Goal: Task Accomplishment & Management: Manage account settings

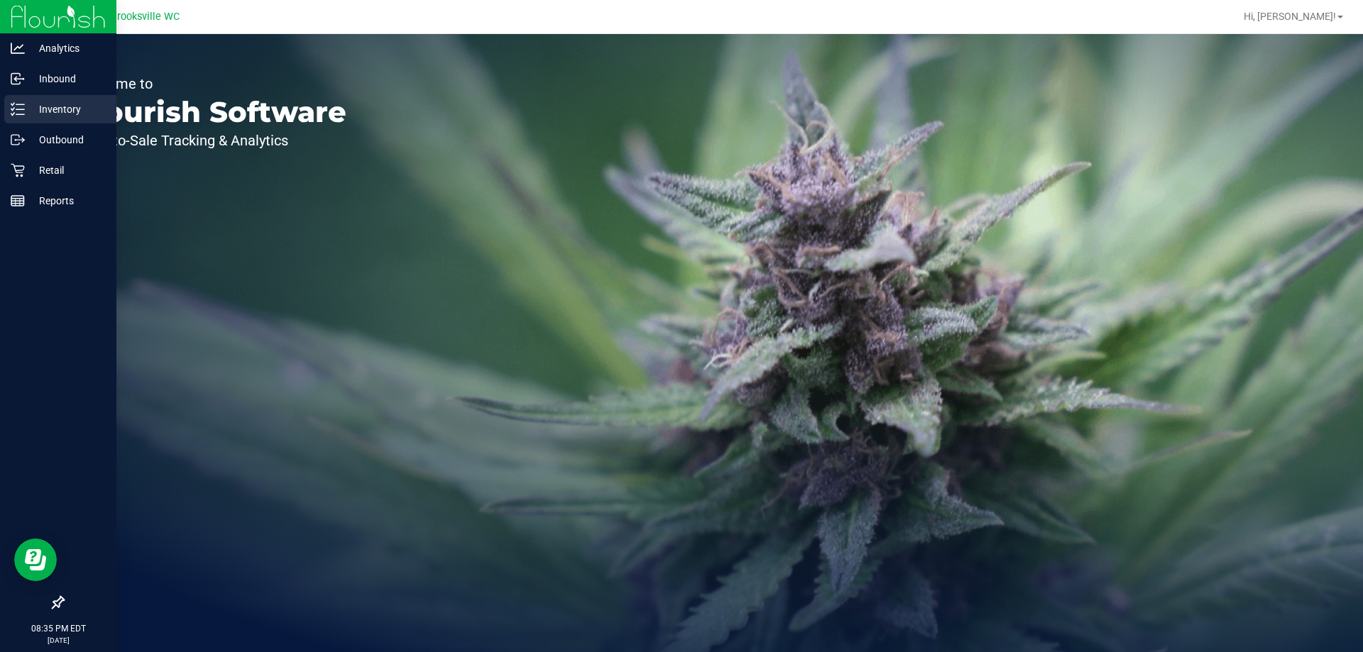
click at [61, 116] on p "Inventory" at bounding box center [67, 109] width 85 height 17
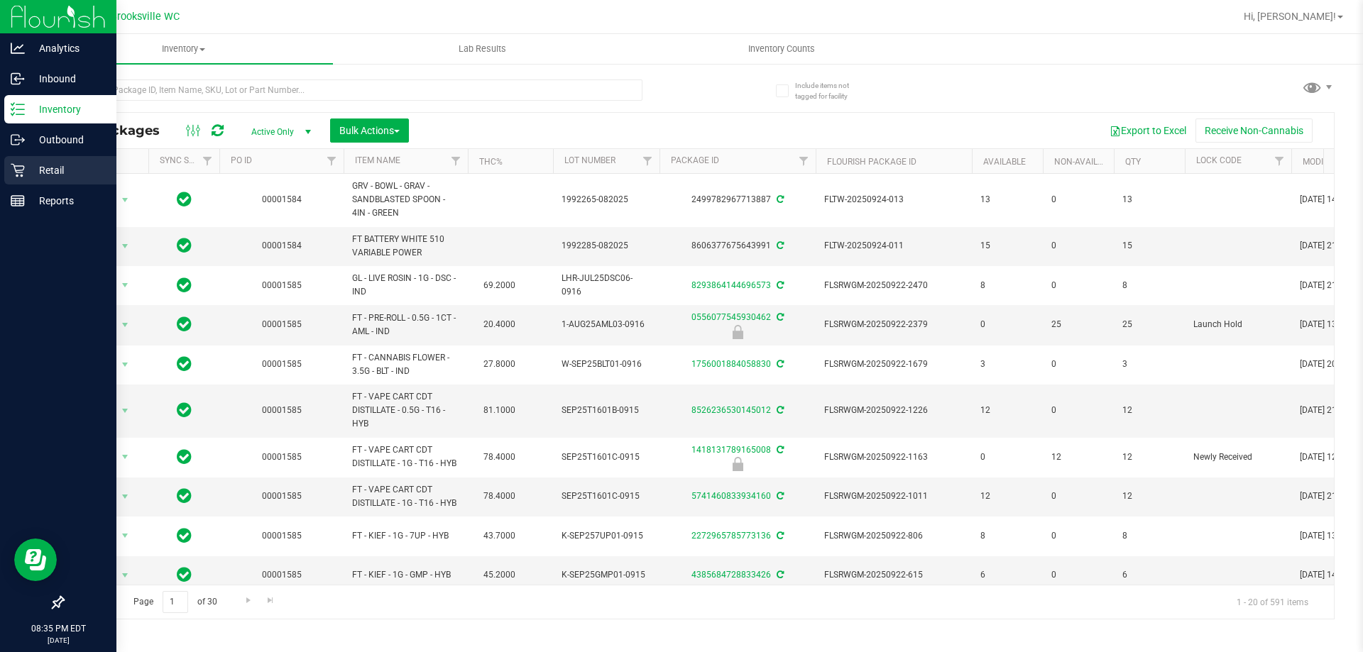
click at [23, 169] on icon at bounding box center [17, 170] width 13 height 13
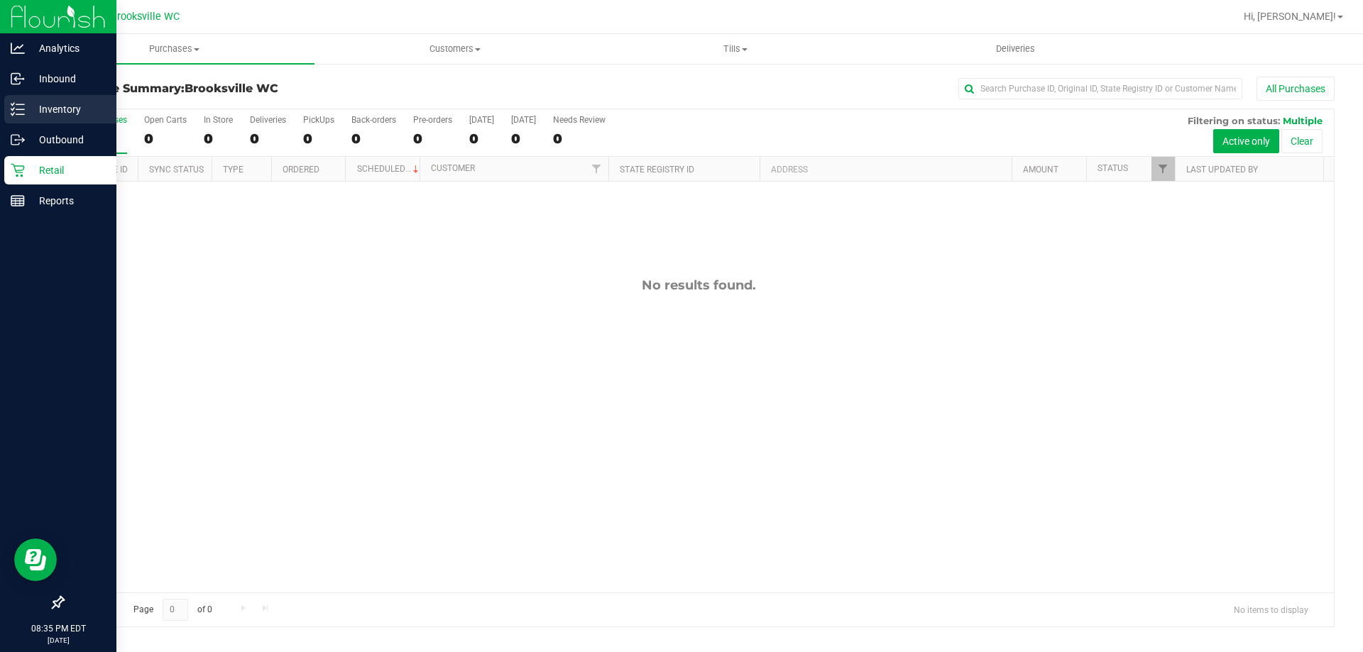
click at [63, 111] on p "Inventory" at bounding box center [67, 109] width 85 height 17
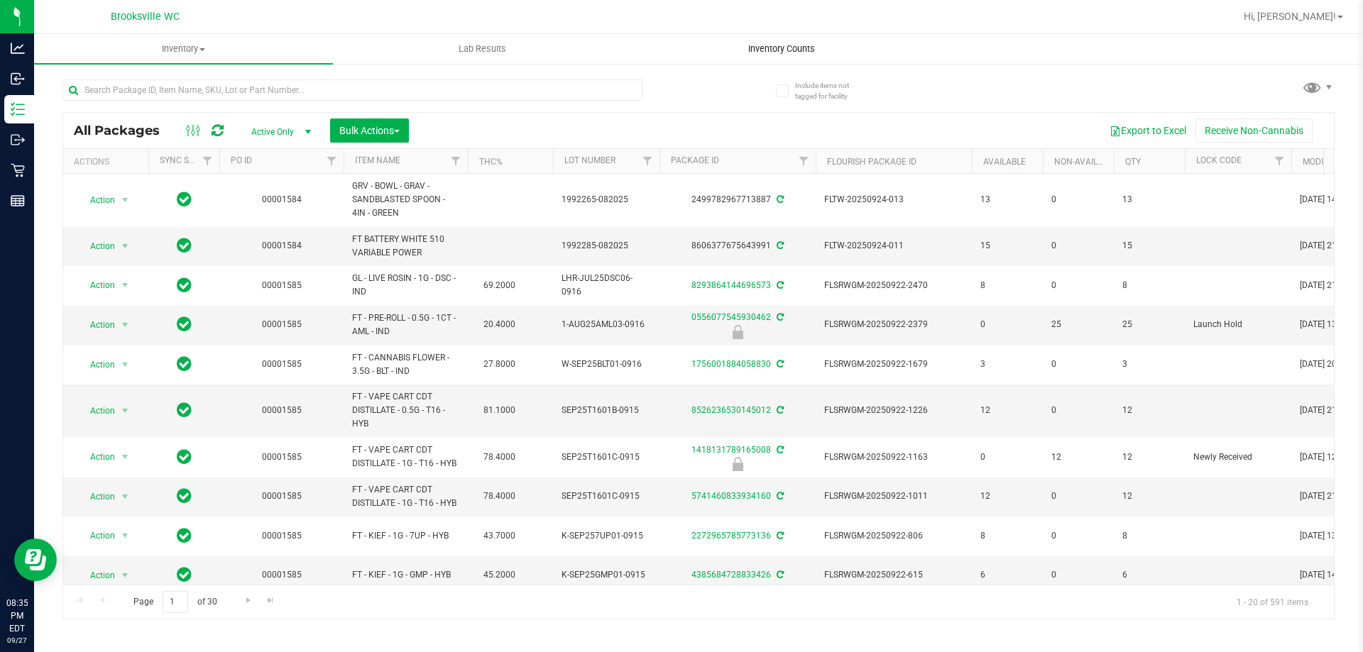
click at [778, 50] on span "Inventory Counts" at bounding box center [781, 49] width 105 height 13
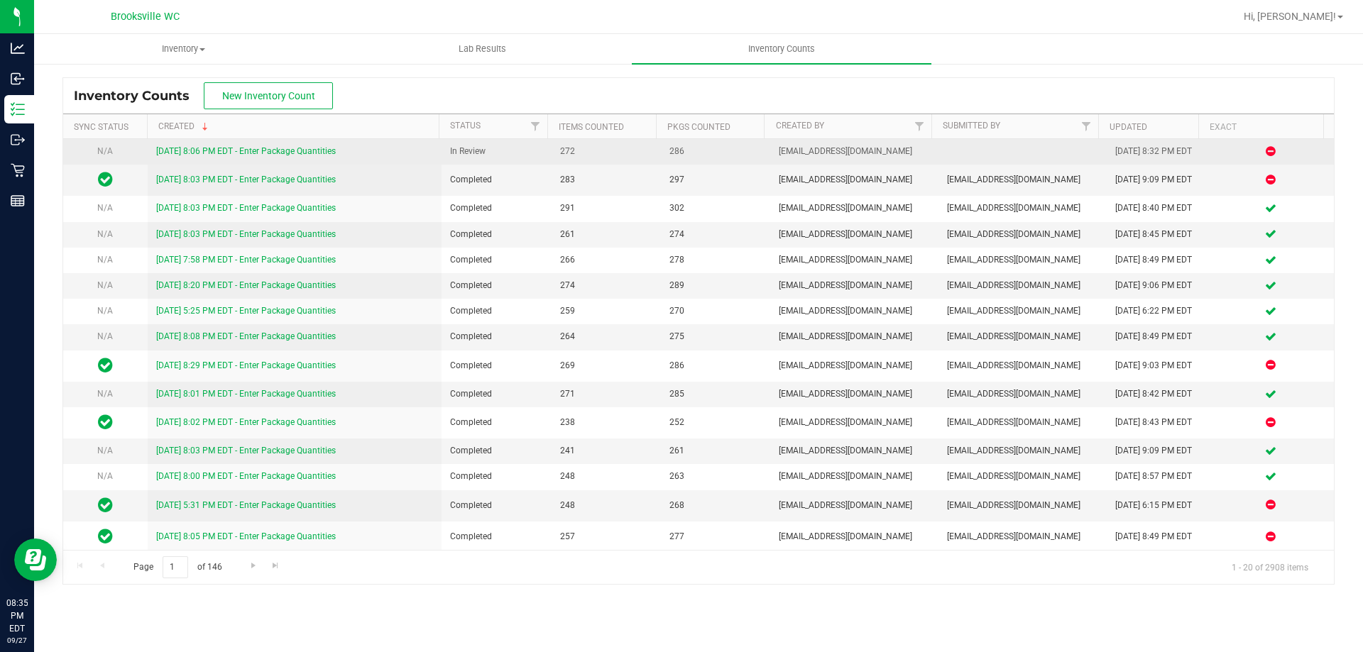
click at [311, 154] on link "[DATE] 8:06 PM EDT - Enter Package Quantities" at bounding box center [246, 151] width 180 height 10
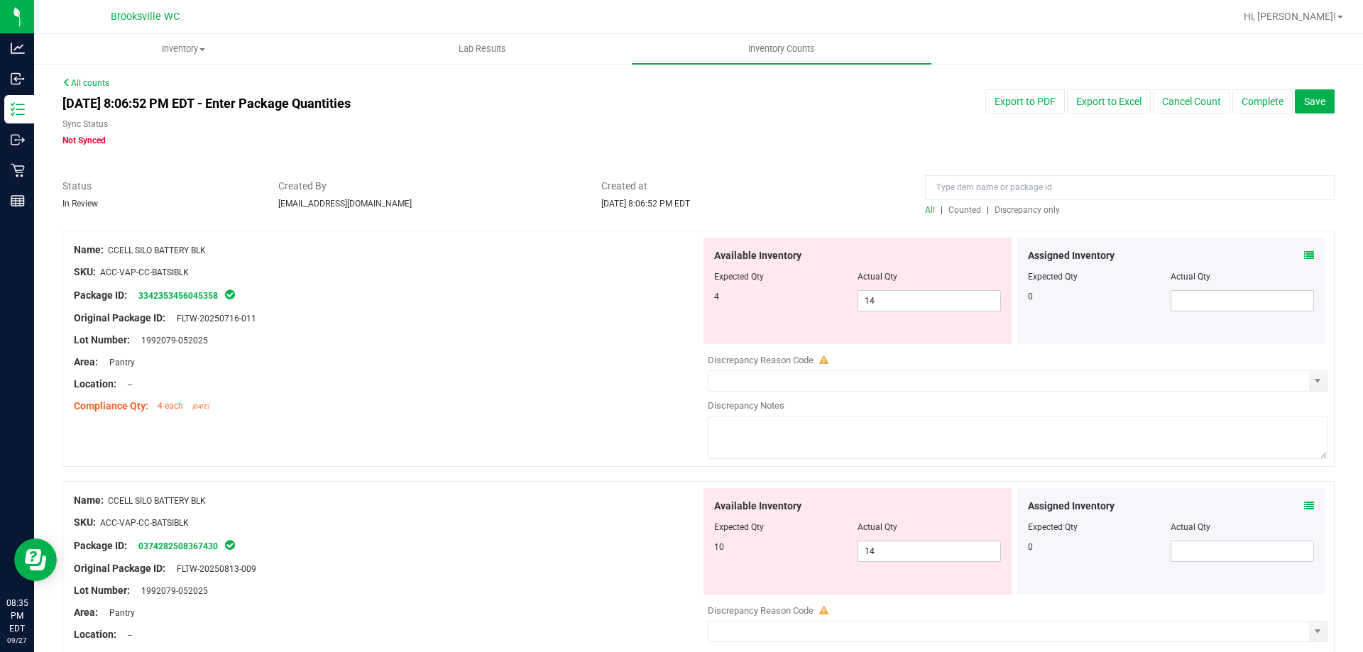
click at [1020, 215] on div "All | Counted | Discrepancy only" at bounding box center [1130, 210] width 410 height 13
click at [1018, 212] on span "Discrepancy only" at bounding box center [1027, 210] width 65 height 10
click at [890, 298] on span "14 14" at bounding box center [929, 300] width 143 height 21
click at [890, 298] on input "14" at bounding box center [929, 301] width 142 height 20
type input "10"
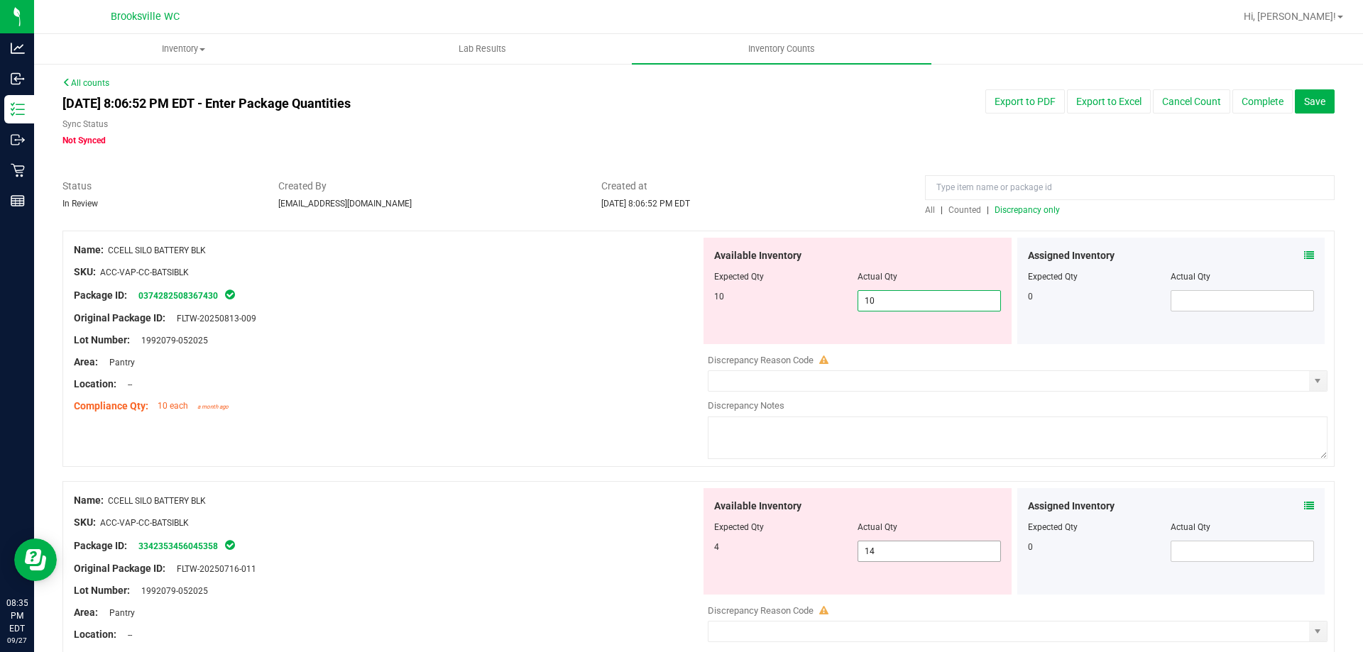
click at [922, 546] on div "Available Inventory Expected Qty Actual Qty 4 14 14" at bounding box center [858, 541] width 308 height 106
type input "10"
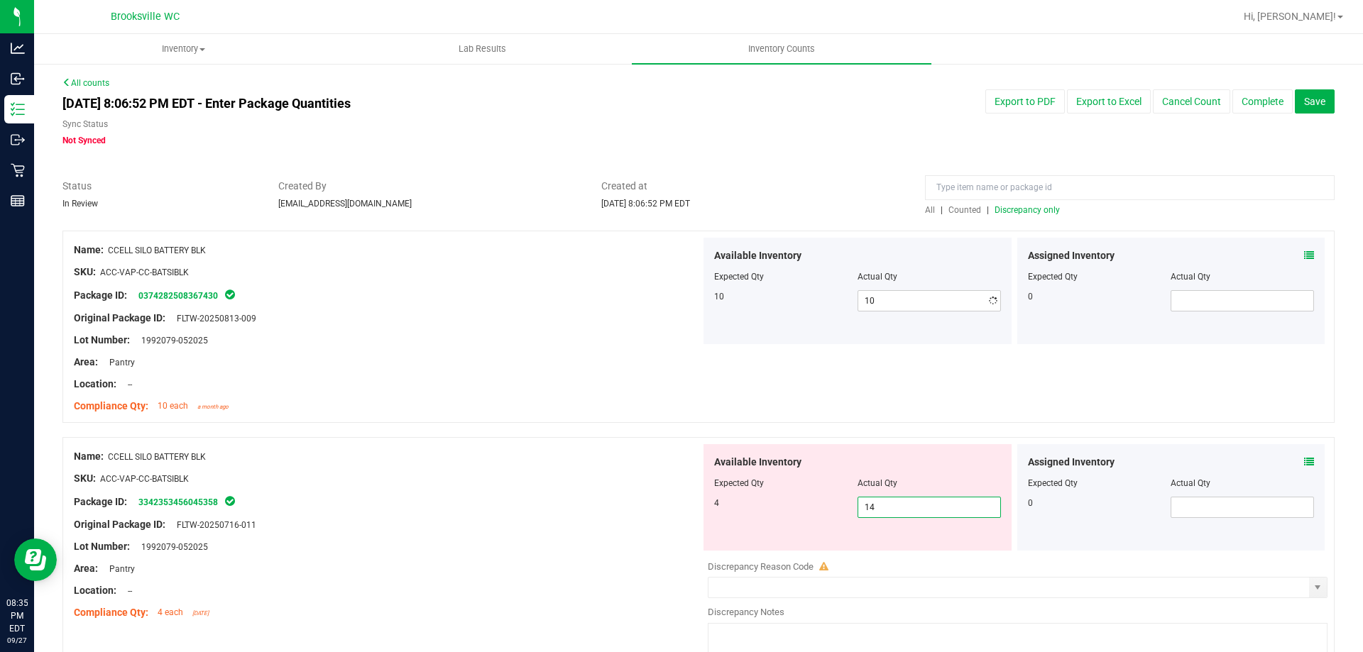
click at [922, 546] on div "Available Inventory Expected Qty Actual Qty 4 14 14" at bounding box center [858, 497] width 308 height 106
click at [907, 508] on span "14 14" at bounding box center [929, 507] width 143 height 21
click at [907, 508] on input "14" at bounding box center [929, 508] width 142 height 20
type input "4"
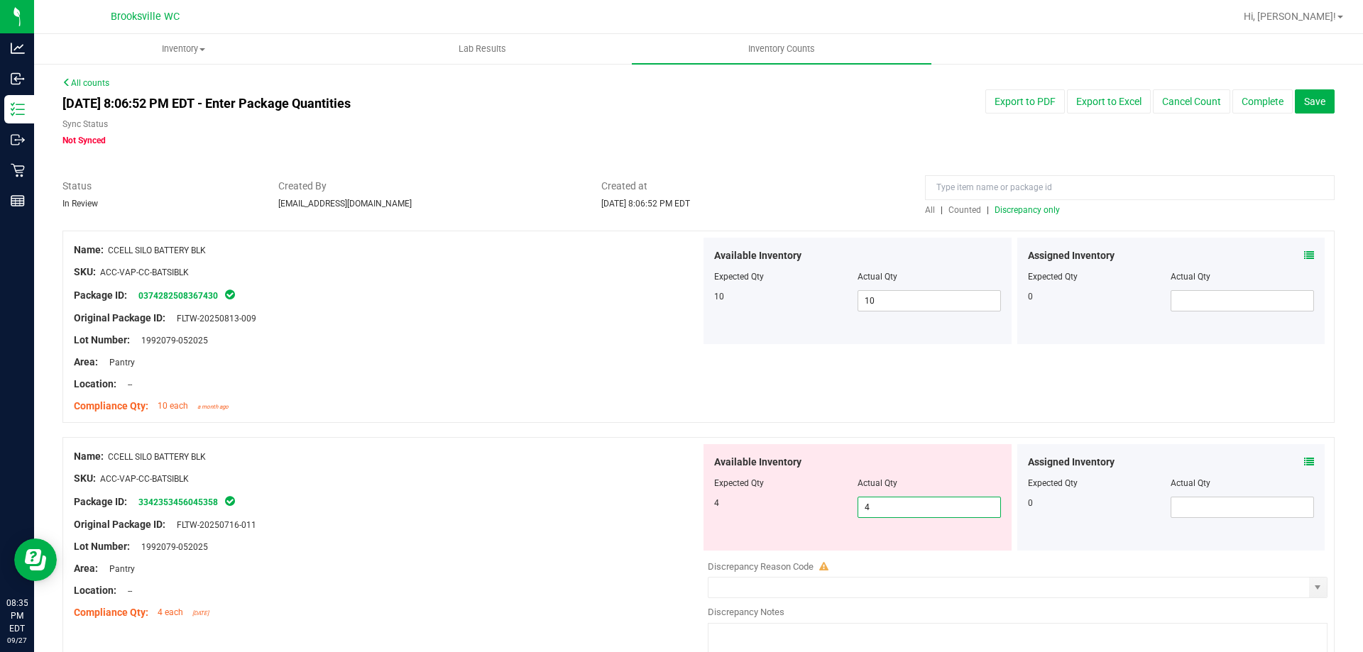
click at [465, 423] on div at bounding box center [698, 430] width 1272 height 14
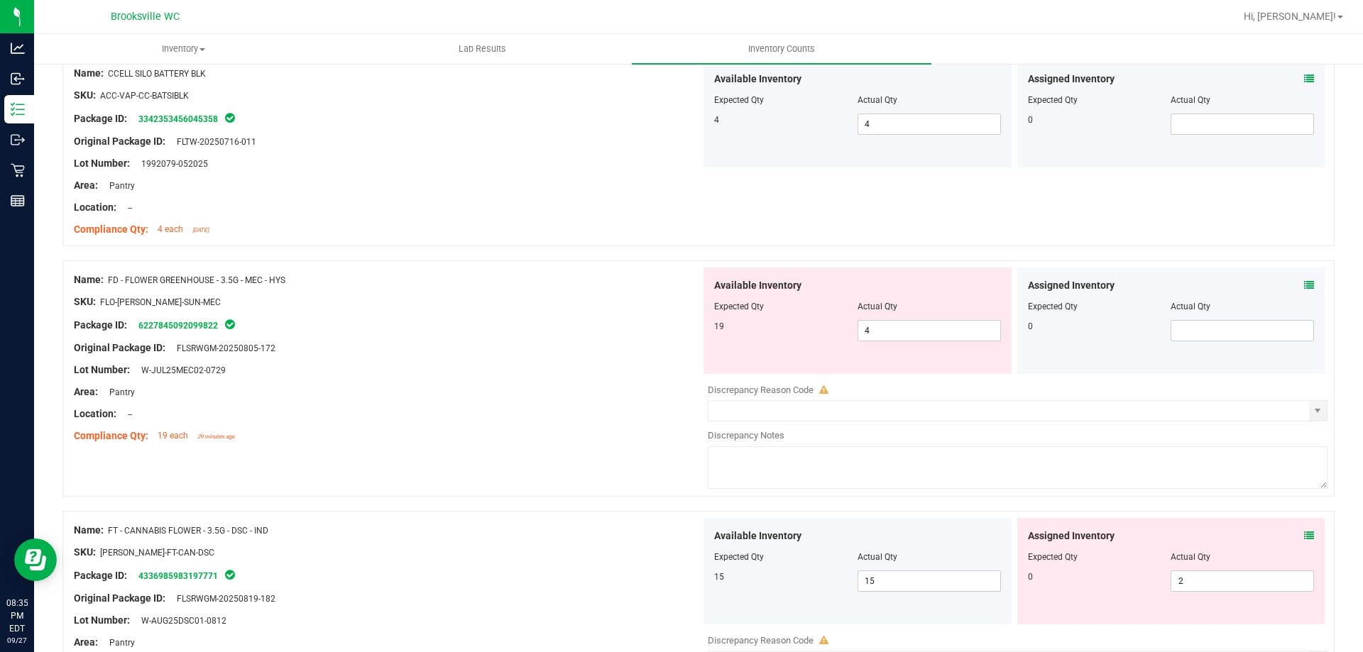
scroll to position [426, 0]
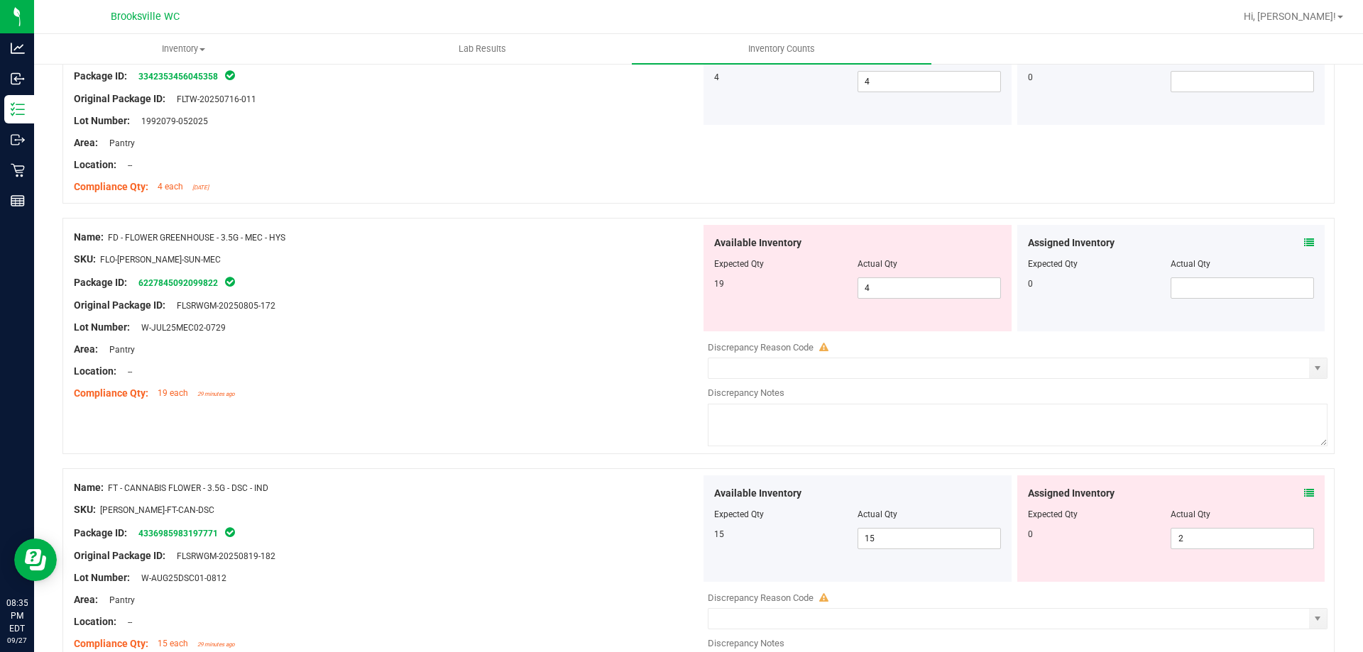
click at [1304, 241] on icon at bounding box center [1309, 243] width 10 height 10
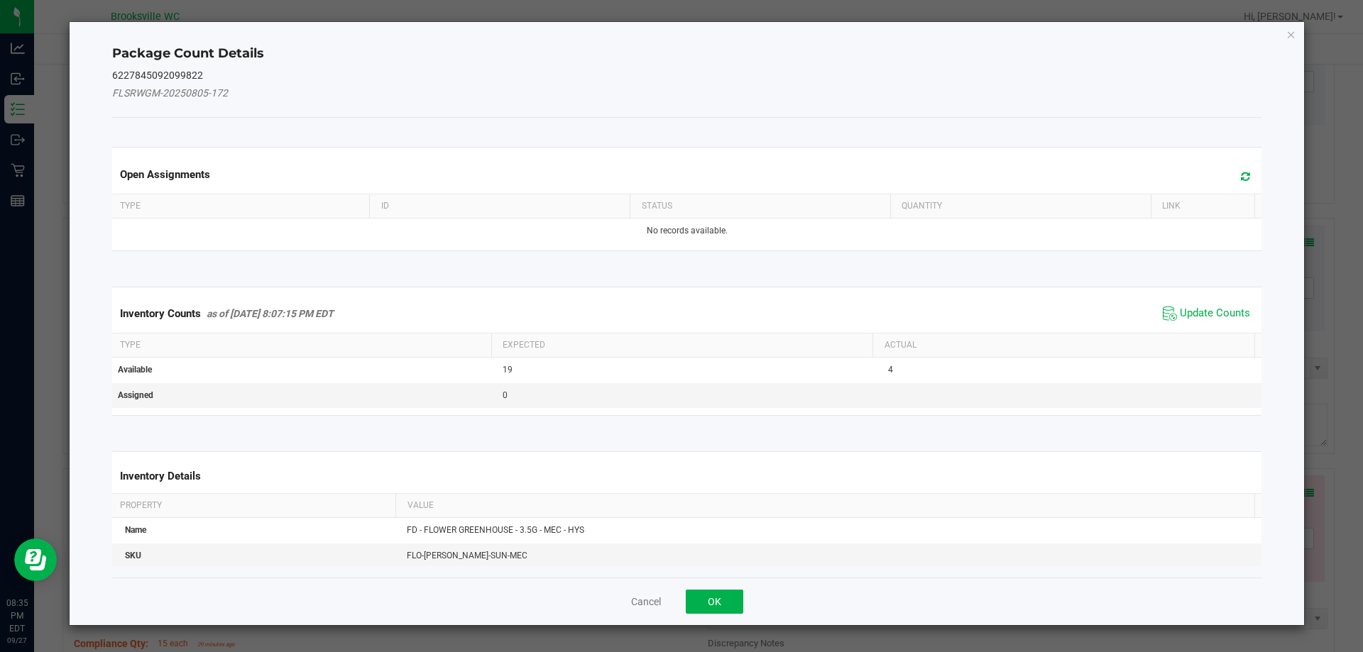
click at [1227, 303] on span "Update Counts" at bounding box center [1206, 313] width 94 height 21
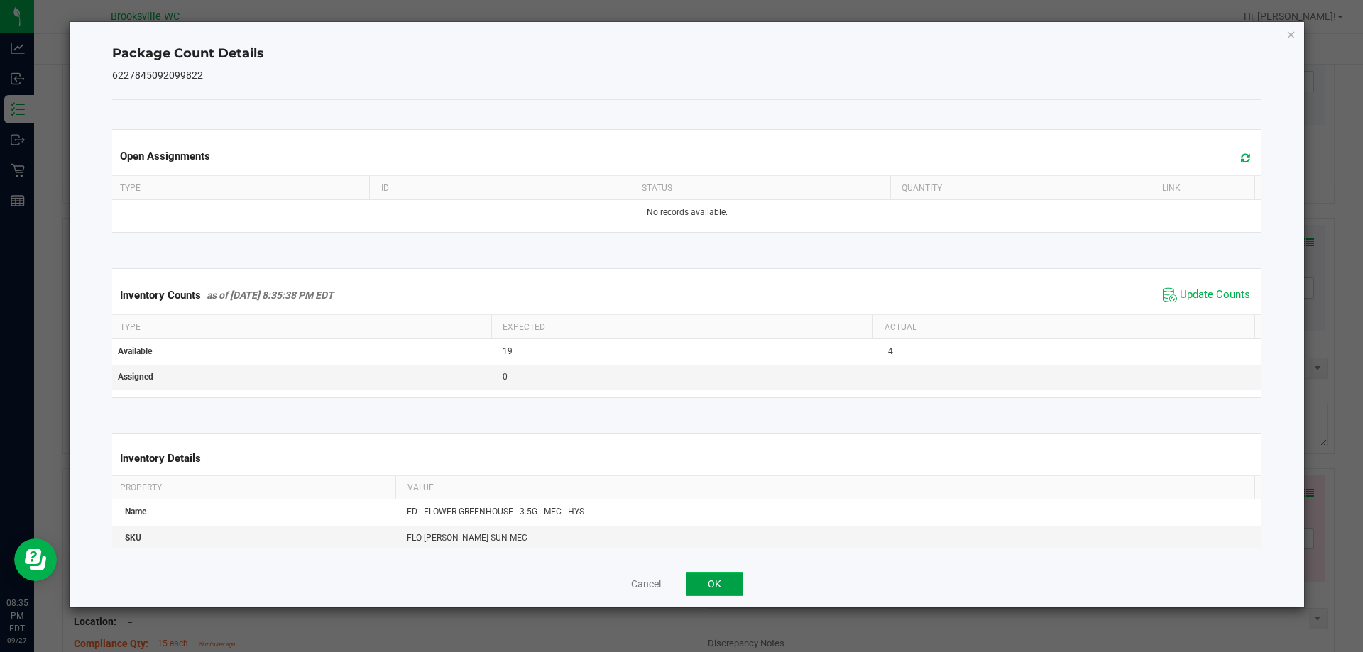
click at [700, 581] on button "OK" at bounding box center [715, 584] width 58 height 24
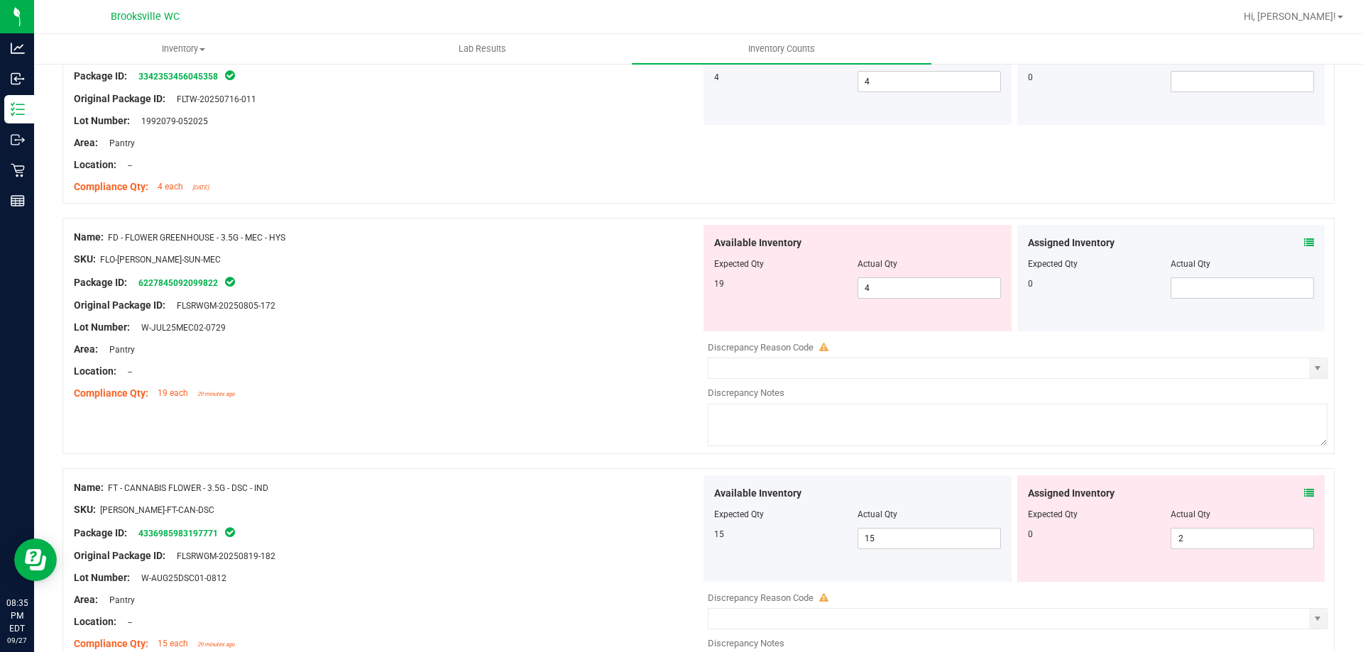
click at [481, 336] on div at bounding box center [387, 338] width 627 height 7
click at [868, 284] on span "4 4" at bounding box center [929, 288] width 143 height 21
click at [1214, 527] on div at bounding box center [1171, 524] width 287 height 7
click at [1214, 536] on span "2 2" at bounding box center [1242, 538] width 143 height 21
click at [1214, 537] on input "2" at bounding box center [1242, 539] width 142 height 20
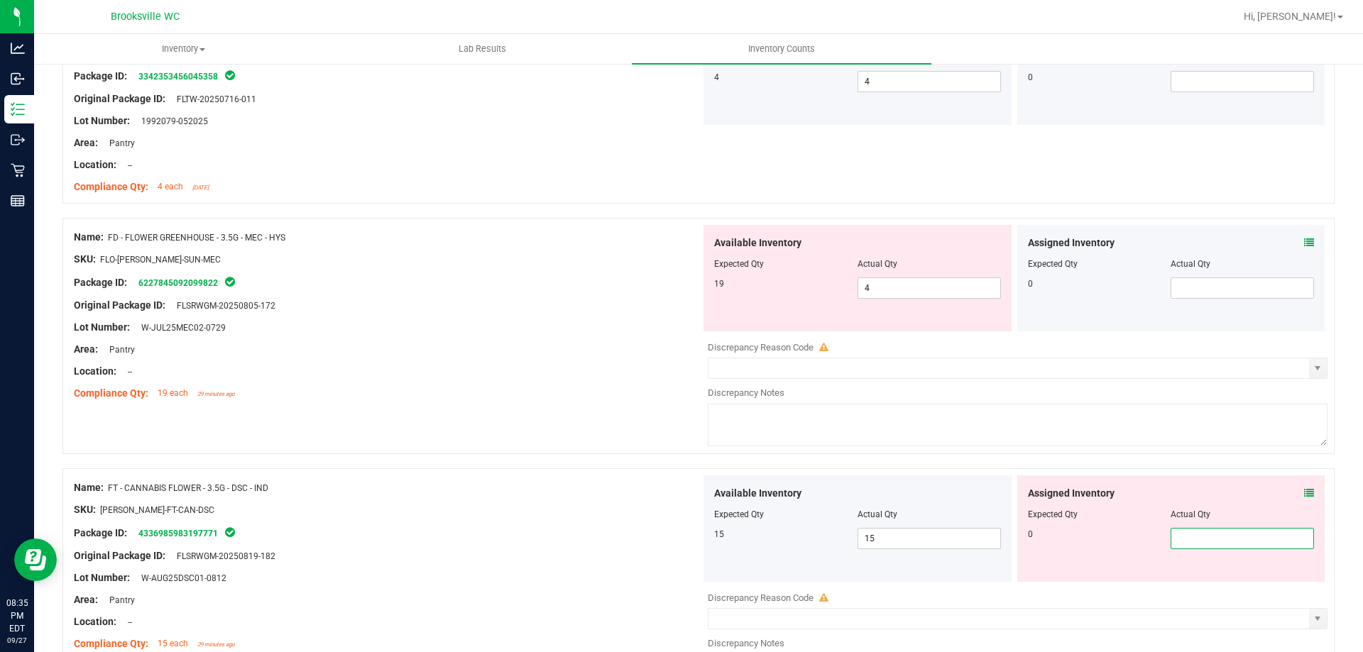
click at [489, 413] on div "Name: FD - FLOWER GREENHOUSE - 3.5G - MEC - HYS SKU: FLO-[PERSON_NAME]-SUN-MEC …" at bounding box center [698, 336] width 1272 height 236
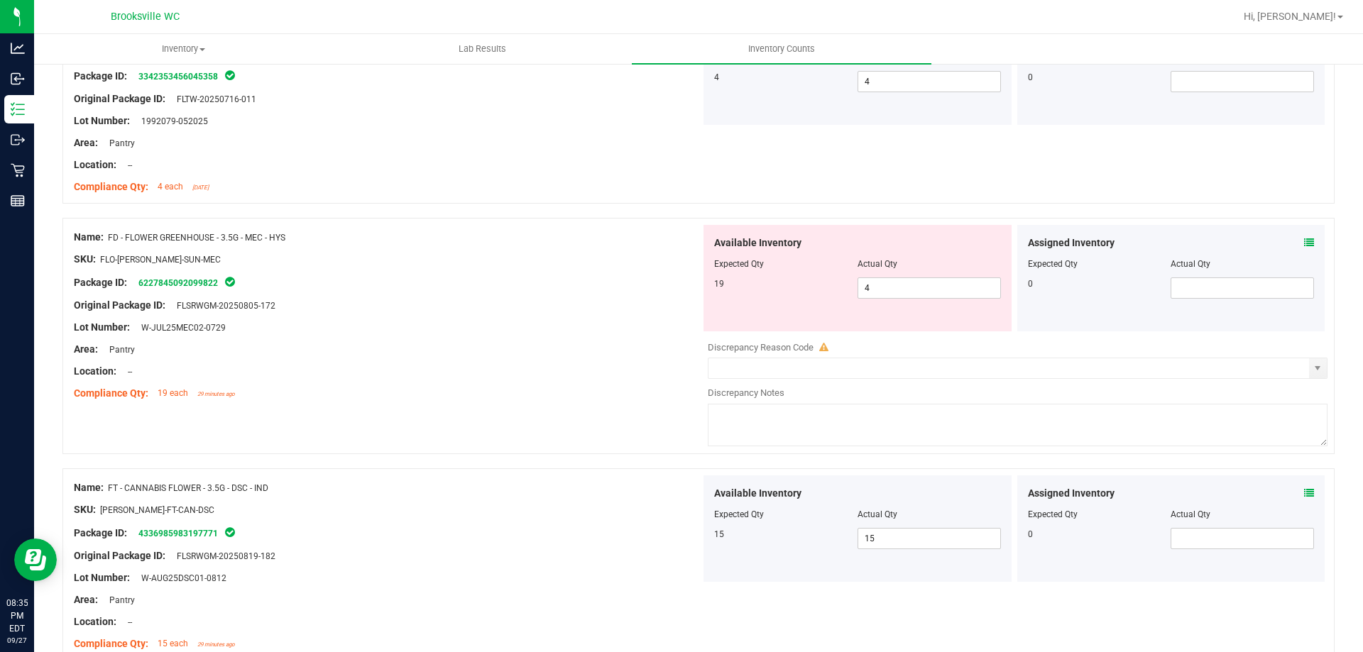
scroll to position [497, 0]
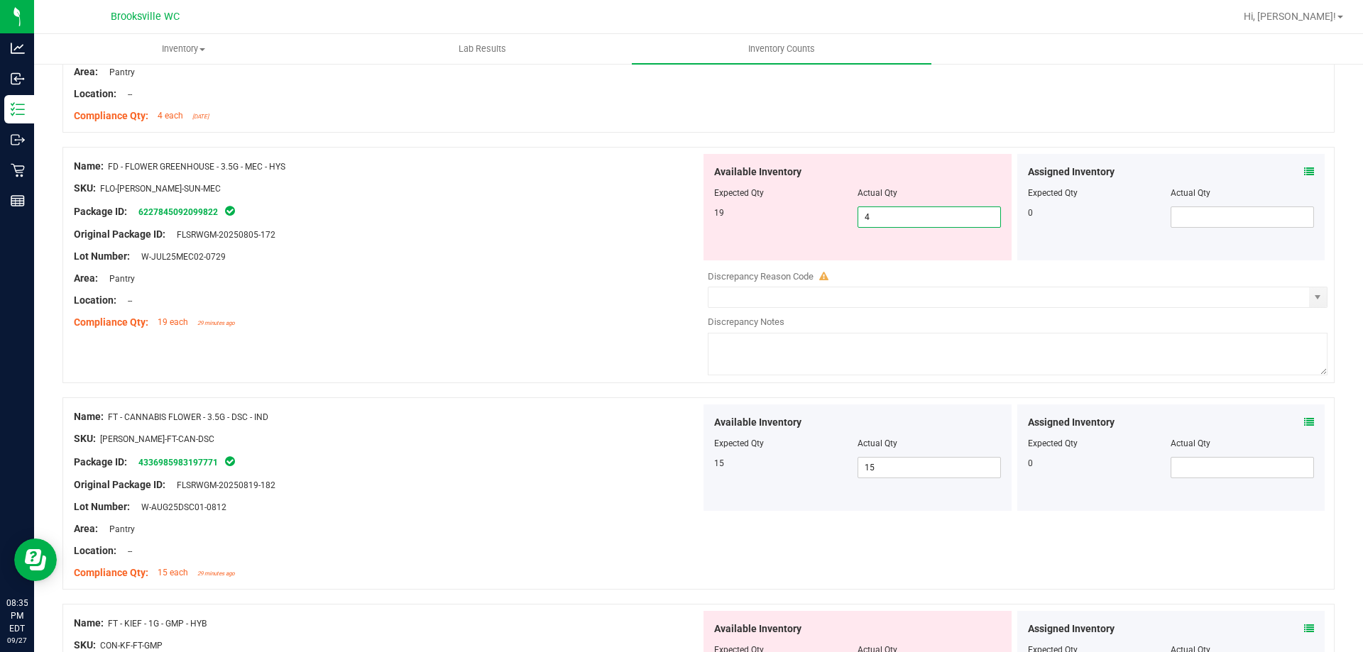
click at [885, 212] on span "4 4" at bounding box center [929, 217] width 143 height 21
click at [886, 212] on input "4" at bounding box center [929, 217] width 142 height 20
type input "19"
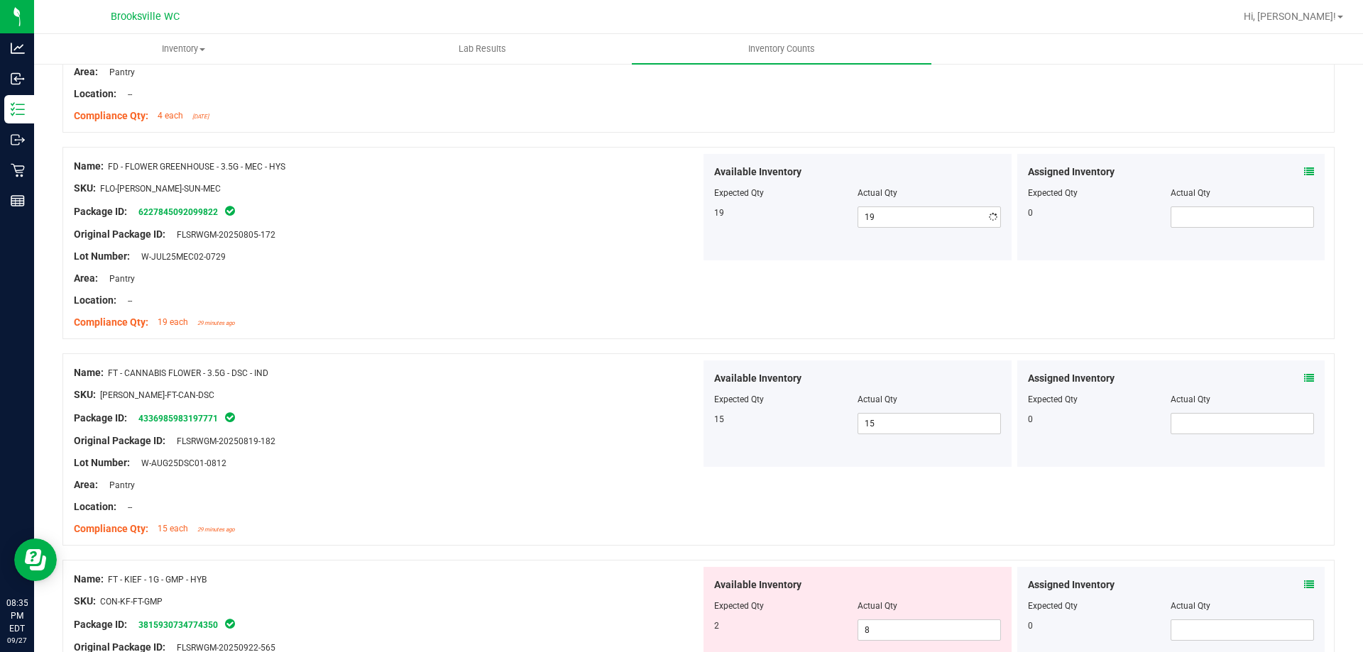
drag, startPoint x: 466, startPoint y: 290, endPoint x: 482, endPoint y: 292, distance: 15.7
click at [477, 292] on div at bounding box center [387, 289] width 627 height 7
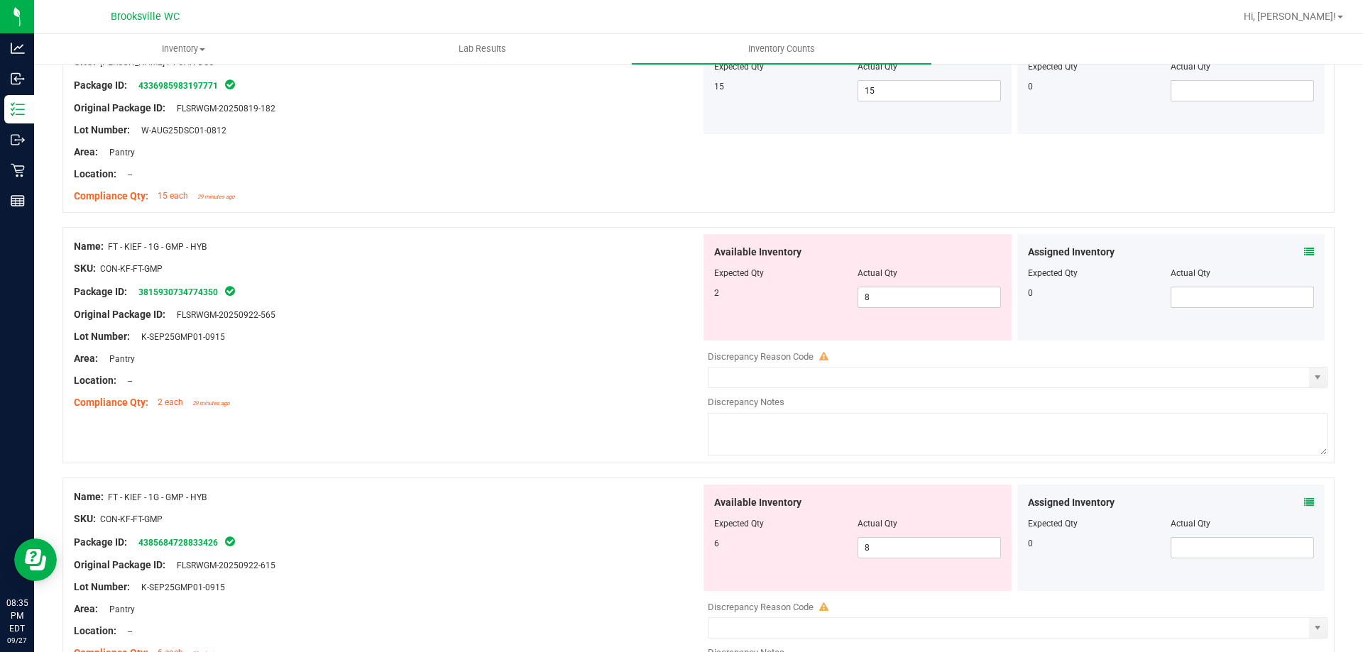
scroll to position [852, 0]
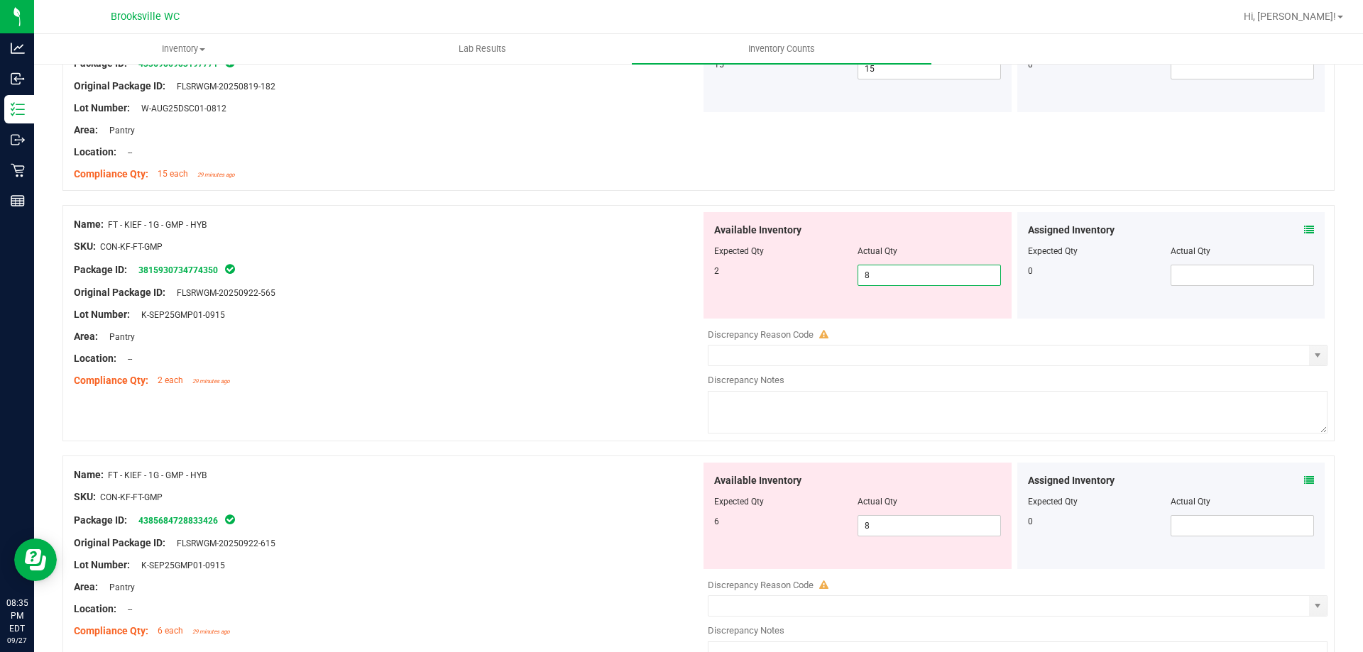
click at [918, 281] on span "8 8" at bounding box center [929, 275] width 143 height 21
click at [918, 281] on input "8" at bounding box center [929, 276] width 142 height 20
type input "2"
click at [895, 519] on div "Available Inventory Expected Qty Actual Qty 6 8 8" at bounding box center [858, 516] width 308 height 106
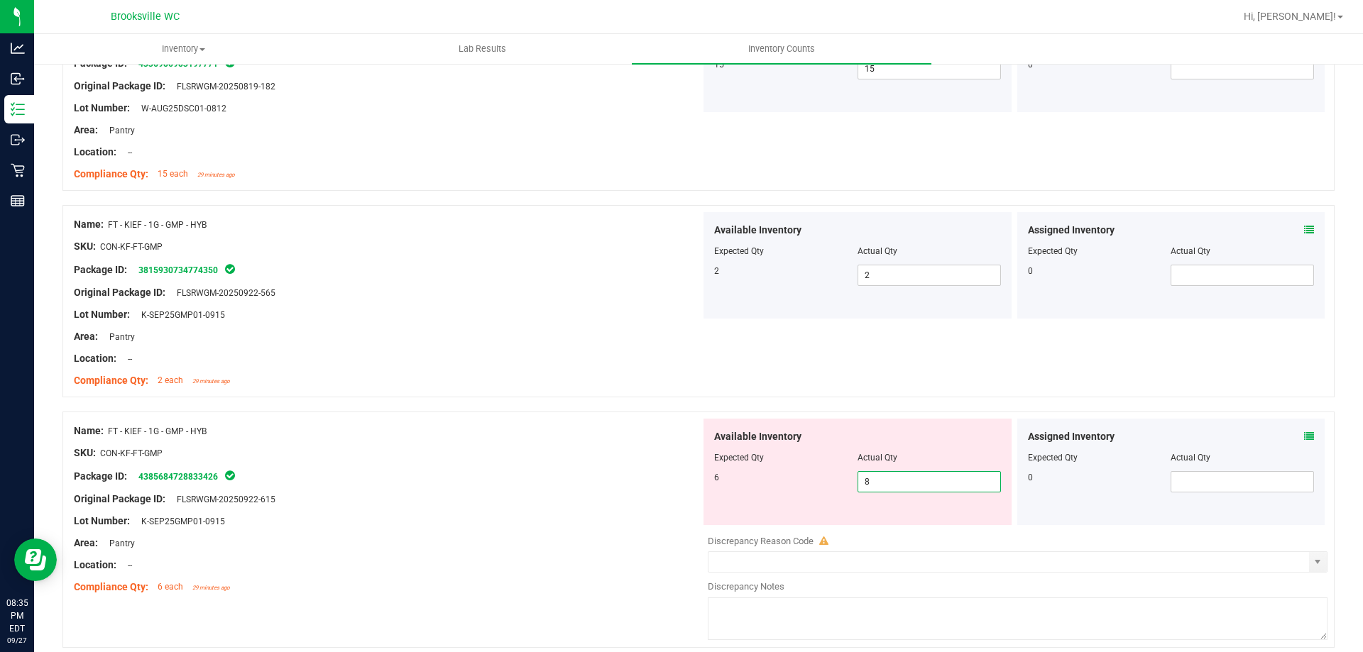
click at [899, 486] on input "8" at bounding box center [929, 482] width 142 height 20
type input "6"
click at [543, 419] on div "Name: FT - KIEF - 1G - GMP - HYB SKU: CON-KF-FT-GMP Package ID: 438568472883342…" at bounding box center [387, 509] width 627 height 181
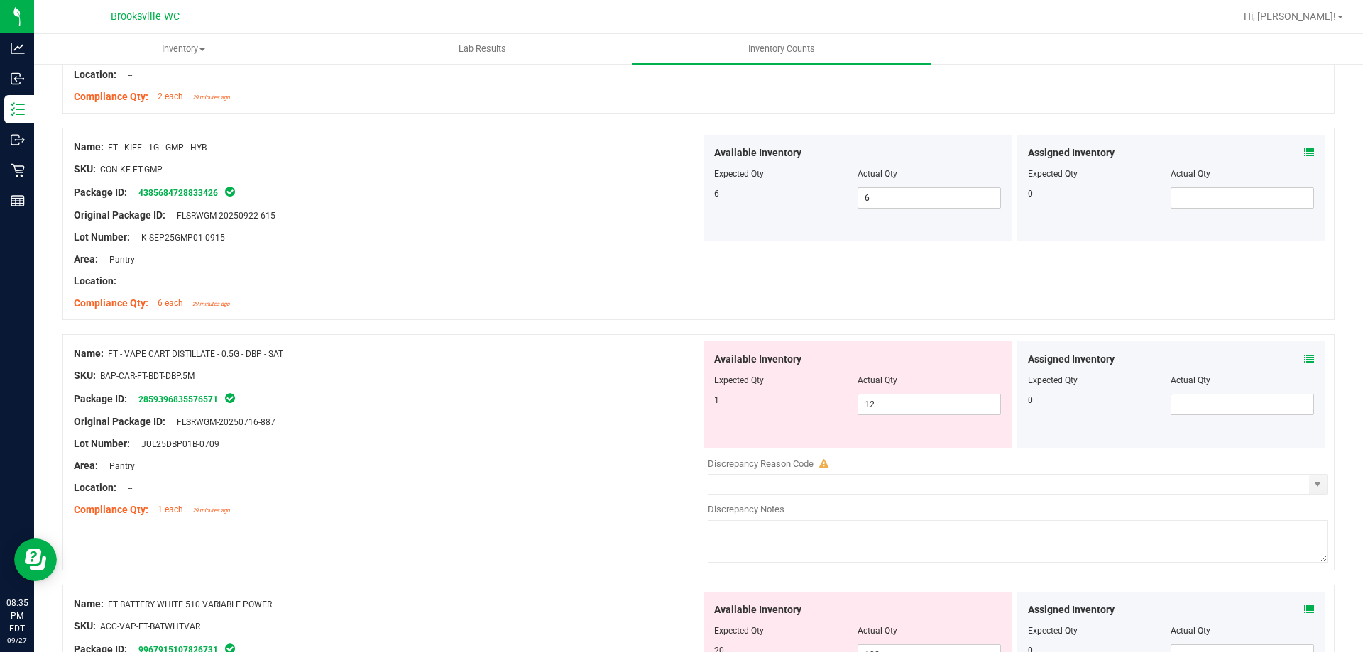
scroll to position [1278, 0]
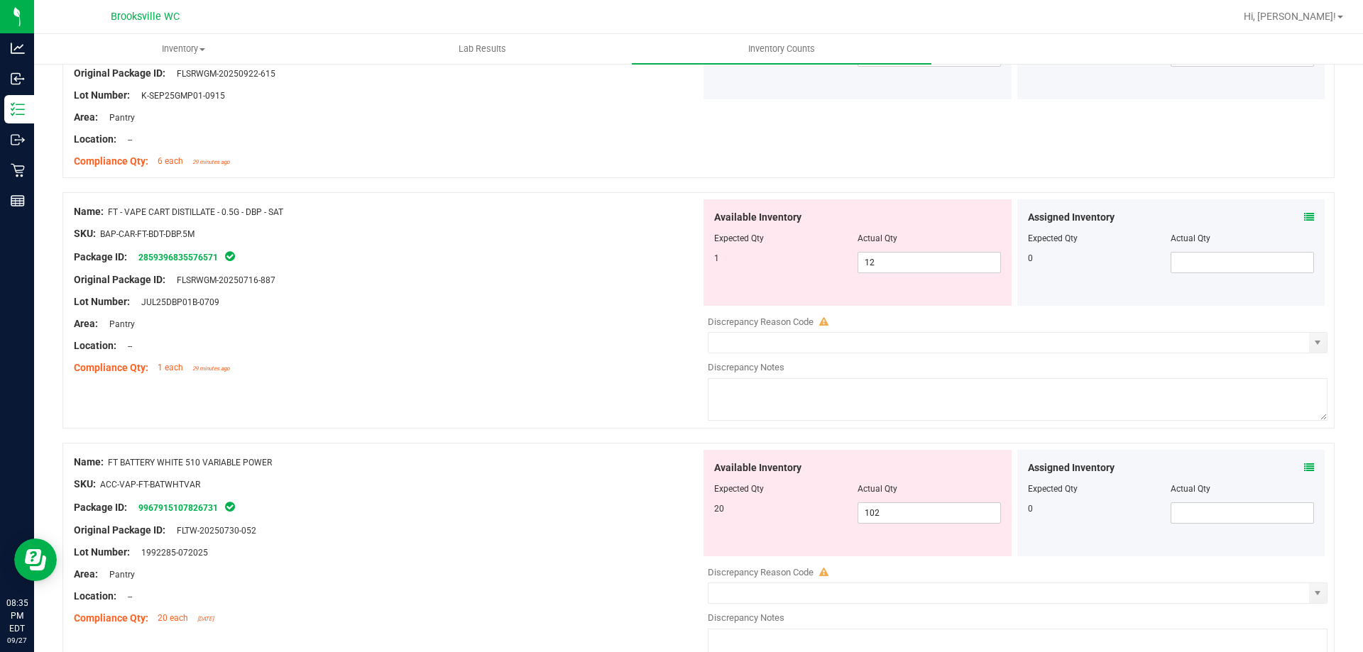
drag, startPoint x: 303, startPoint y: 214, endPoint x: 109, endPoint y: 210, distance: 194.6
click at [109, 210] on div "Name: FT - VAPE CART DISTILLATE - 0.5G - DBP - SAT" at bounding box center [387, 211] width 627 height 15
copy span "FT - VAPE CART DISTILLATE - 0.5G - DBP - SAT"
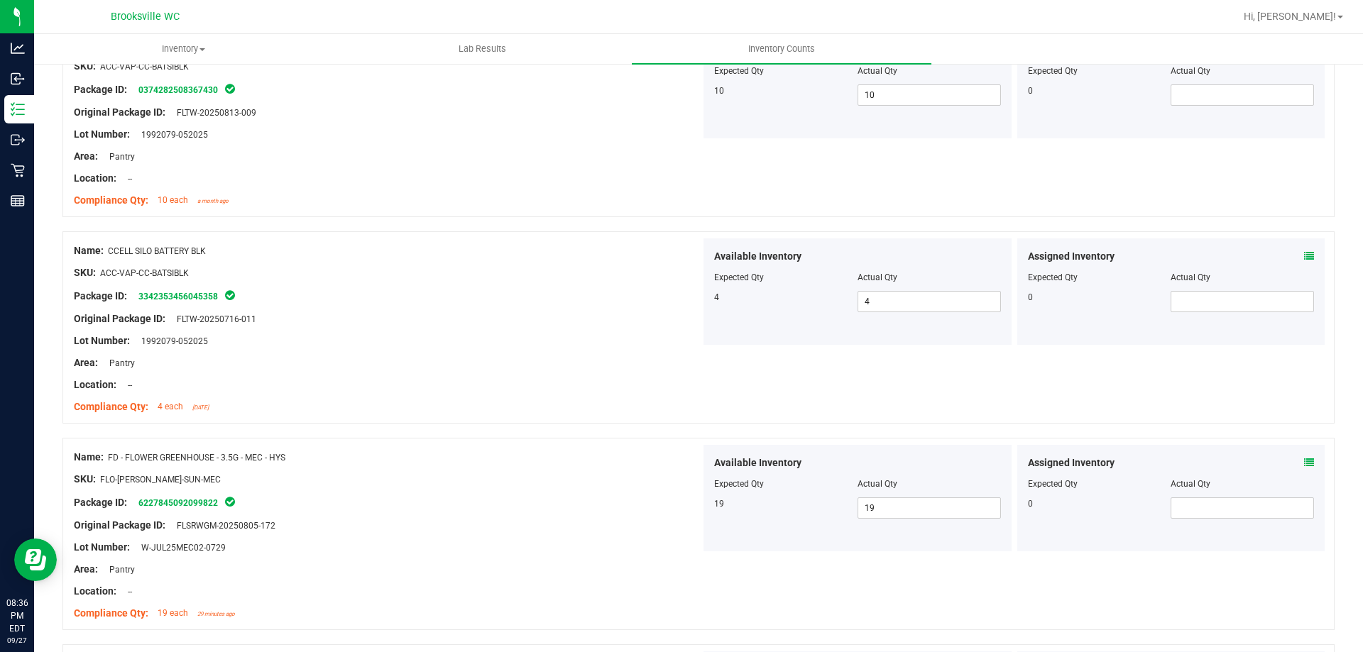
scroll to position [0, 0]
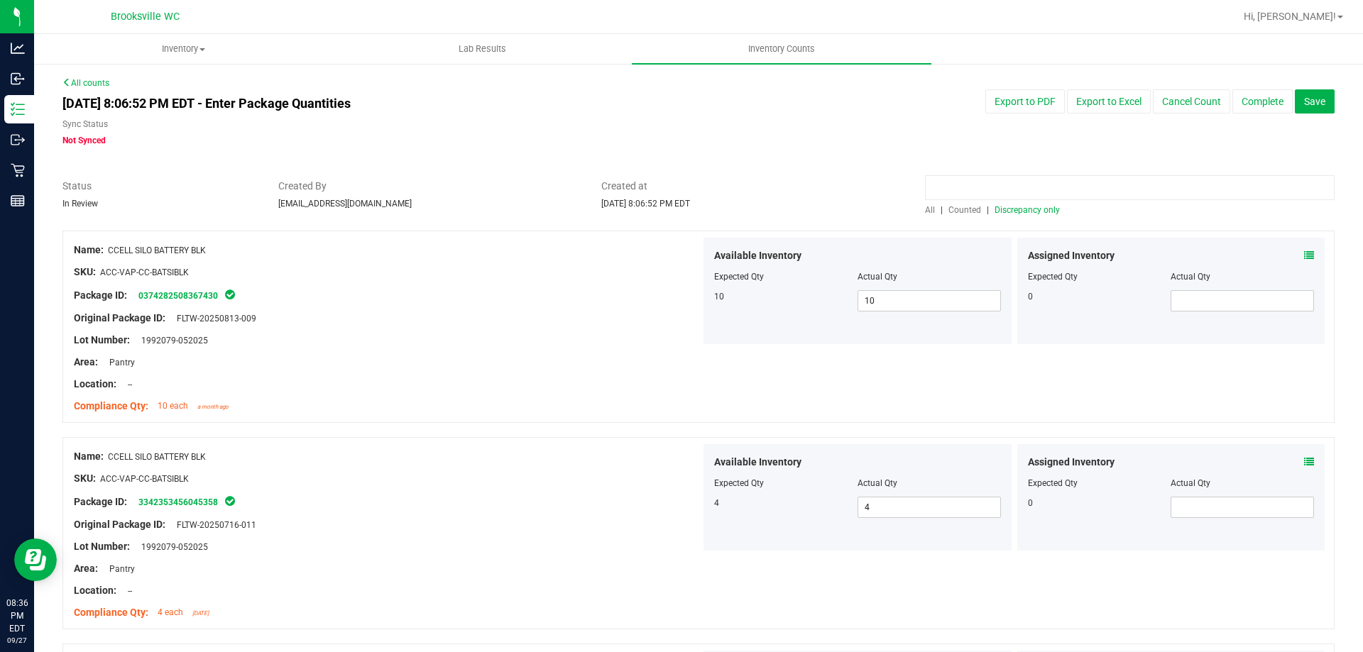
click at [1007, 190] on input at bounding box center [1130, 187] width 410 height 25
paste input "FT - VAPE CART DISTILLATE - 0.5G - DBP - SAT"
type input "FT - VAPE CART DISTILLATE - 0.5G - DBP - SAT"
click at [925, 211] on span "All" at bounding box center [930, 210] width 10 height 10
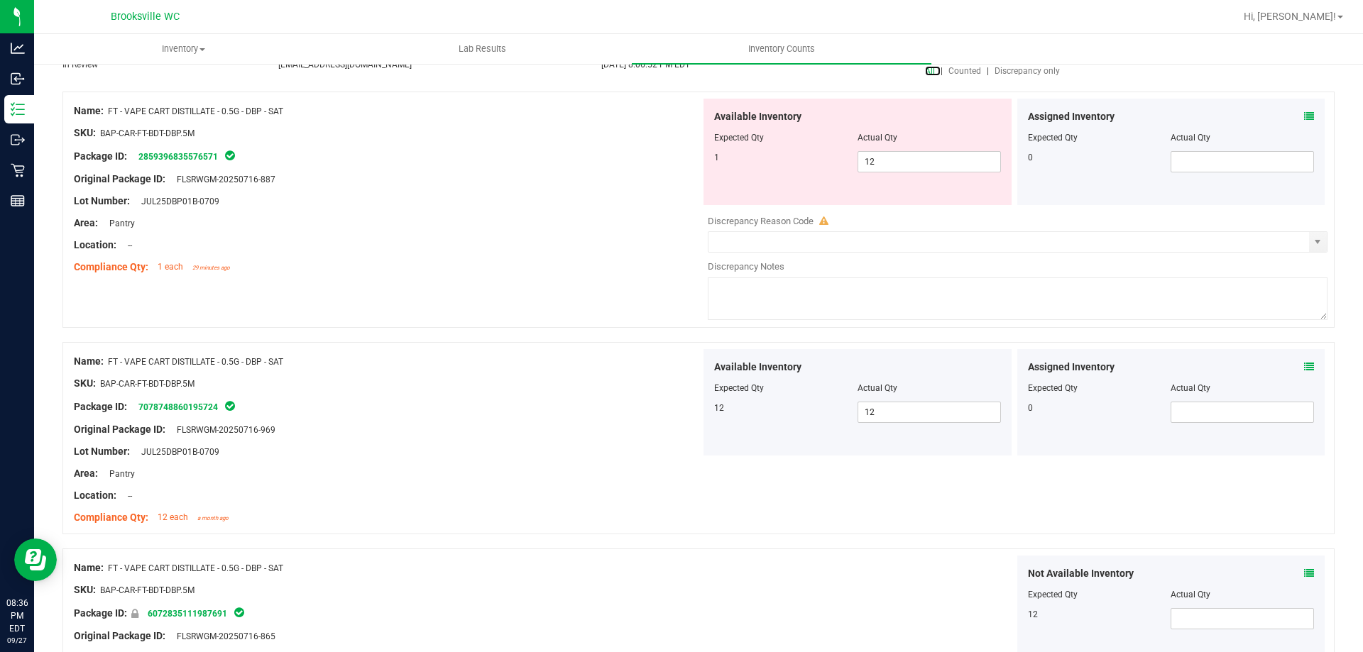
scroll to position [142, 0]
click at [1303, 116] on div "Assigned Inventory Expected Qty Actual Qty 0" at bounding box center [1171, 149] width 308 height 106
click at [1304, 109] on icon at bounding box center [1309, 114] width 10 height 10
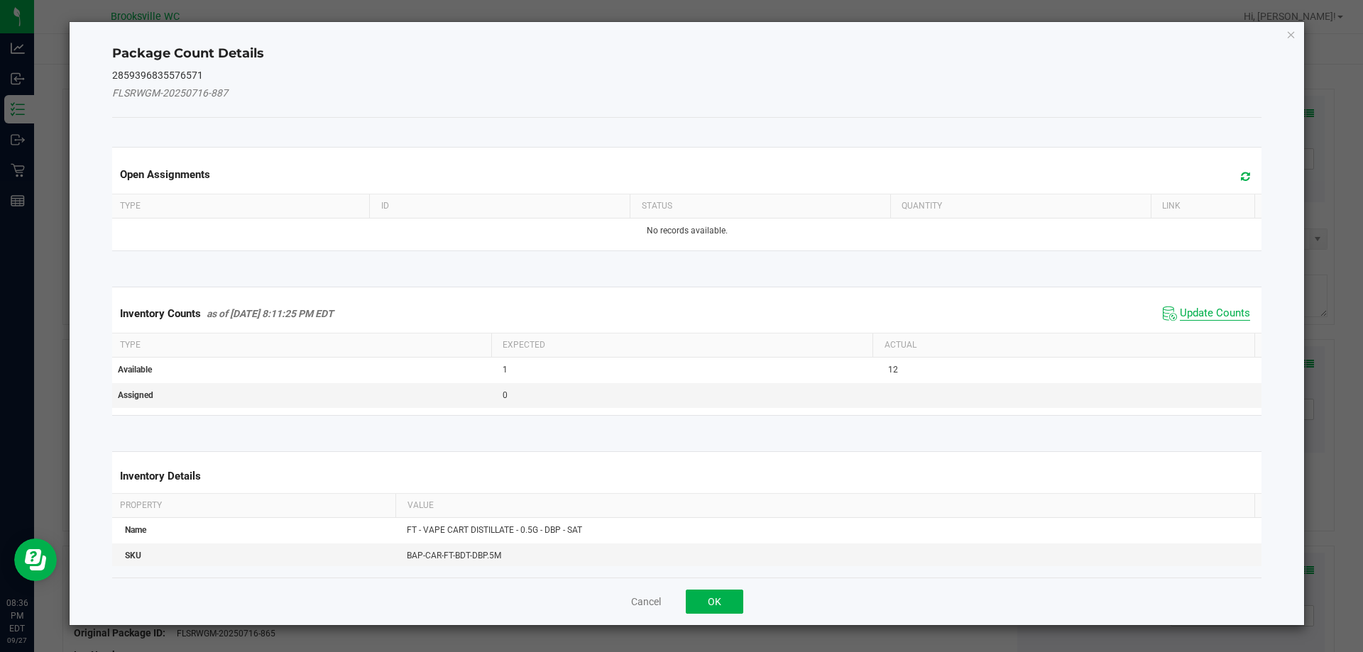
click at [1184, 312] on span "Update Counts" at bounding box center [1215, 314] width 70 height 14
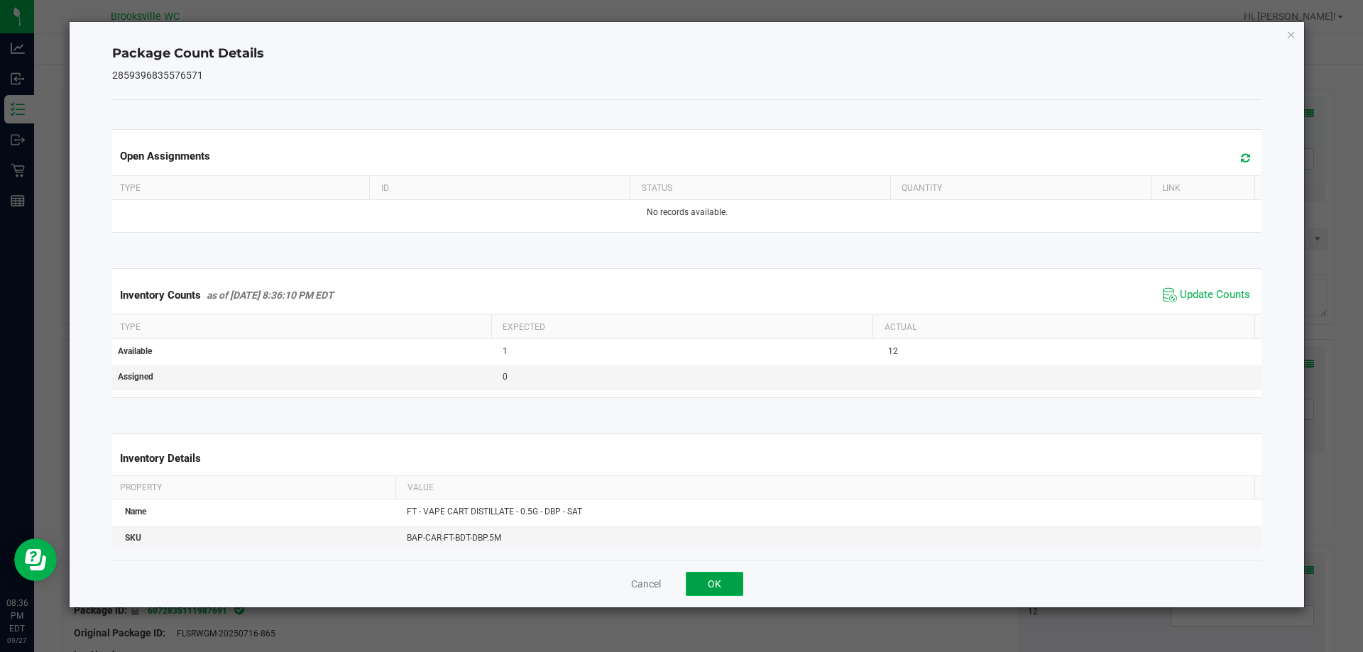
click at [714, 576] on button "OK" at bounding box center [715, 584] width 58 height 24
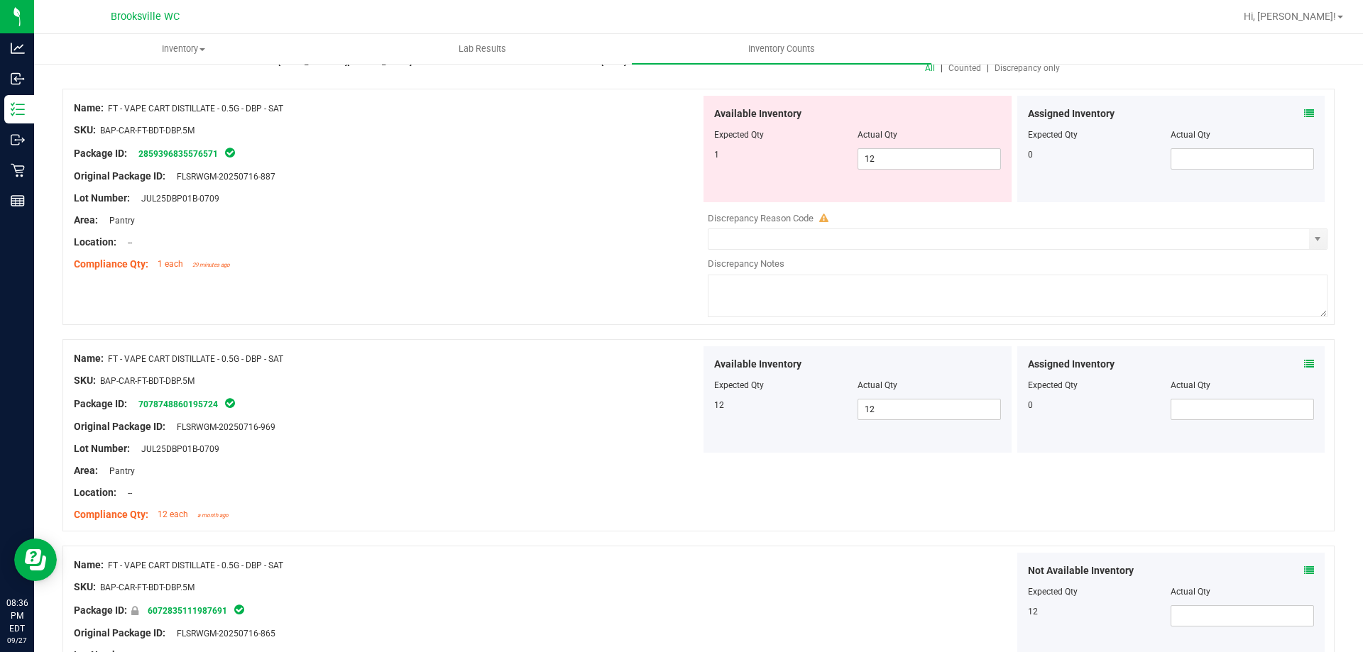
click at [1304, 362] on icon at bounding box center [1309, 364] width 10 height 10
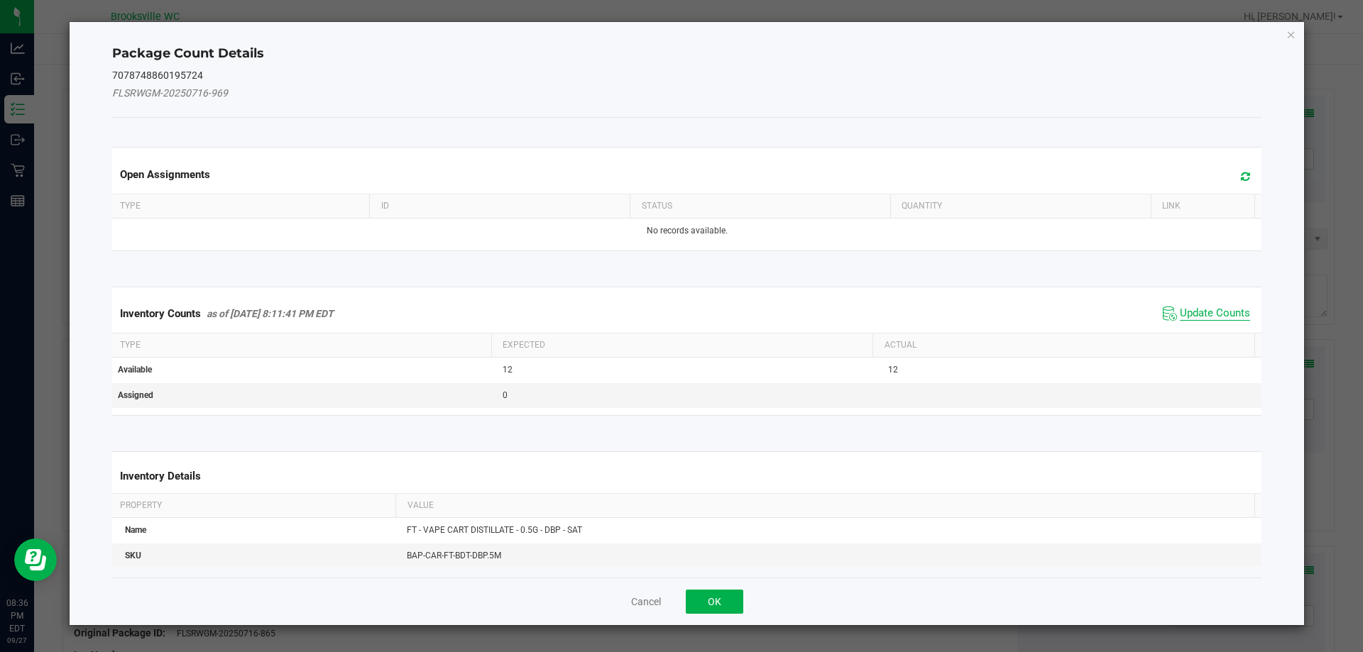
click at [1196, 320] on div "Inventory Counts as of [DATE] 8:11:41 PM EDT Update Counts" at bounding box center [687, 314] width 1156 height 38
click at [1199, 308] on span "Update Counts" at bounding box center [1215, 314] width 70 height 14
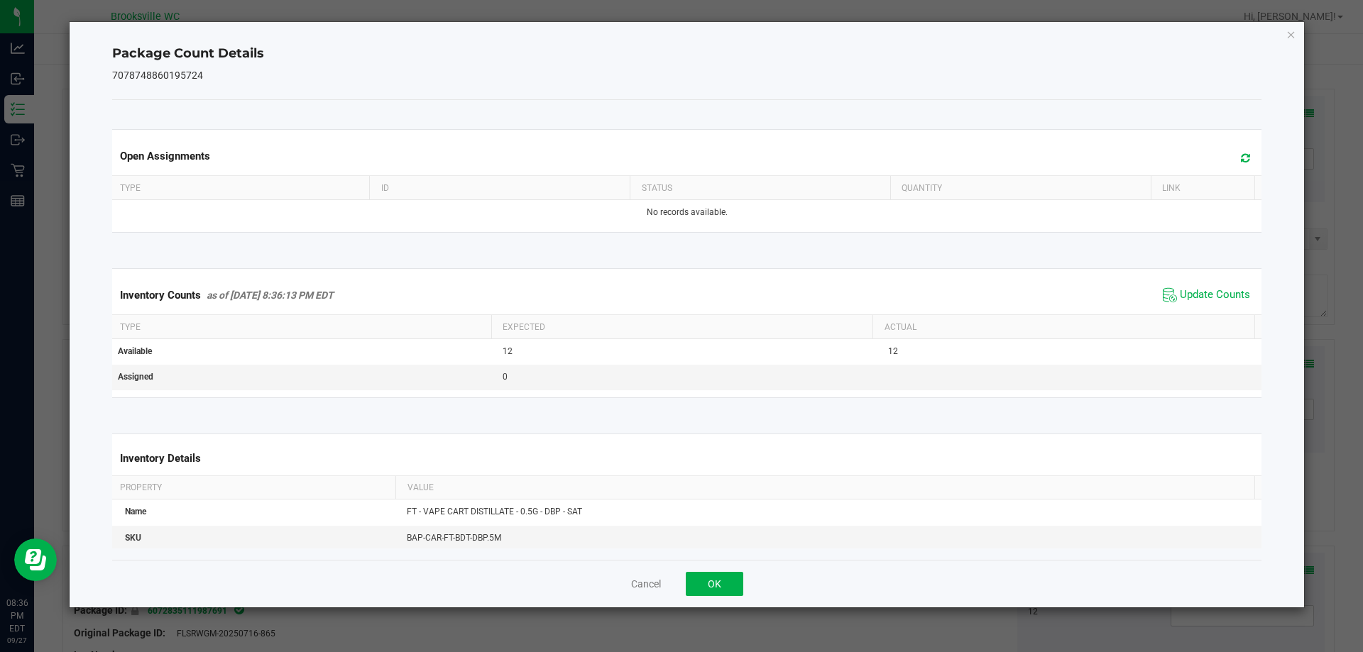
click at [709, 571] on div "Cancel OK" at bounding box center [687, 584] width 1150 height 48
click at [709, 586] on button "OK" at bounding box center [715, 584] width 58 height 24
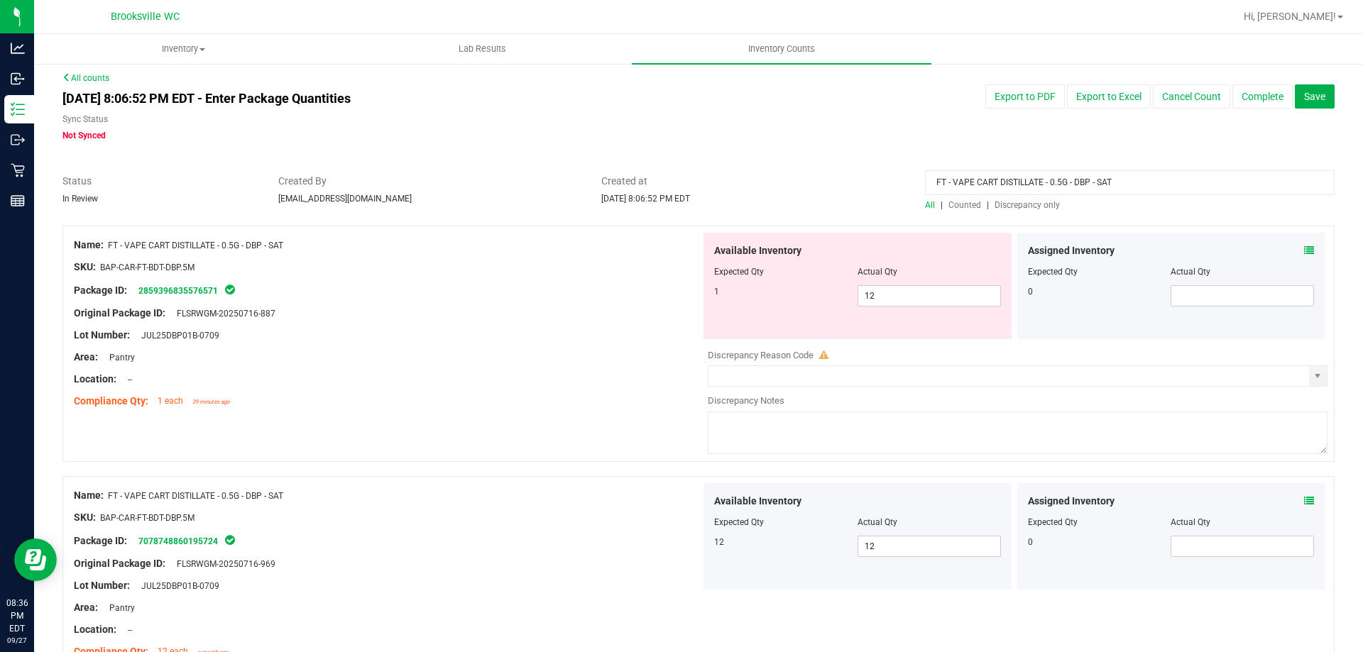
scroll to position [0, 0]
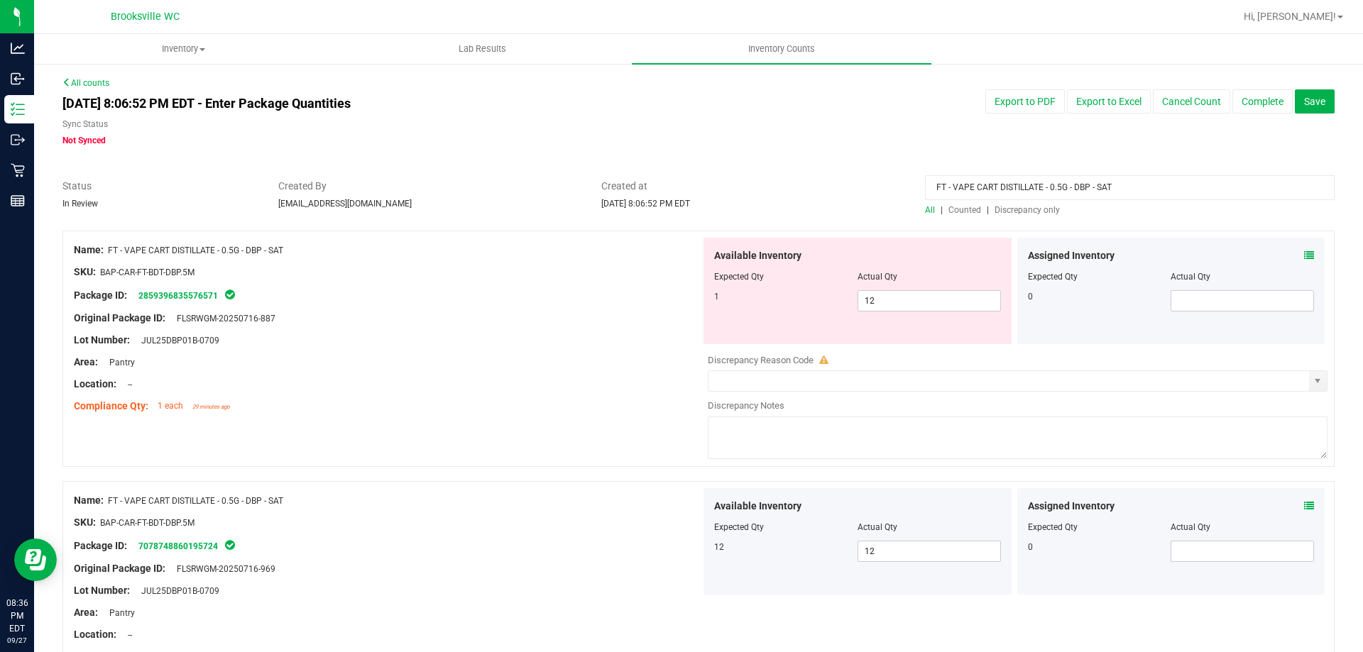
drag, startPoint x: 1116, startPoint y: 187, endPoint x: 865, endPoint y: 195, distance: 251.4
click at [869, 199] on div "Status In Review Created By [EMAIL_ADDRESS][DOMAIN_NAME] Created at [DATE] 8:06…" at bounding box center [699, 198] width 1294 height 38
drag, startPoint x: 863, startPoint y: 191, endPoint x: 851, endPoint y: 196, distance: 13.1
click at [855, 195] on div "Created at [DATE] 8:06:52 PM EDT" at bounding box center [753, 194] width 324 height 31
click at [829, 202] on div "Created at [DATE] 8:06:52 PM EDT" at bounding box center [753, 194] width 324 height 31
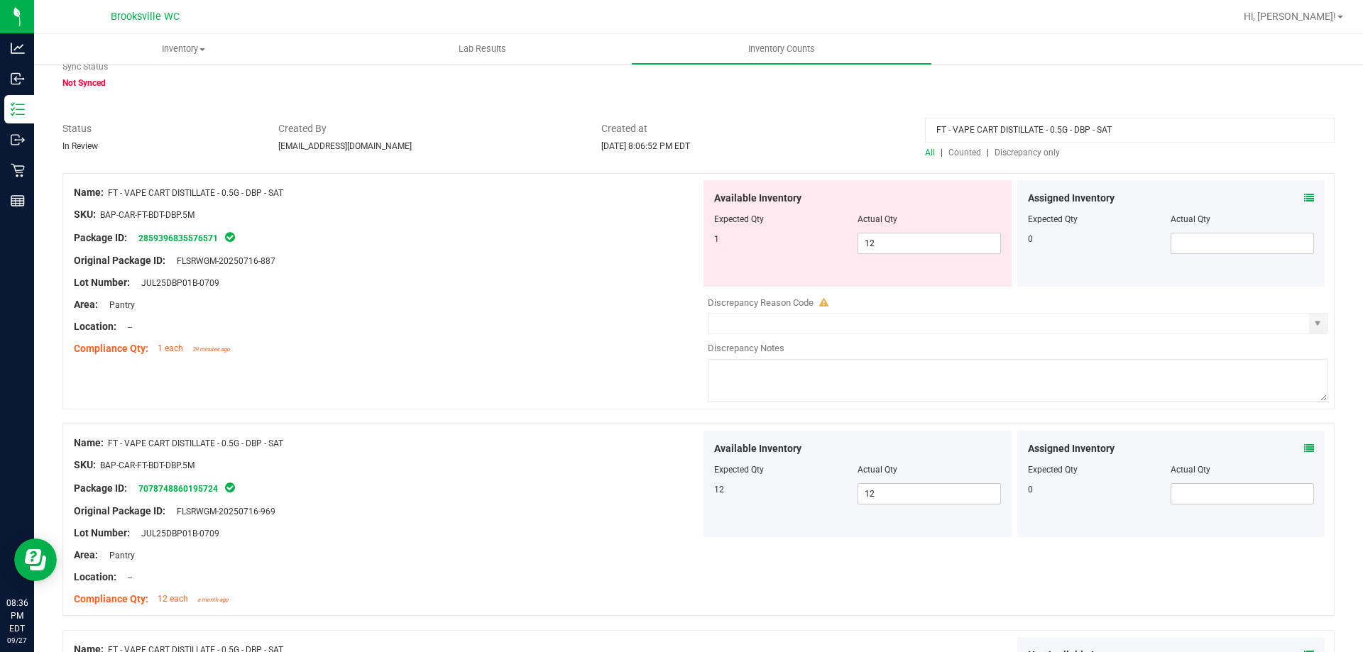
scroll to position [142, 0]
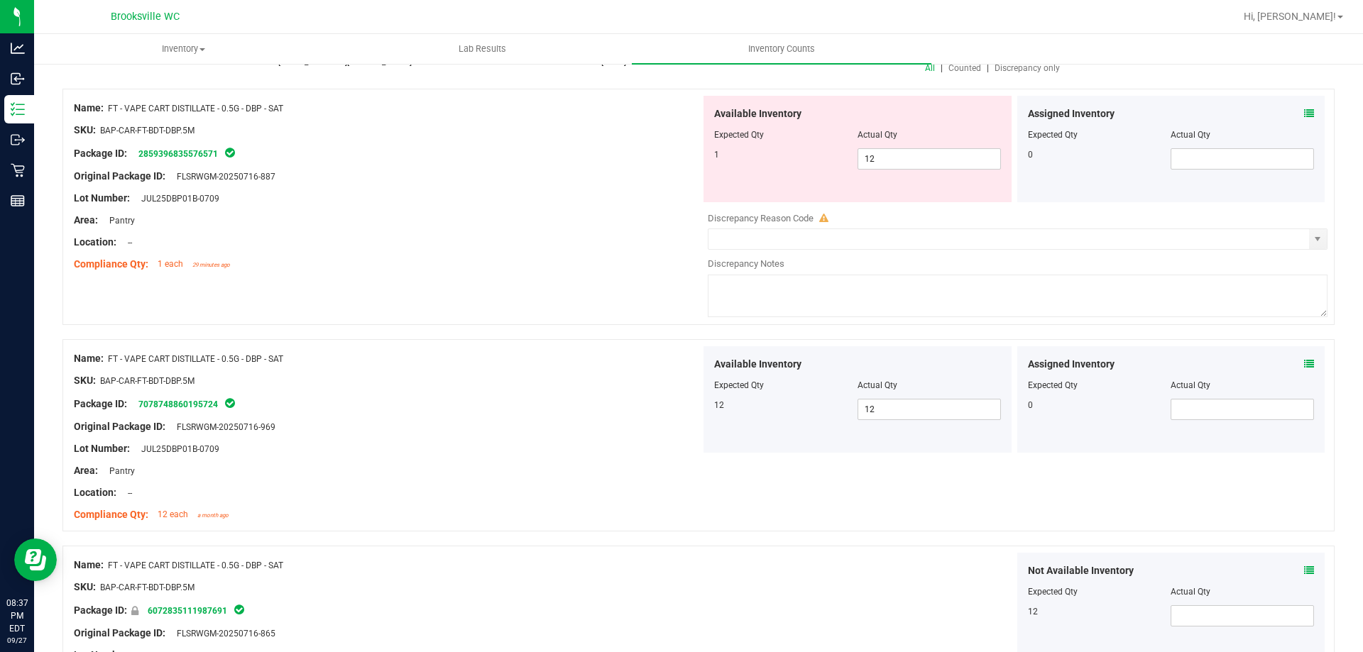
click at [447, 361] on div "Name: FT - VAPE CART DISTILLATE - 0.5G - DBP - SAT" at bounding box center [387, 358] width 627 height 15
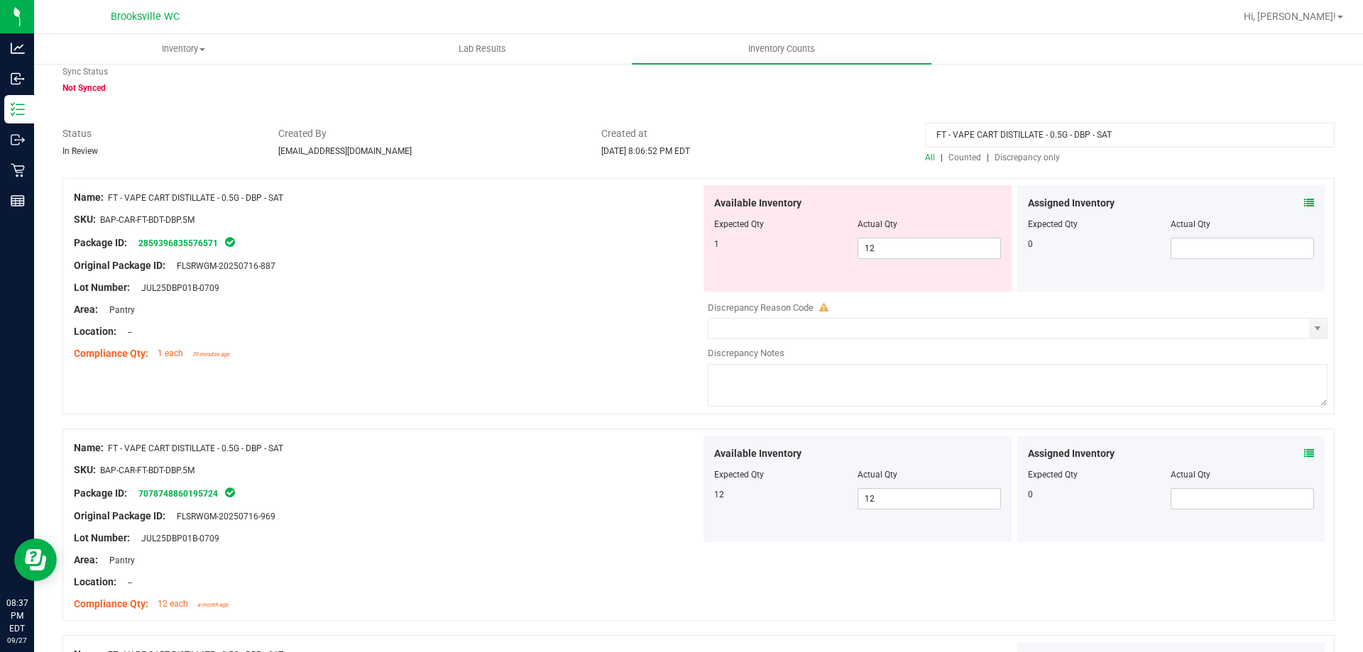
scroll to position [0, 0]
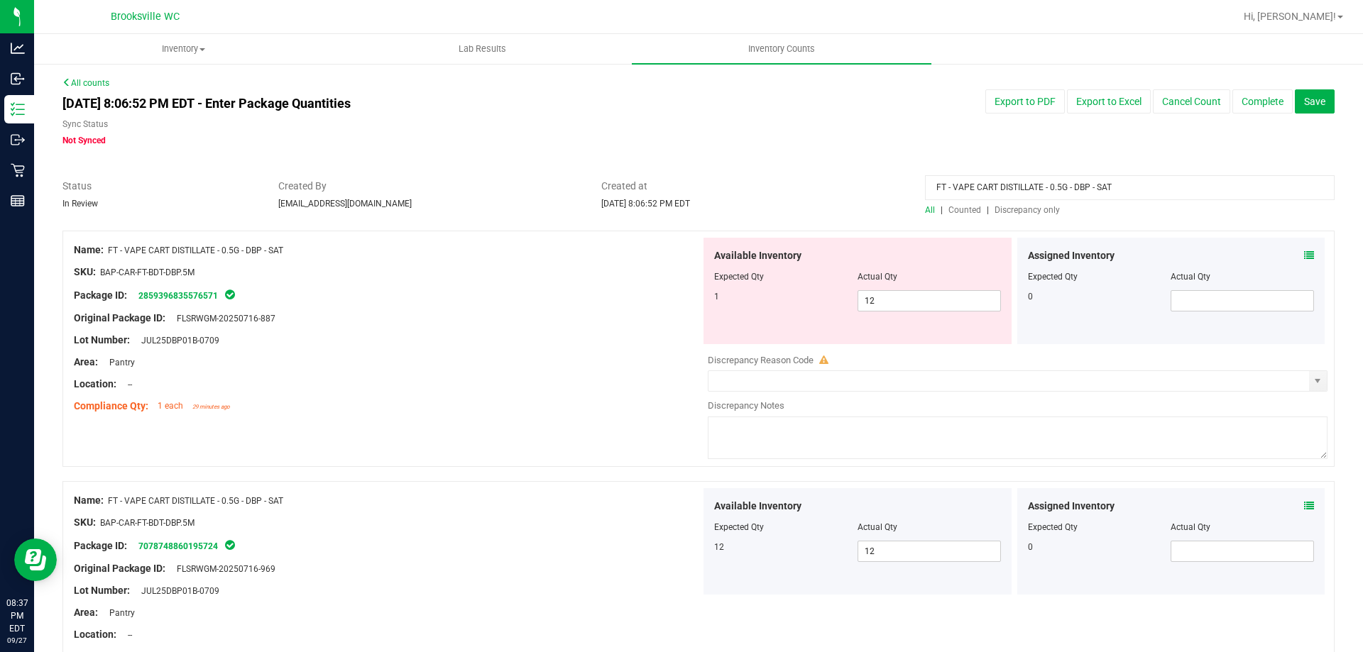
drag, startPoint x: 1054, startPoint y: 185, endPoint x: 712, endPoint y: 121, distance: 347.4
click at [712, 121] on div "All counts [DATE] 8:06:52 PM EDT - Enter Package Quantities Sync Status Not Syn…" at bounding box center [698, 606] width 1272 height 1059
click at [1028, 207] on span "Discrepancy only" at bounding box center [1027, 210] width 65 height 10
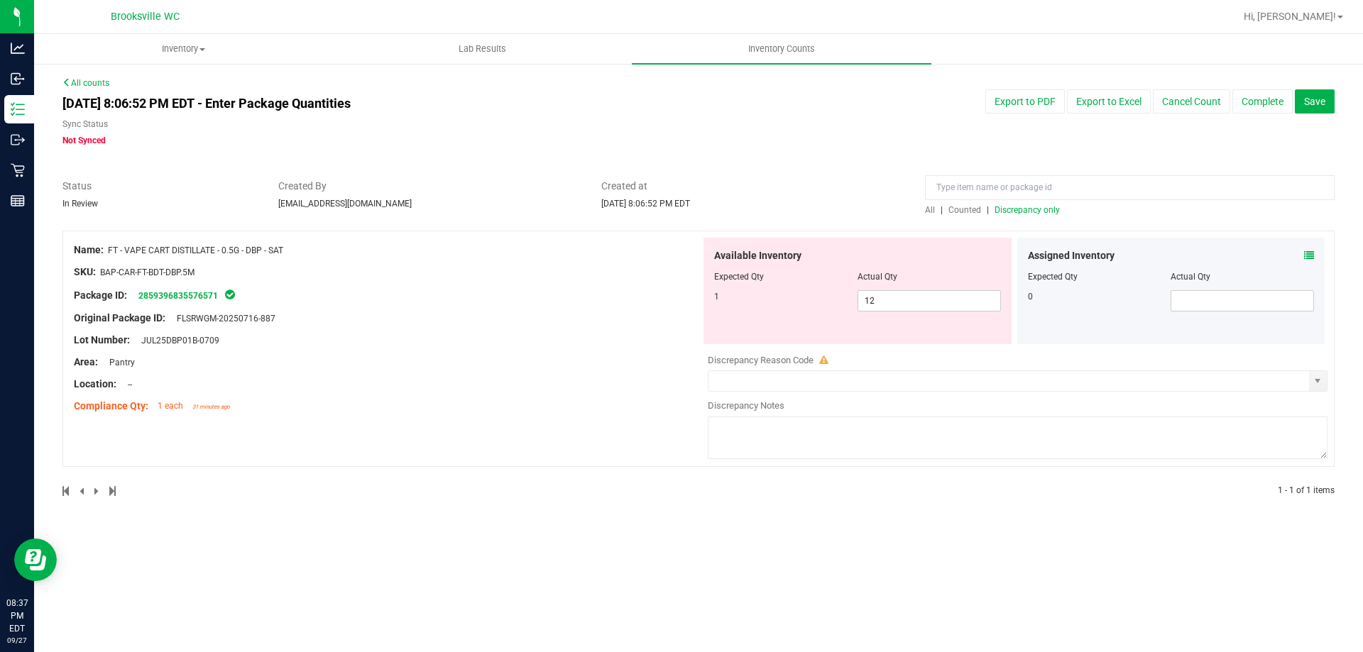
click at [1022, 205] on span "Discrepancy only" at bounding box center [1027, 210] width 65 height 10
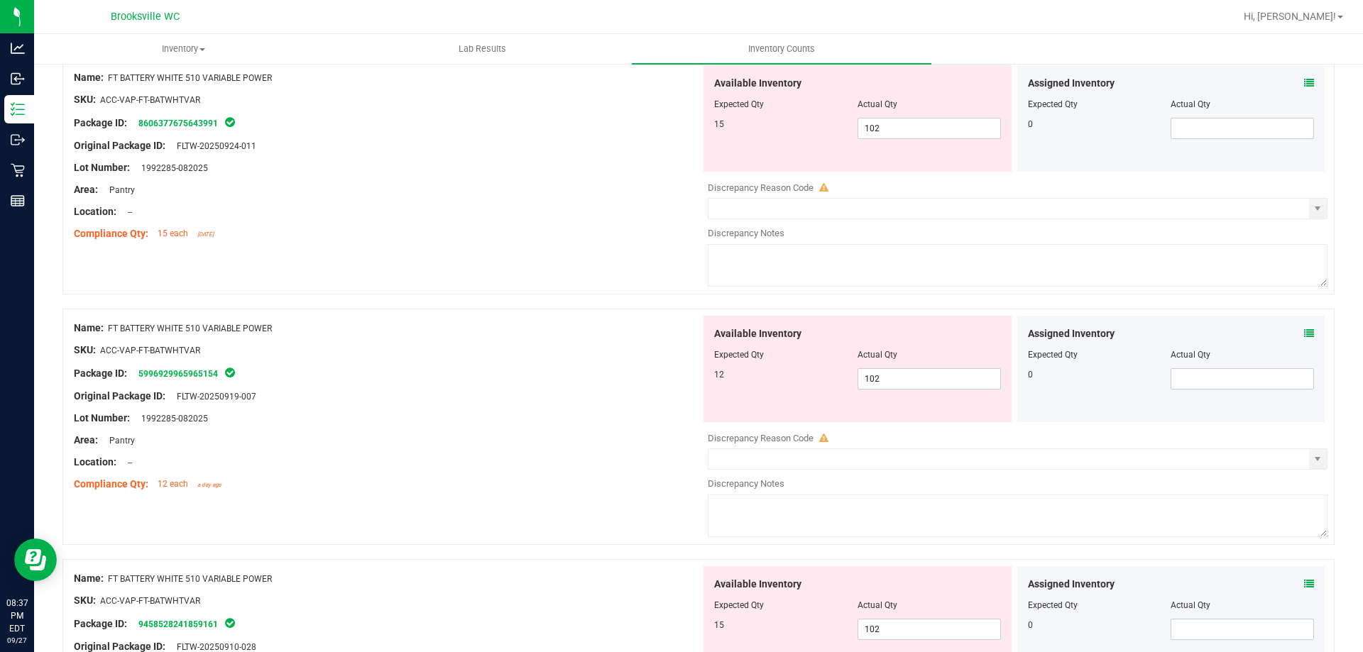
scroll to position [426, 0]
drag, startPoint x: 290, startPoint y: 326, endPoint x: 108, endPoint y: 325, distance: 182.5
click at [108, 325] on div "Name: FT BATTERY WHITE 510 VARIABLE POWER" at bounding box center [387, 325] width 627 height 15
copy div "FT BATTERY WHITE 510 VARIABLE POWER"
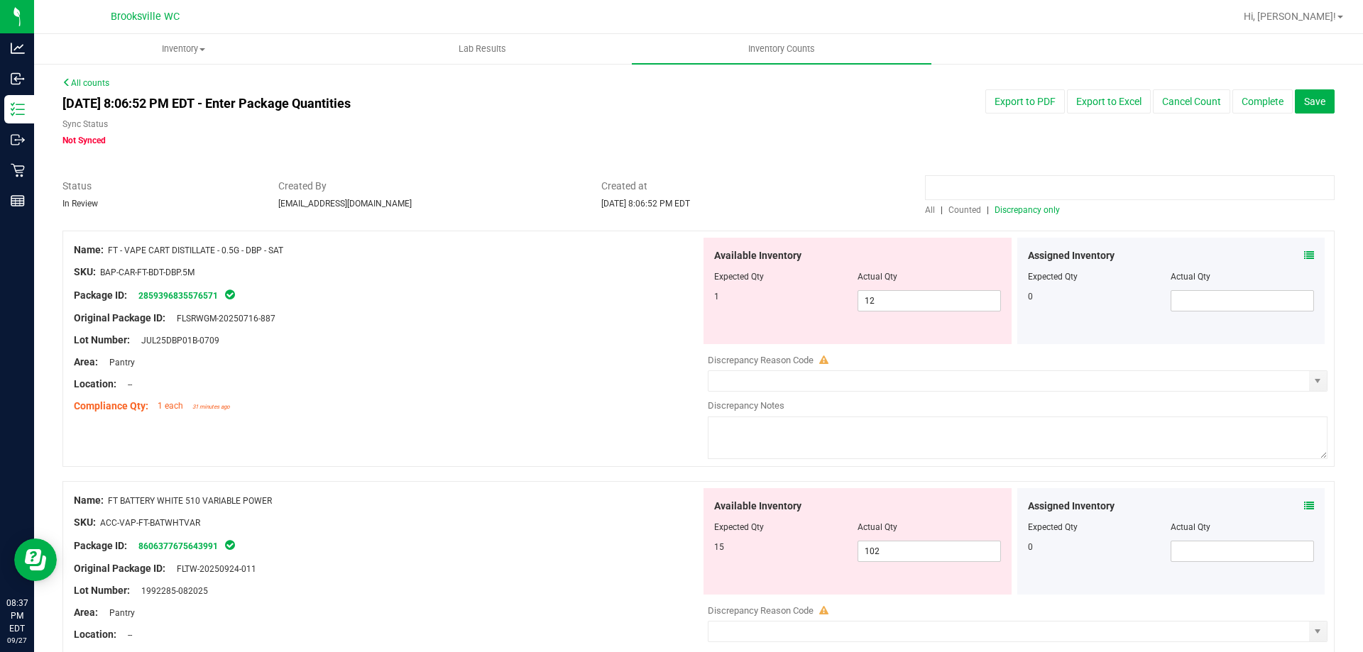
click at [1029, 189] on input at bounding box center [1130, 187] width 410 height 25
paste input "FT BATTERY WHITE 510 VARIABLE POWER"
type input "FT BATTERY WHITE 510 VARIABLE POWER"
click at [925, 207] on span "All" at bounding box center [930, 210] width 10 height 10
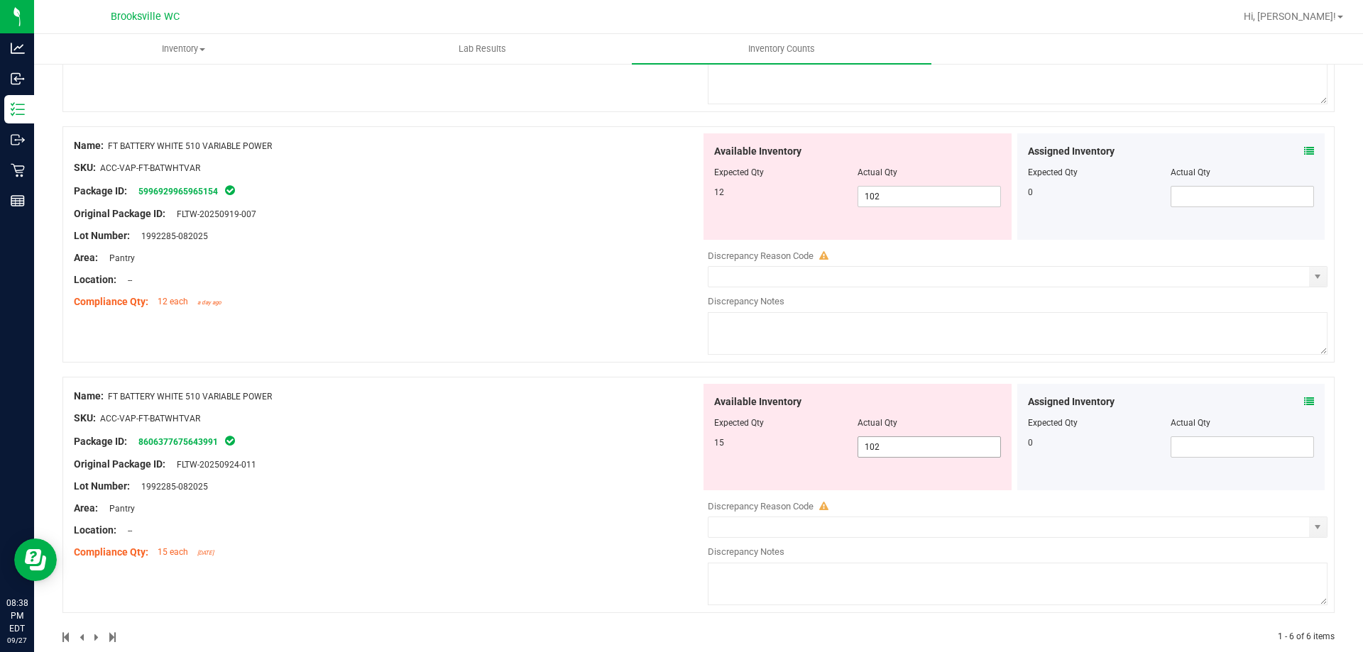
scroll to position [1130, 0]
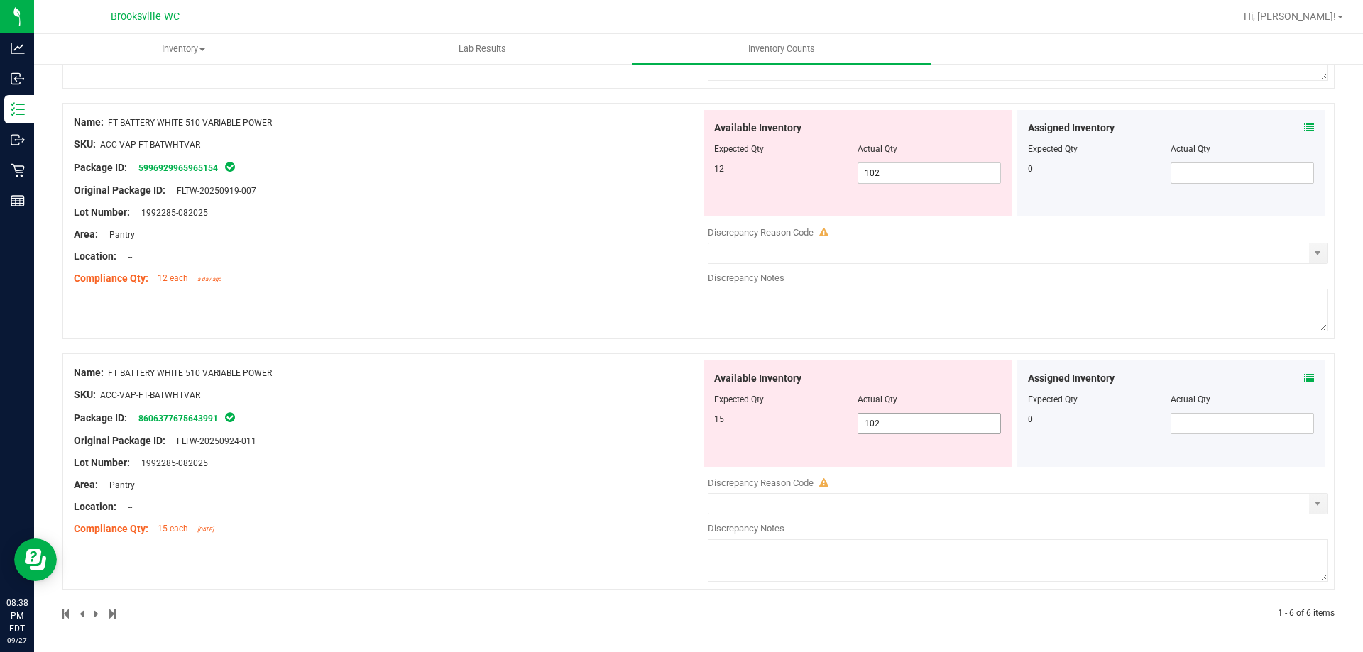
click at [900, 417] on span "102 102" at bounding box center [929, 423] width 143 height 21
click at [900, 417] on input "102" at bounding box center [929, 424] width 142 height 20
click at [898, 421] on input "10215" at bounding box center [929, 424] width 142 height 20
type input "15"
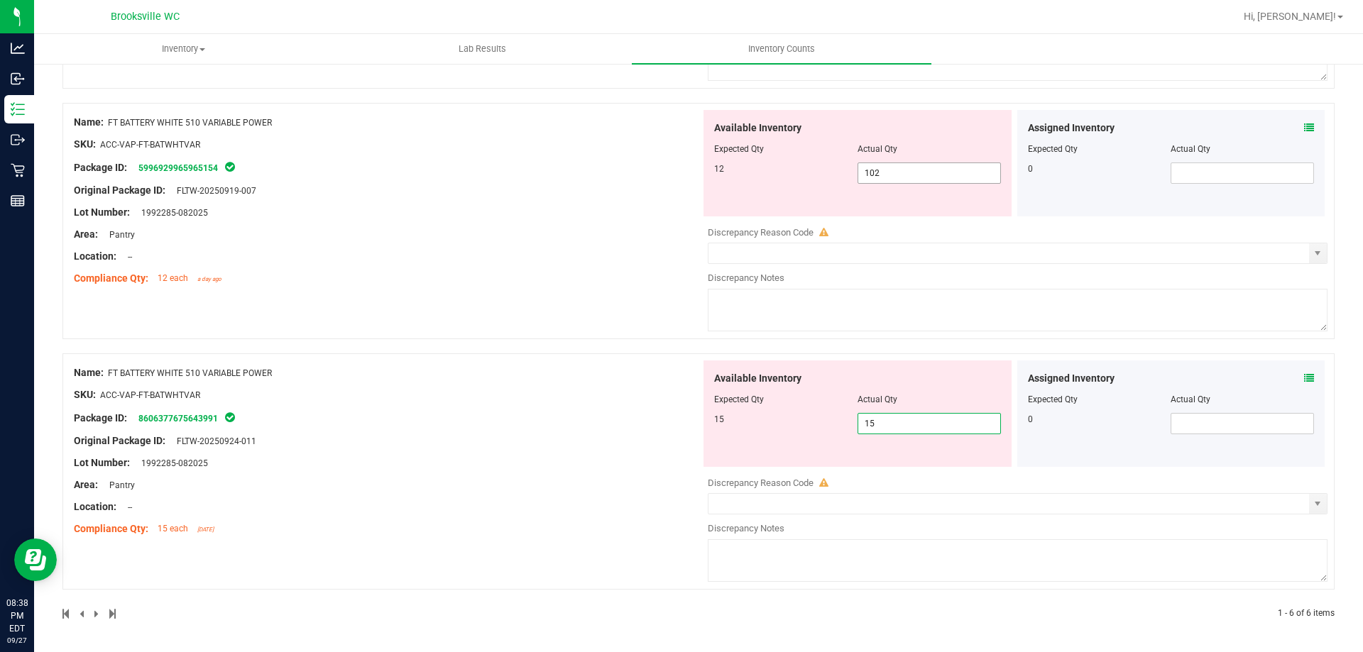
type input "15"
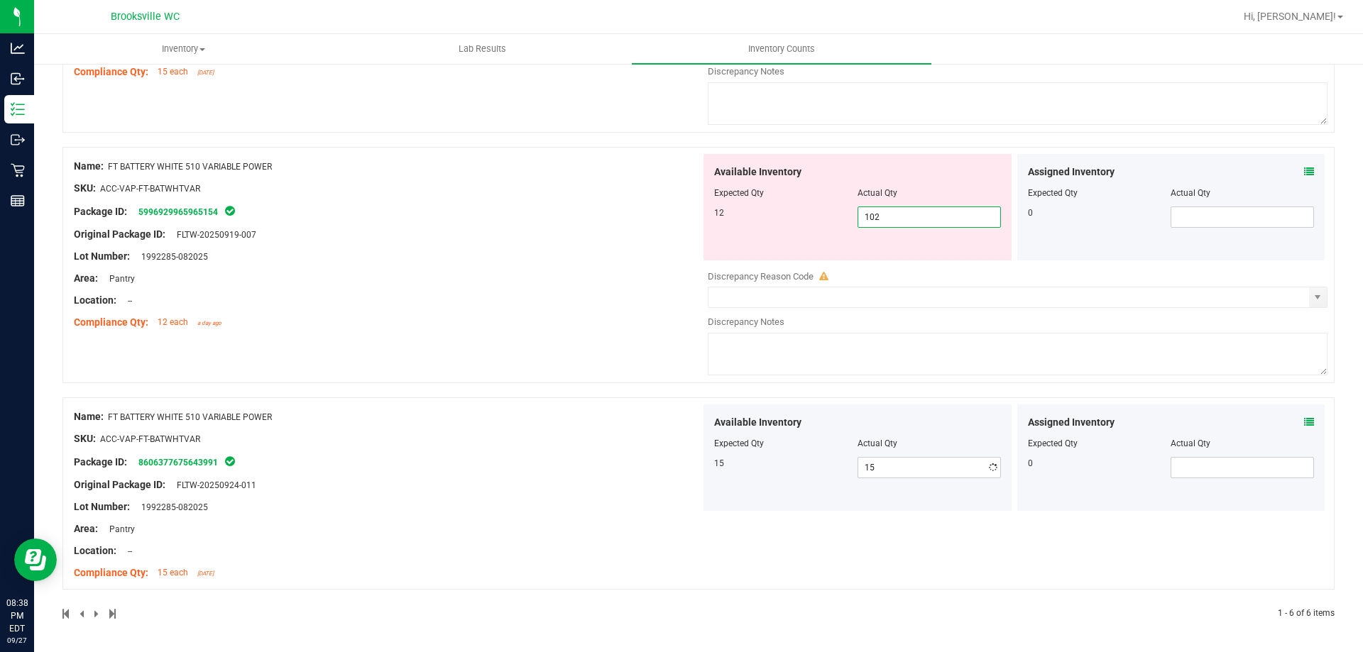
click at [946, 173] on div "Available Inventory Expected Qty Actual Qty 12 102 102" at bounding box center [858, 207] width 308 height 106
click at [946, 173] on div "Available Inventory" at bounding box center [857, 172] width 287 height 15
click at [899, 223] on span "102 102" at bounding box center [929, 217] width 143 height 21
click at [899, 223] on input "102" at bounding box center [929, 217] width 142 height 20
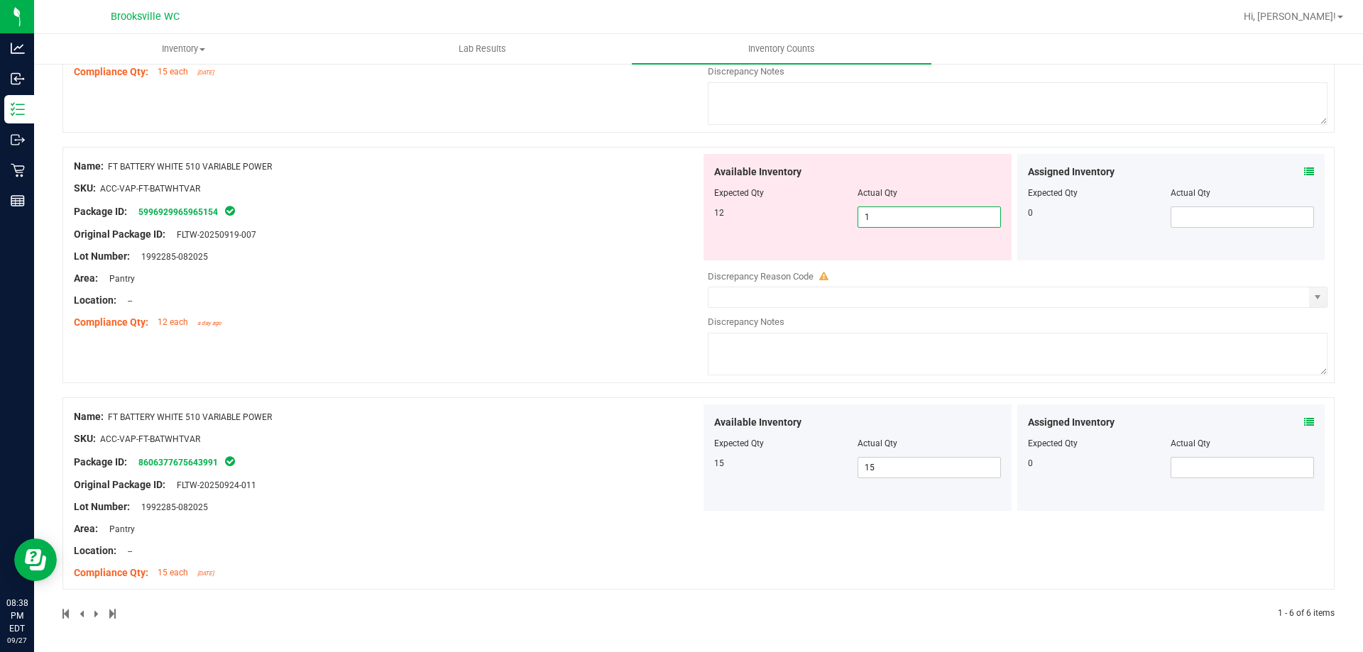
type input "12"
click at [643, 263] on div "Name: FT BATTERY WHITE 510 VARIABLE POWER SKU: ACC-VAP-FT-BATWHTVAR Package ID:…" at bounding box center [387, 244] width 627 height 181
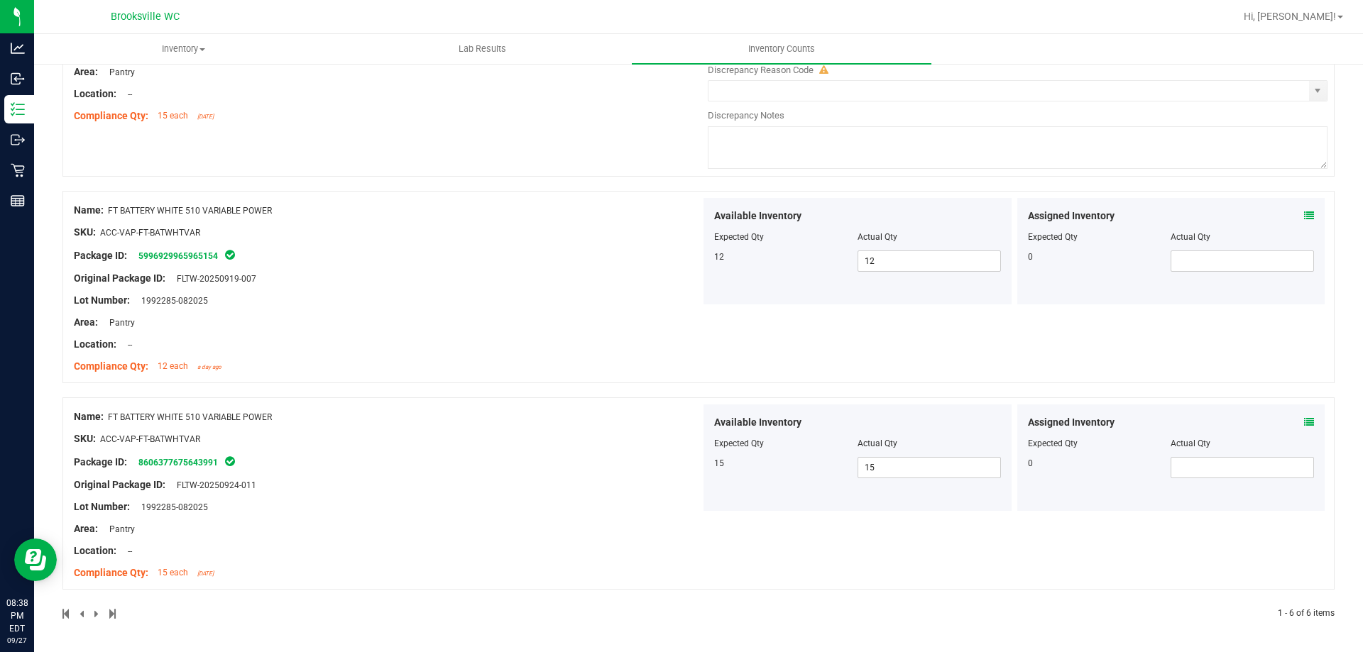
scroll to position [829, 0]
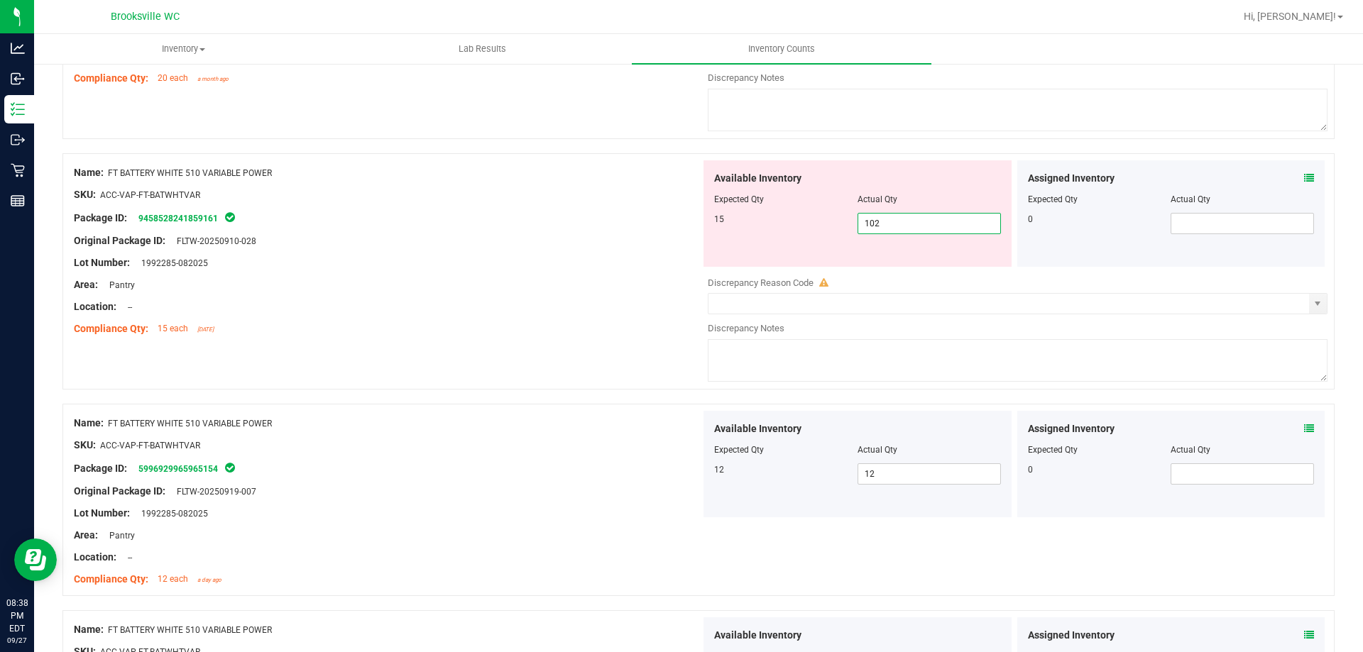
click at [881, 223] on span "102 102" at bounding box center [929, 223] width 143 height 21
click at [881, 222] on input "102" at bounding box center [929, 224] width 142 height 20
type input "15"
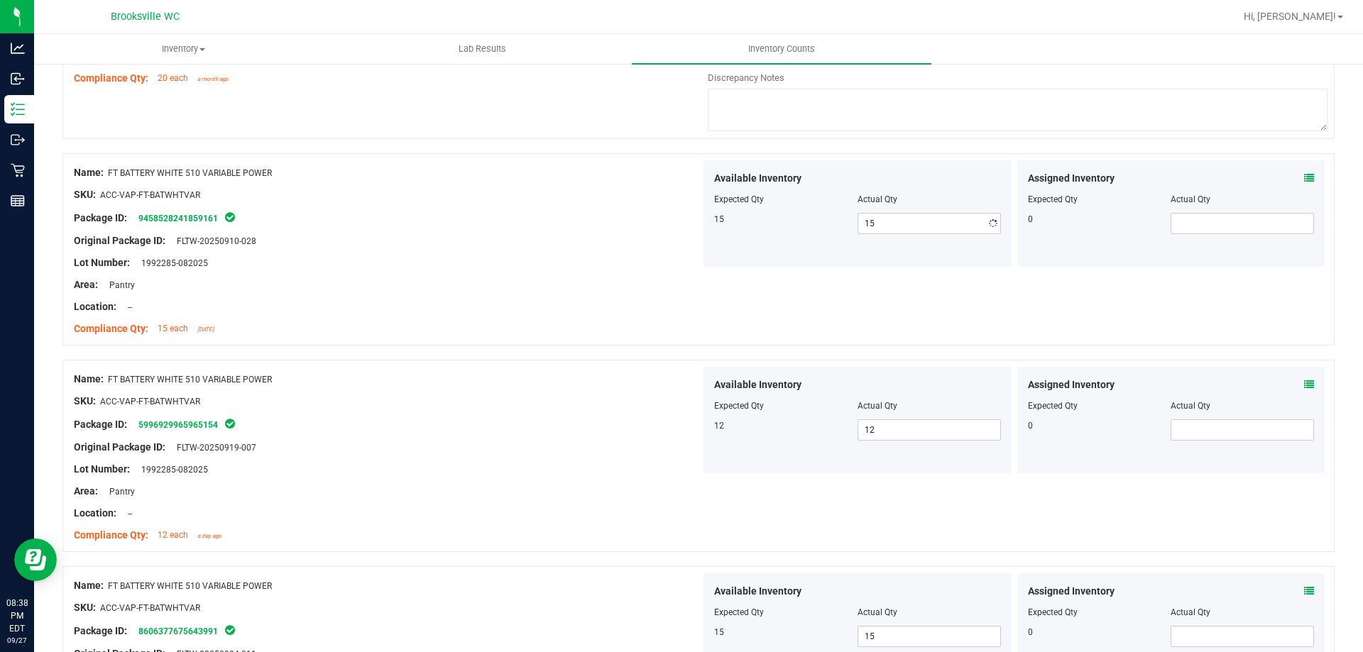
click at [665, 250] on div at bounding box center [387, 251] width 627 height 7
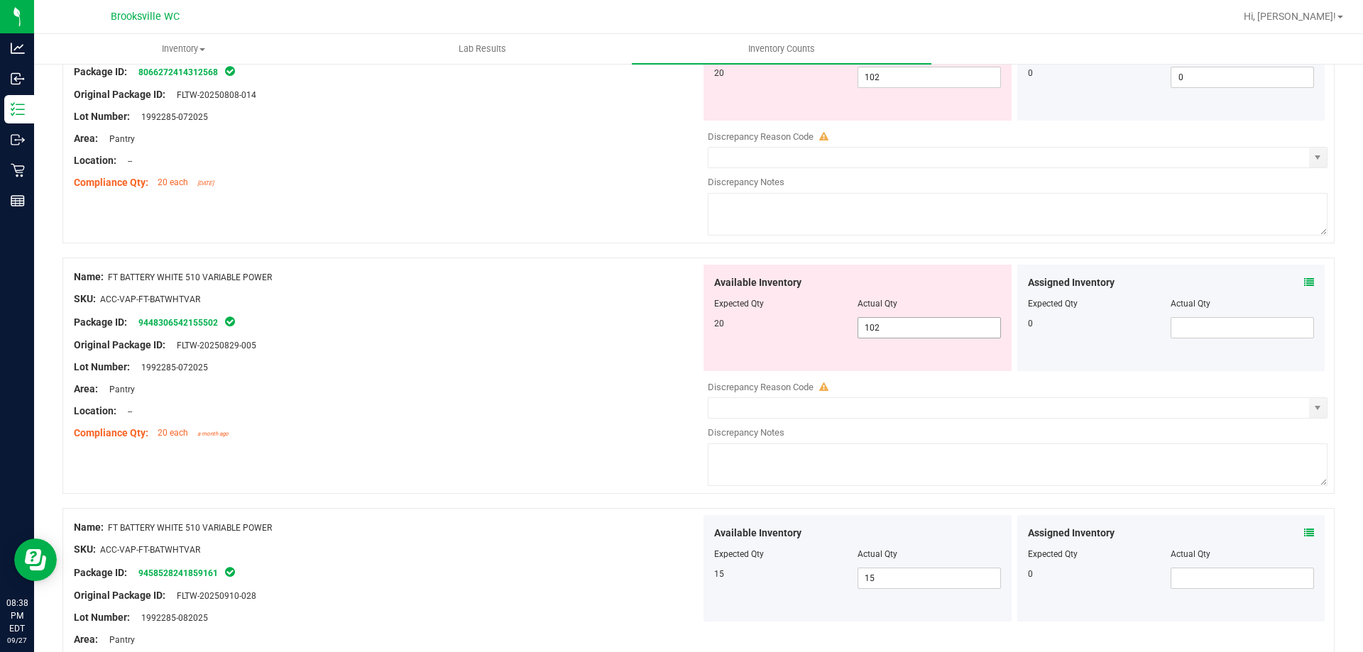
click at [971, 327] on span "102 102" at bounding box center [929, 327] width 143 height 21
click at [970, 327] on input "102" at bounding box center [929, 328] width 142 height 20
type input "20"
click at [676, 343] on div "Original Package ID: FLTW-20250829-005" at bounding box center [387, 345] width 627 height 15
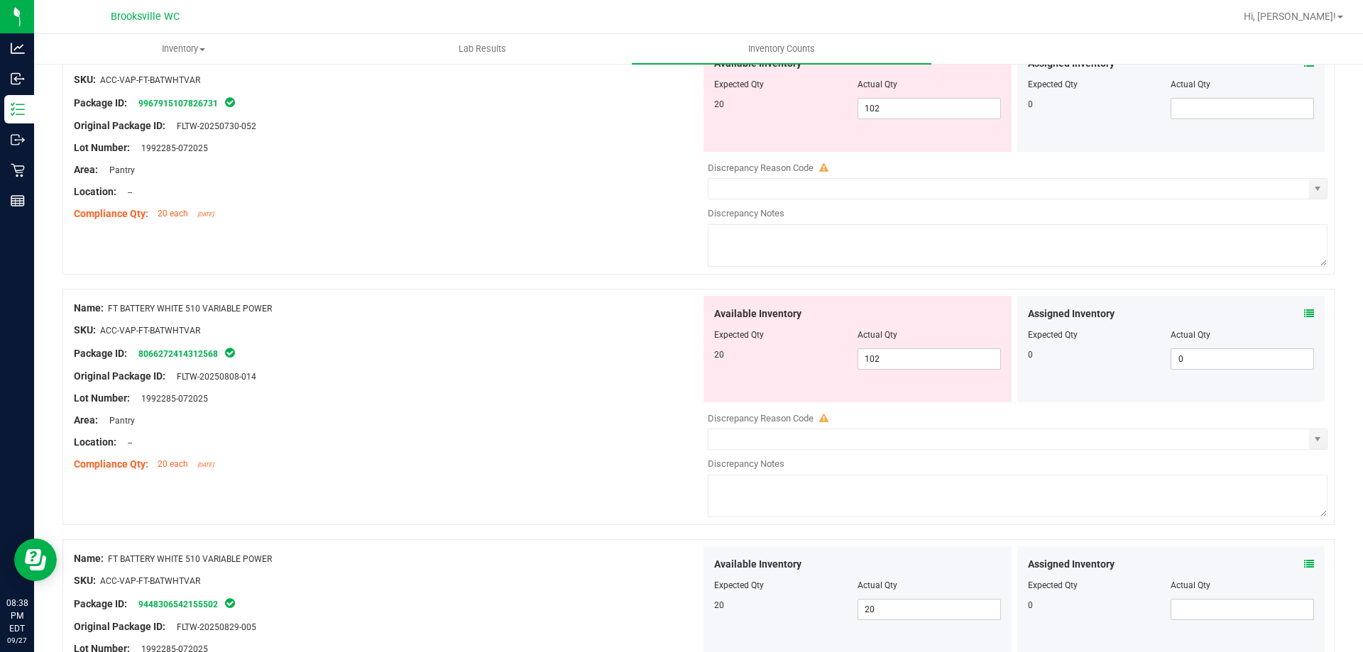
scroll to position [190, 0]
click at [895, 366] on span "102 102" at bounding box center [929, 361] width 143 height 21
drag, startPoint x: 892, startPoint y: 366, endPoint x: 883, endPoint y: 364, distance: 9.7
click at [892, 366] on input "102" at bounding box center [929, 361] width 142 height 20
drag, startPoint x: 895, startPoint y: 365, endPoint x: 729, endPoint y: 352, distance: 165.9
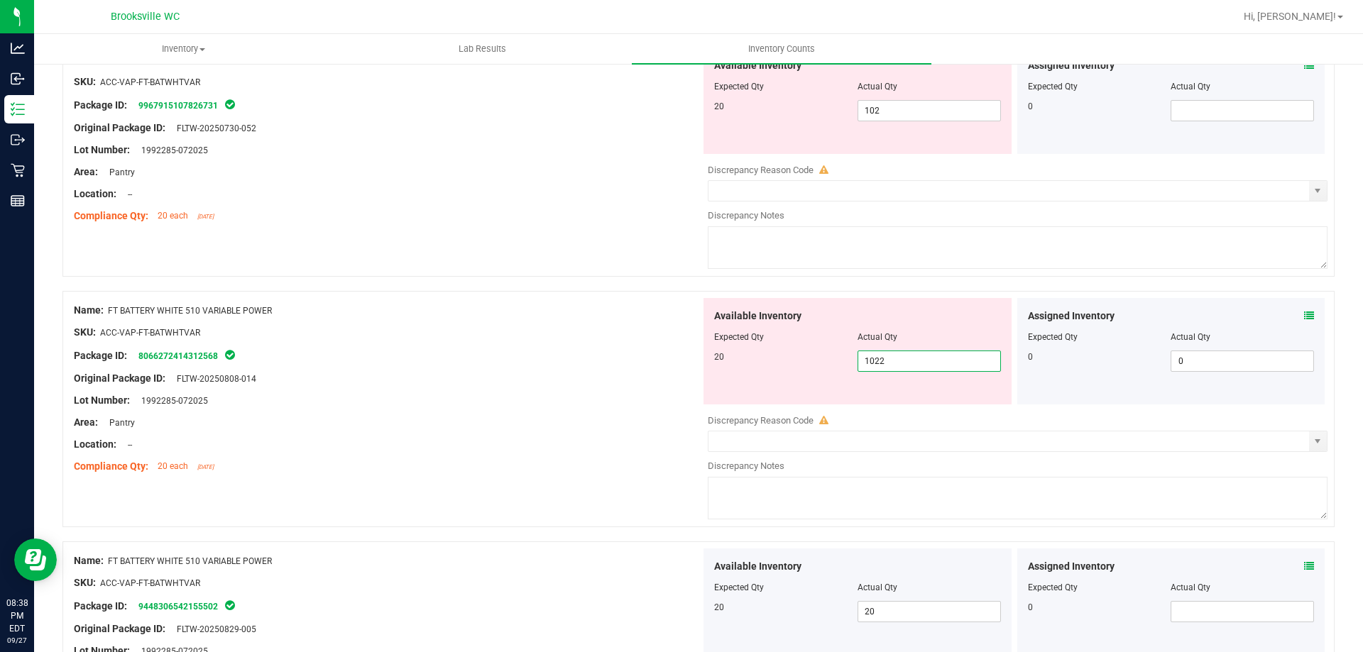
click at [810, 353] on div "20 102 1022" at bounding box center [857, 361] width 287 height 21
type input "20"
click at [608, 352] on div "Package ID: 8066272414312568" at bounding box center [387, 355] width 627 height 17
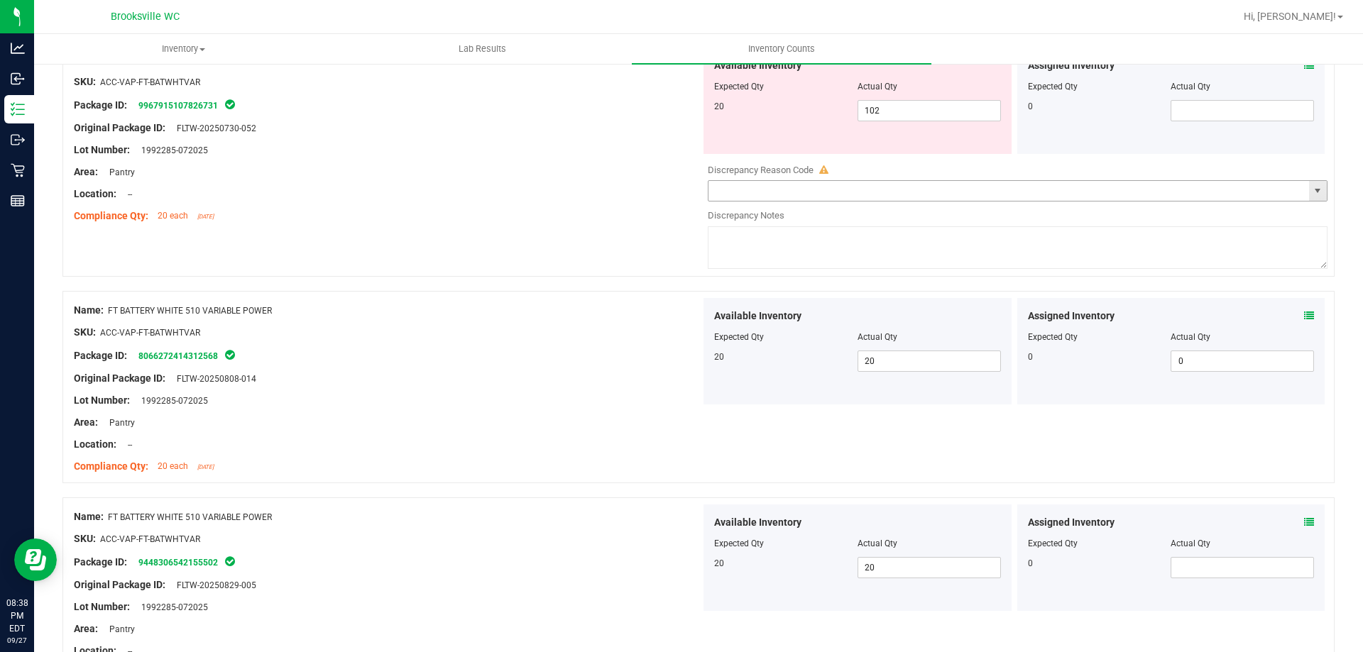
scroll to position [119, 0]
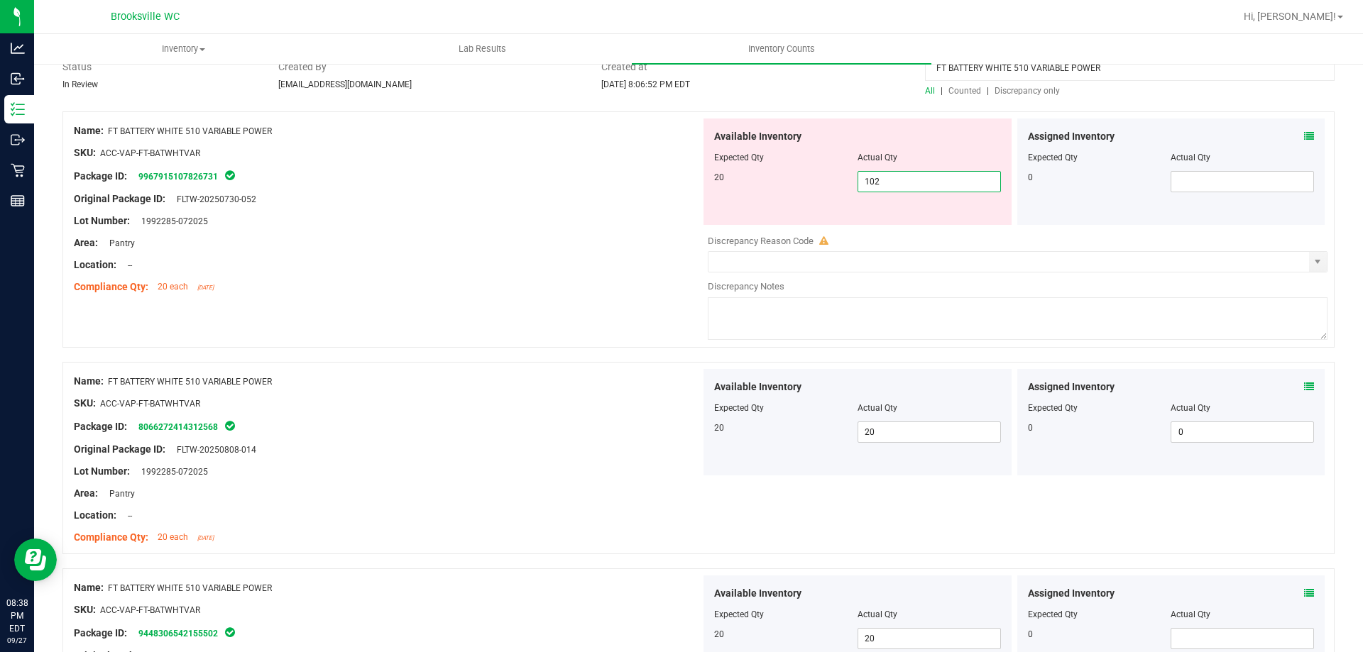
click at [933, 182] on span "102 102" at bounding box center [929, 181] width 143 height 21
click at [932, 181] on input "102" at bounding box center [929, 182] width 142 height 20
type input "20"
drag, startPoint x: 537, startPoint y: 266, endPoint x: 797, endPoint y: 226, distance: 262.8
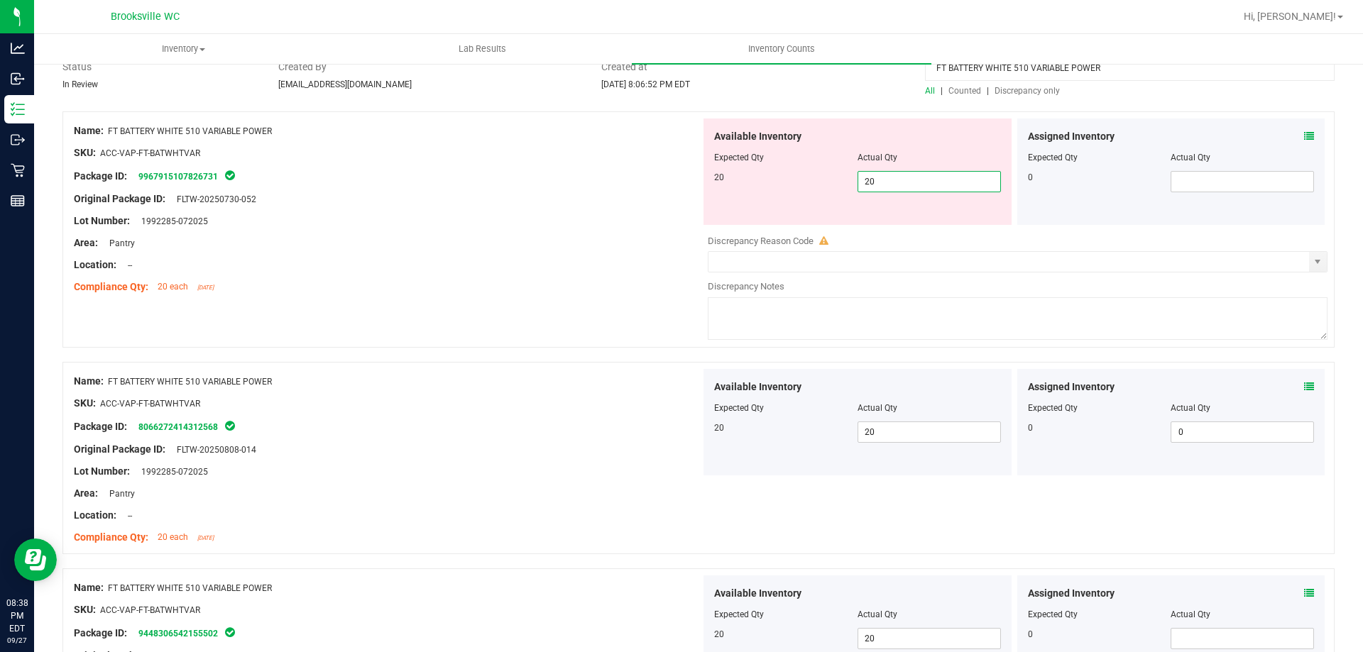
click at [541, 266] on div "Location: --" at bounding box center [387, 265] width 627 height 15
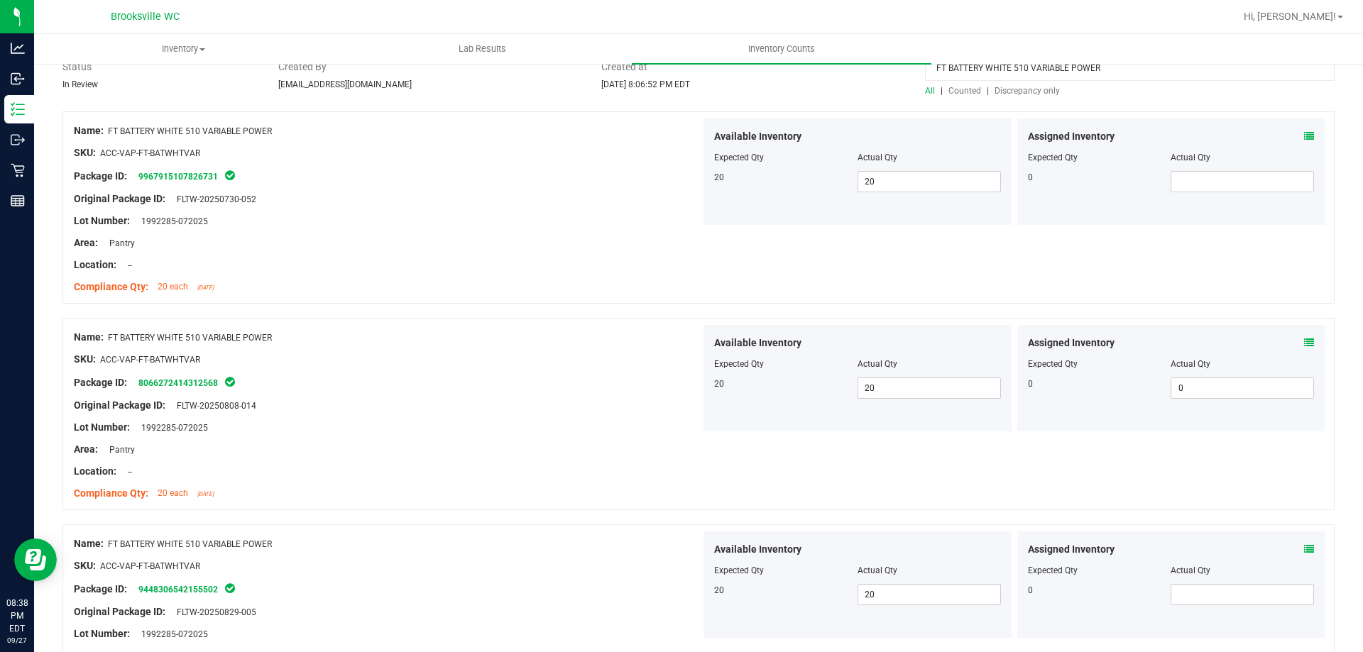
scroll to position [0, 0]
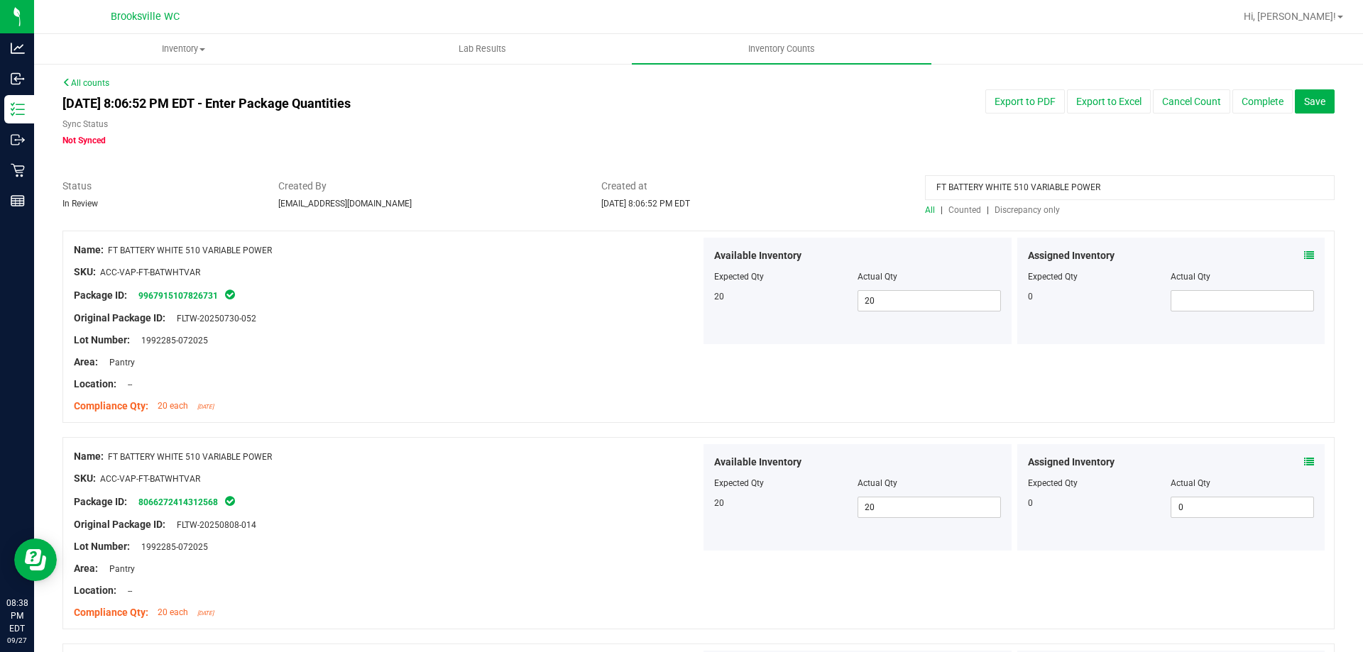
drag, startPoint x: 1092, startPoint y: 189, endPoint x: 773, endPoint y: 186, distance: 318.8
click at [773, 186] on div "Status In Review Created By [EMAIL_ADDRESS][DOMAIN_NAME] Created at [DATE] 8:06…" at bounding box center [699, 198] width 1294 height 38
click at [1009, 202] on div at bounding box center [1130, 191] width 410 height 25
click at [1009, 208] on span "Discrepancy only" at bounding box center [1027, 210] width 65 height 10
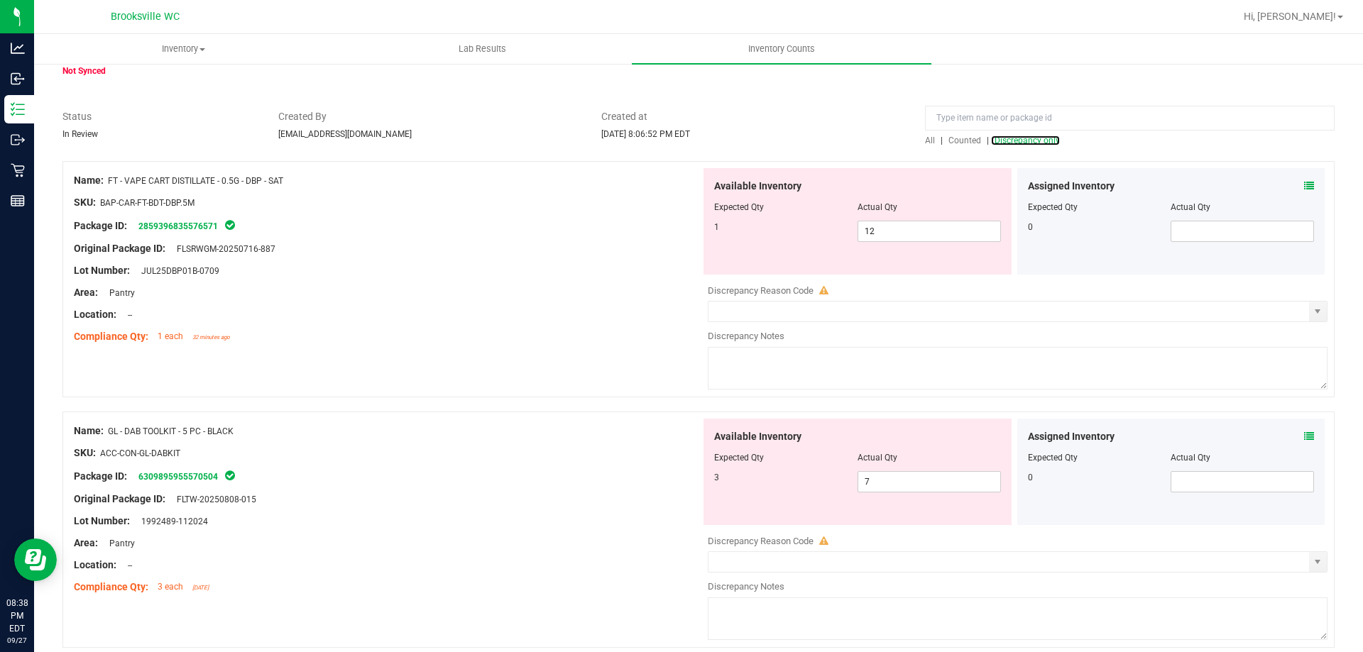
scroll to position [284, 0]
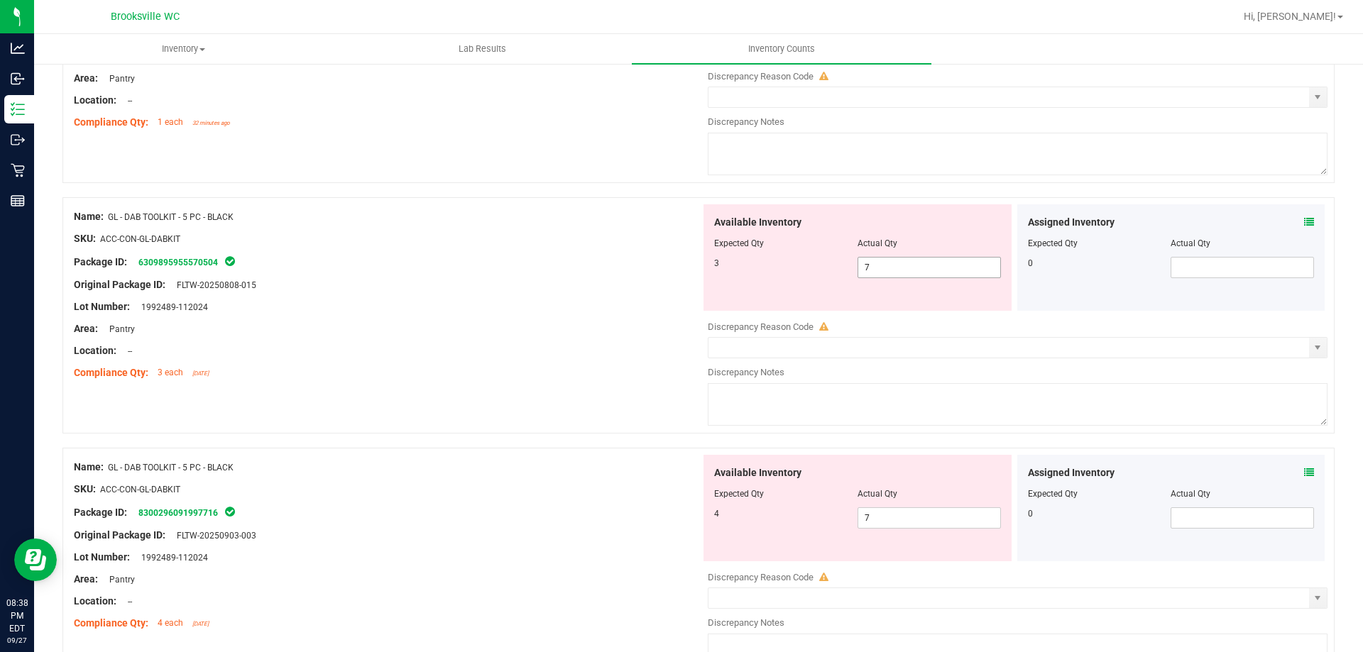
click at [927, 273] on span "7 7" at bounding box center [929, 267] width 143 height 21
click at [927, 273] on input "7" at bounding box center [929, 268] width 142 height 20
type input "3"
click at [884, 515] on div "Available Inventory Expected Qty Actual Qty 4 7 7" at bounding box center [858, 508] width 308 height 106
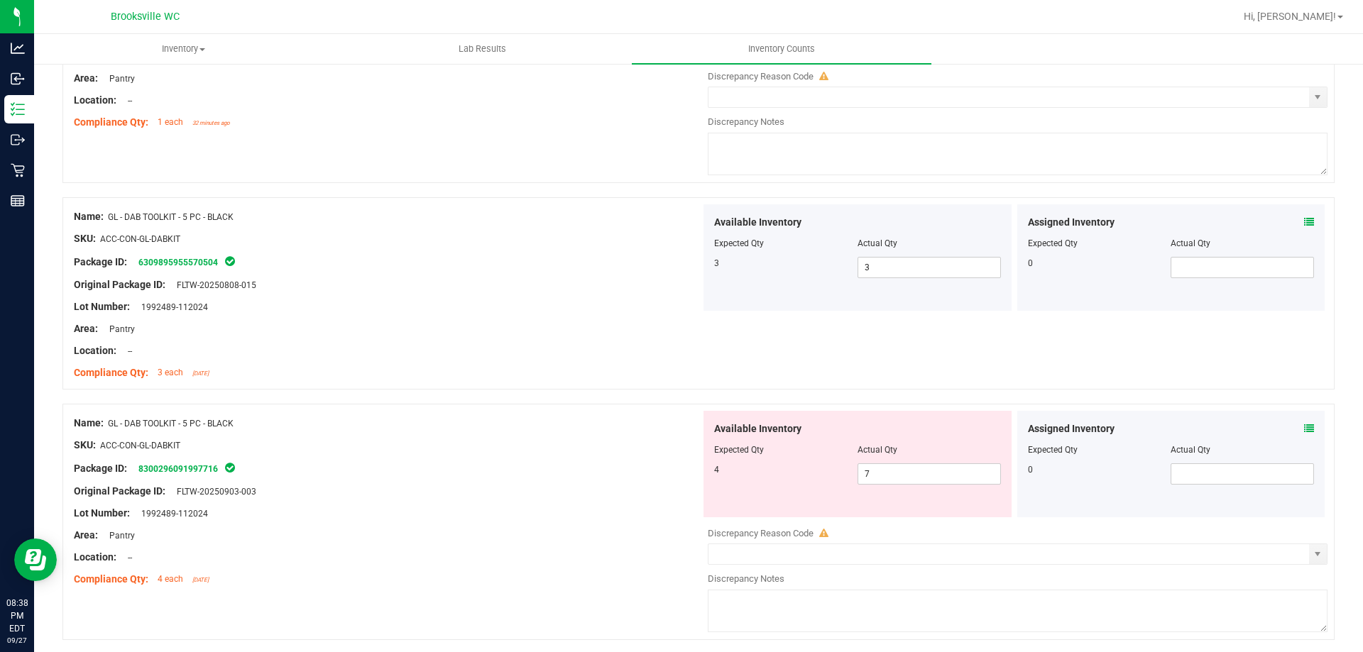
click at [883, 514] on div "Available Inventory Expected Qty Actual Qty 4 7 7" at bounding box center [858, 464] width 308 height 106
click at [885, 479] on span "7 7" at bounding box center [929, 474] width 143 height 21
click at [885, 479] on input "7" at bounding box center [929, 474] width 142 height 20
type input "4"
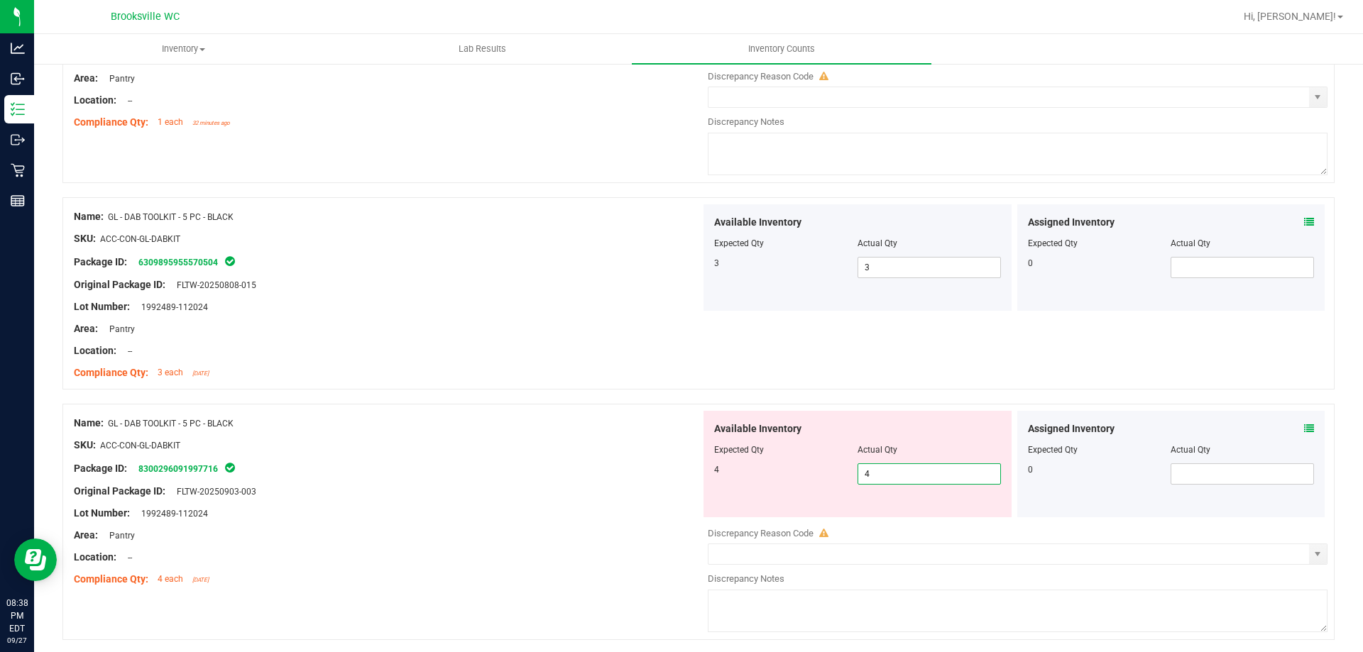
click at [604, 435] on div at bounding box center [387, 434] width 627 height 7
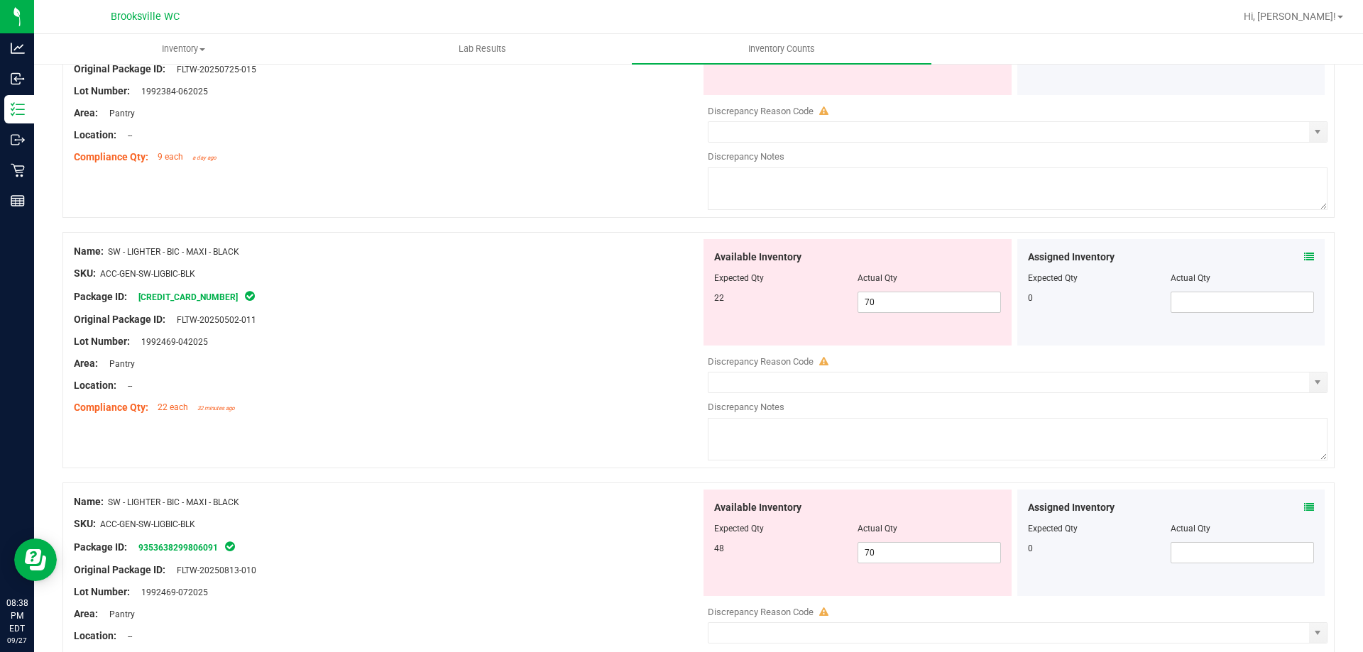
scroll to position [1917, 0]
click at [909, 283] on div at bounding box center [857, 286] width 287 height 7
click at [897, 302] on span "70 70" at bounding box center [929, 300] width 143 height 21
click at [897, 302] on input "70" at bounding box center [929, 301] width 142 height 20
type input "22"
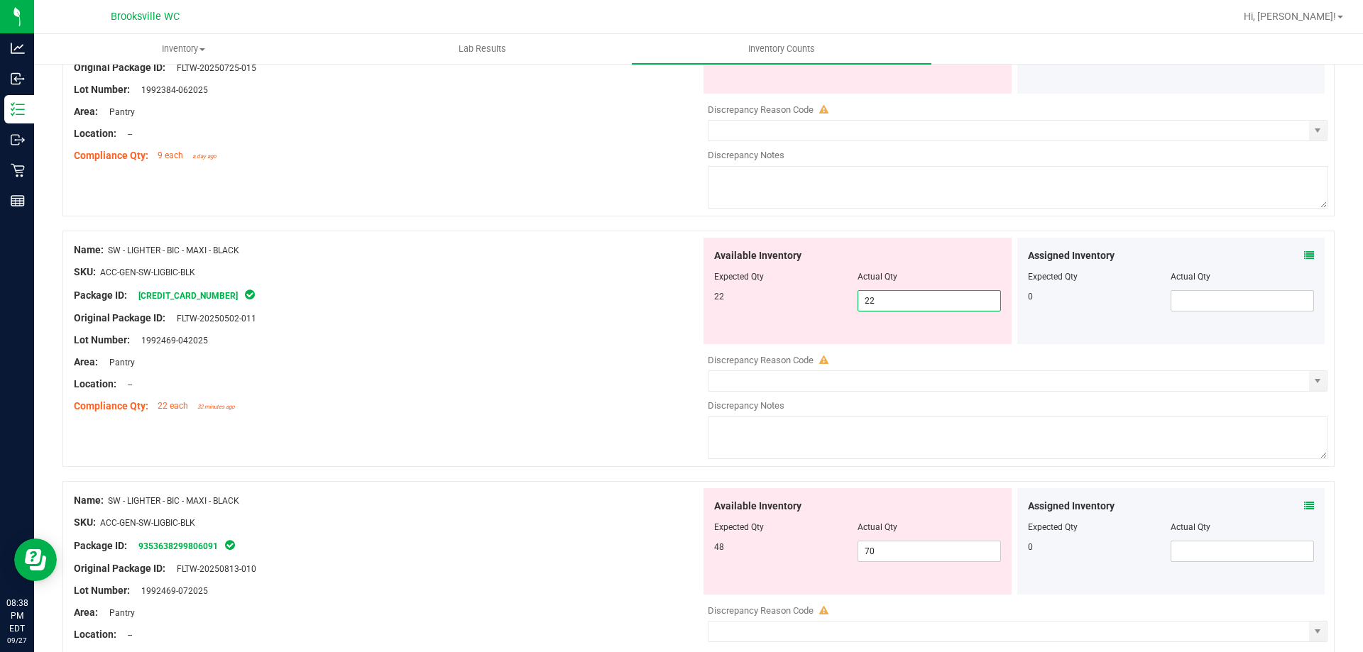
type input "22"
drag, startPoint x: 905, startPoint y: 564, endPoint x: 903, endPoint y: 550, distance: 15.1
click at [905, 563] on div "Available Inventory Expected Qty Actual Qty 48 70 70" at bounding box center [1014, 600] width 627 height 225
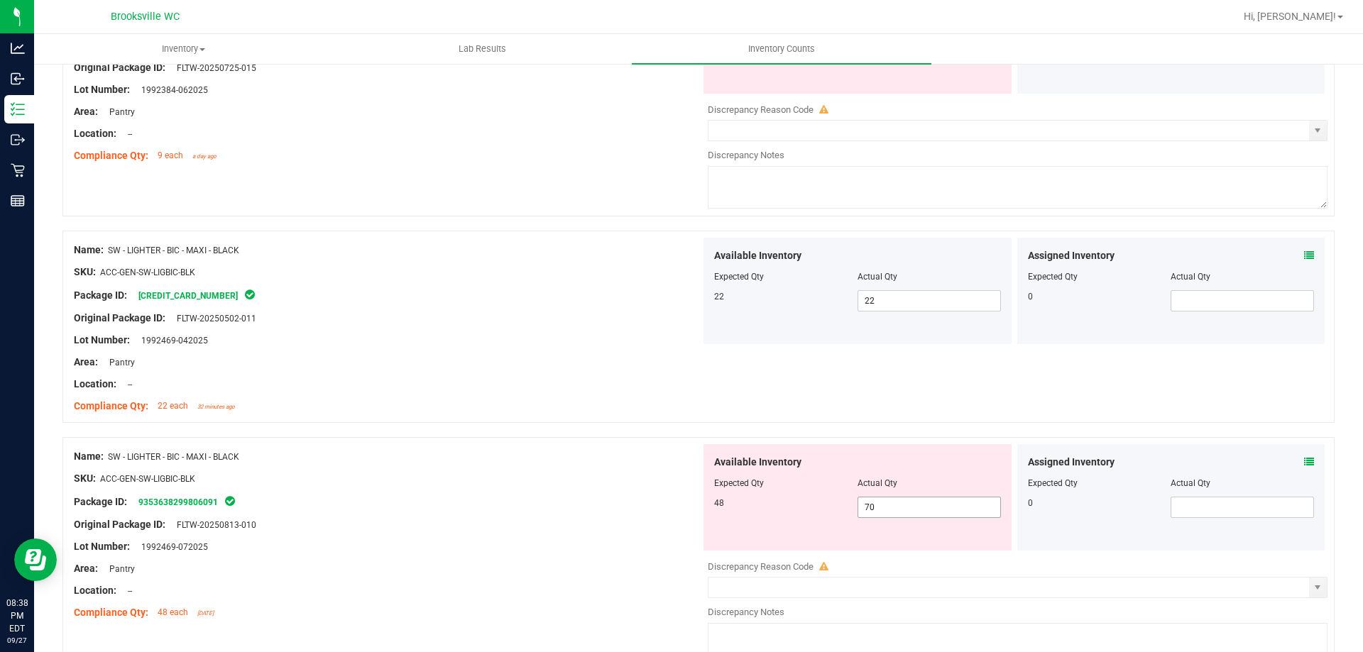
click at [898, 508] on span "70 70" at bounding box center [929, 507] width 143 height 21
click at [898, 507] on input "70" at bounding box center [929, 508] width 142 height 20
drag, startPoint x: 887, startPoint y: 508, endPoint x: 811, endPoint y: 507, distance: 76.0
click at [811, 507] on div "48 70 7048" at bounding box center [857, 507] width 287 height 21
type input "48"
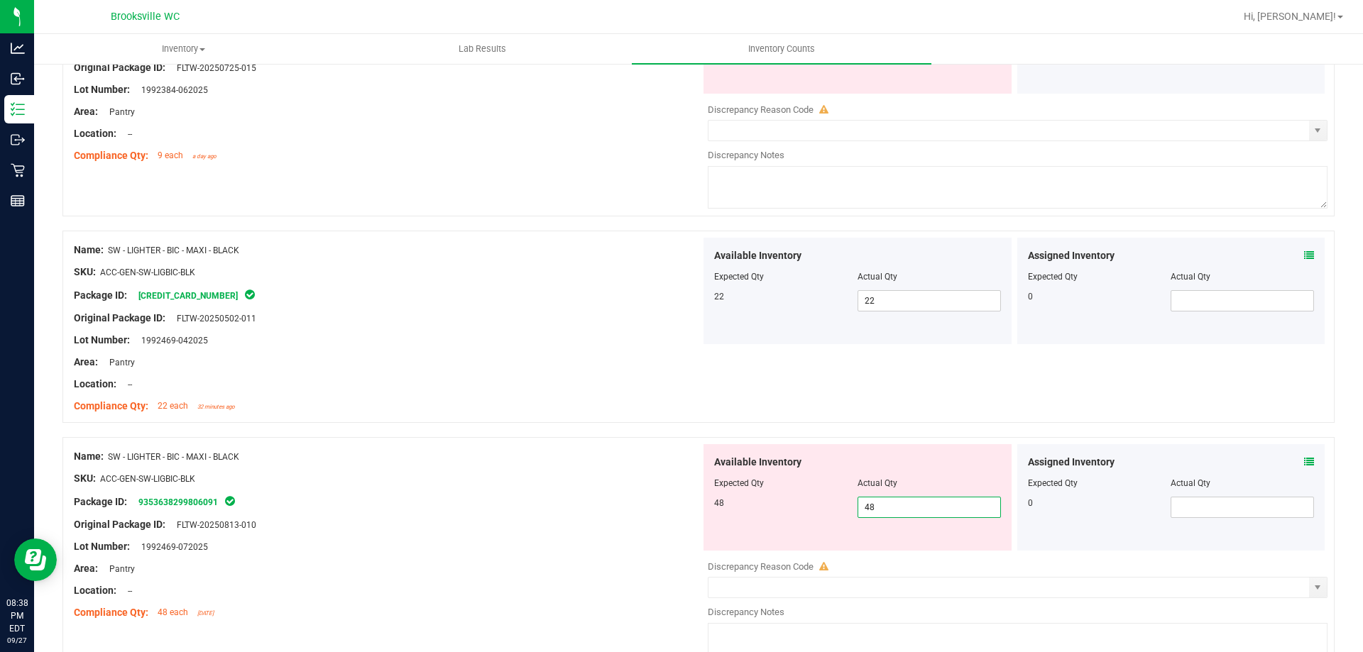
type input "48"
click at [516, 451] on div "Name: SW - LIGHTER - BIC - MAXI - BLACK" at bounding box center [387, 456] width 627 height 15
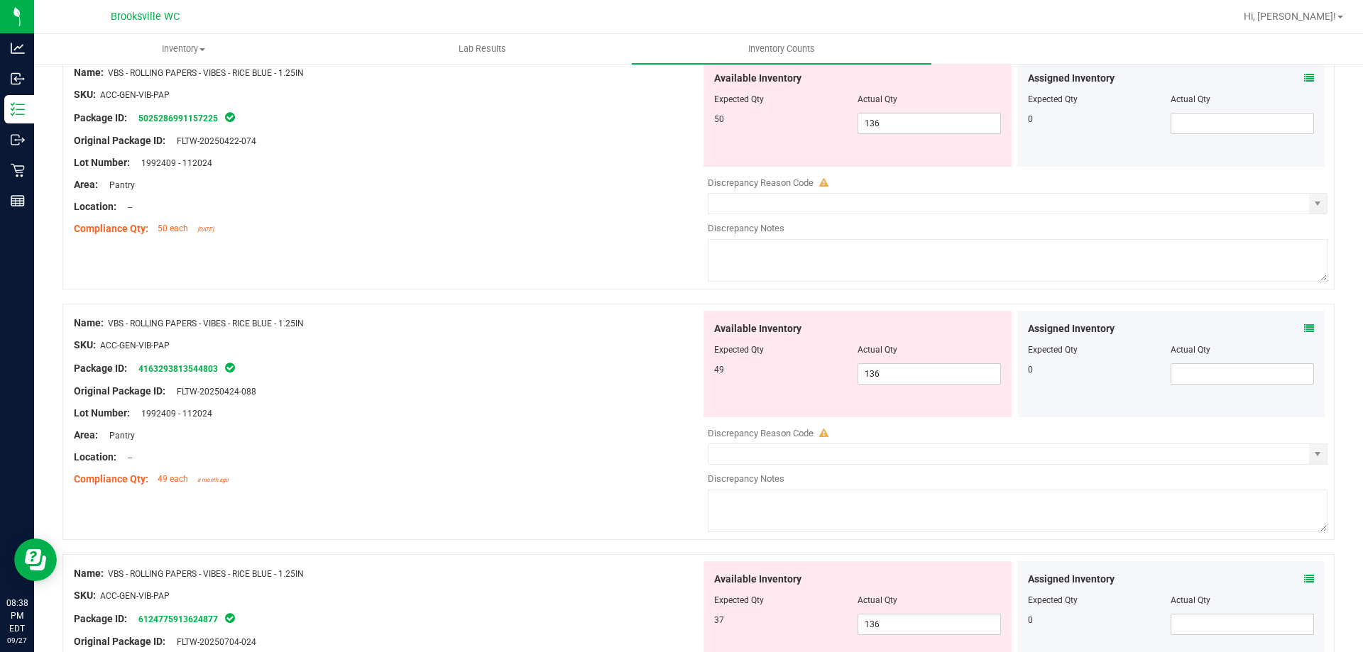
scroll to position [2556, 0]
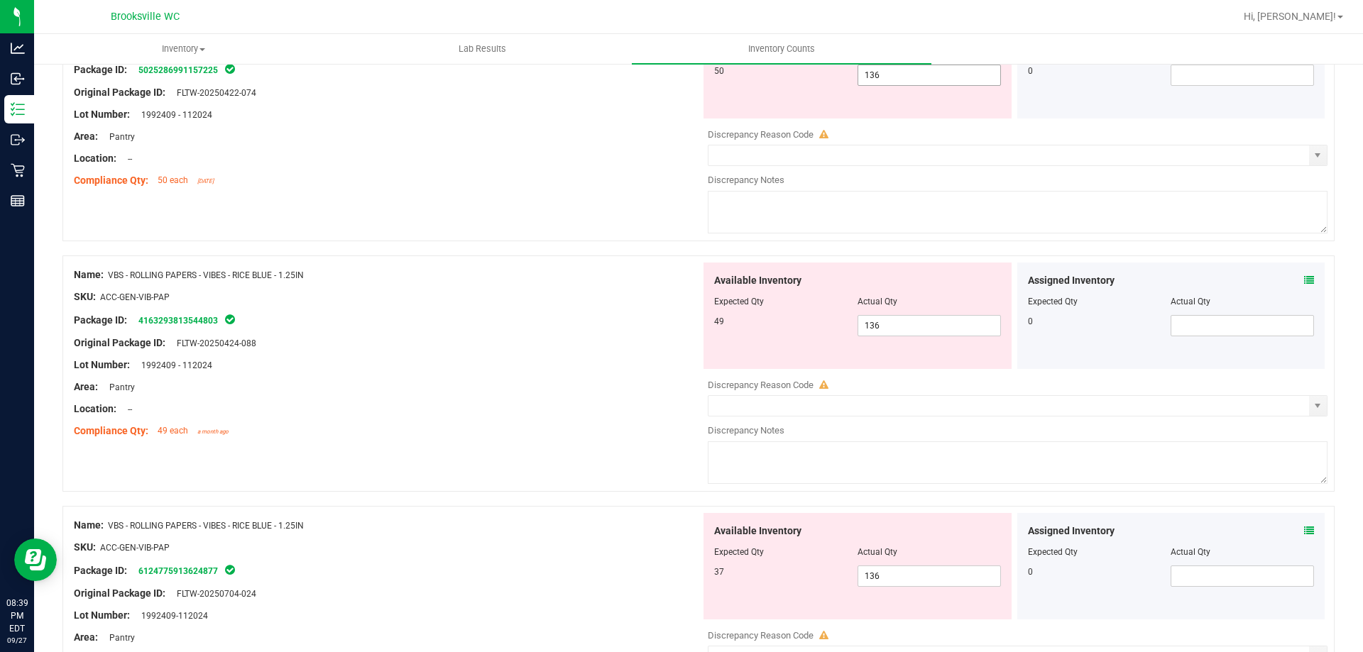
click at [892, 72] on span "136 136" at bounding box center [929, 75] width 143 height 21
click at [892, 72] on input "136" at bounding box center [929, 75] width 142 height 20
type input "50"
click at [907, 331] on div "Available Inventory Expected Qty Actual Qty 49 136 136" at bounding box center [1014, 375] width 627 height 225
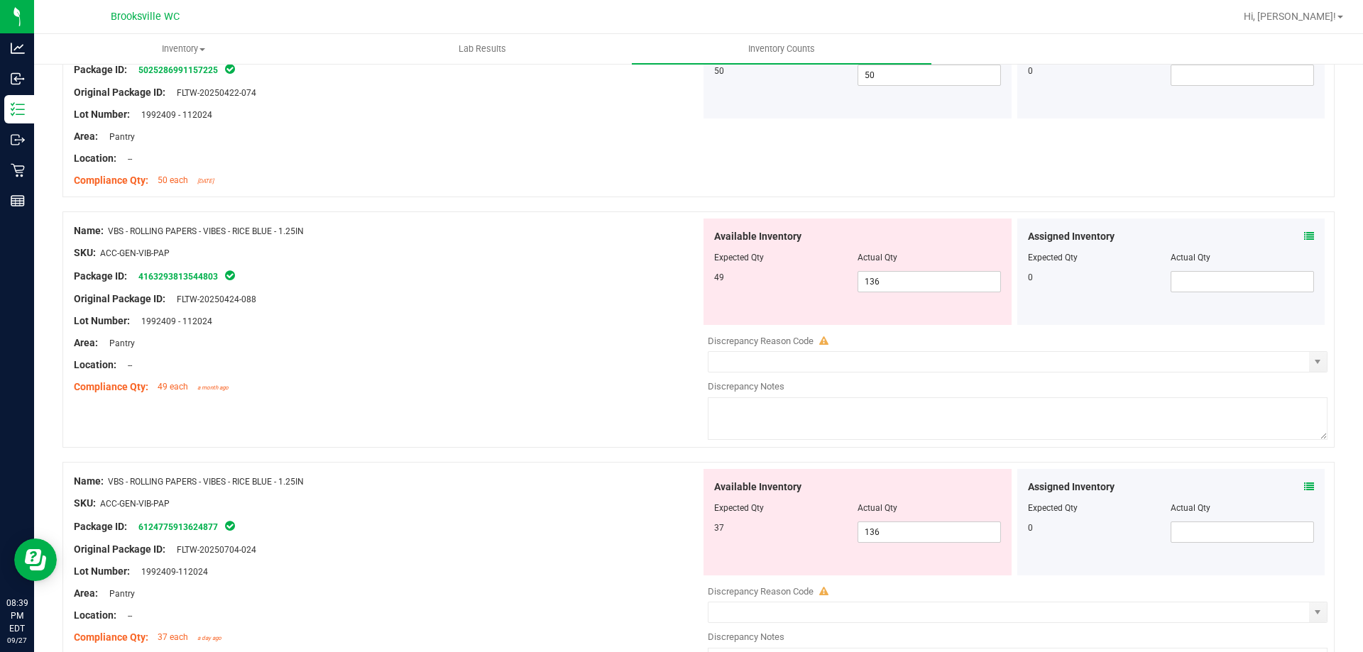
drag, startPoint x: 907, startPoint y: 331, endPoint x: 902, endPoint y: 295, distance: 36.5
click at [906, 331] on div at bounding box center [1018, 330] width 620 height 7
click at [899, 282] on span "136 136" at bounding box center [929, 281] width 143 height 21
click at [900, 281] on input "136" at bounding box center [929, 282] width 142 height 20
type input "49"
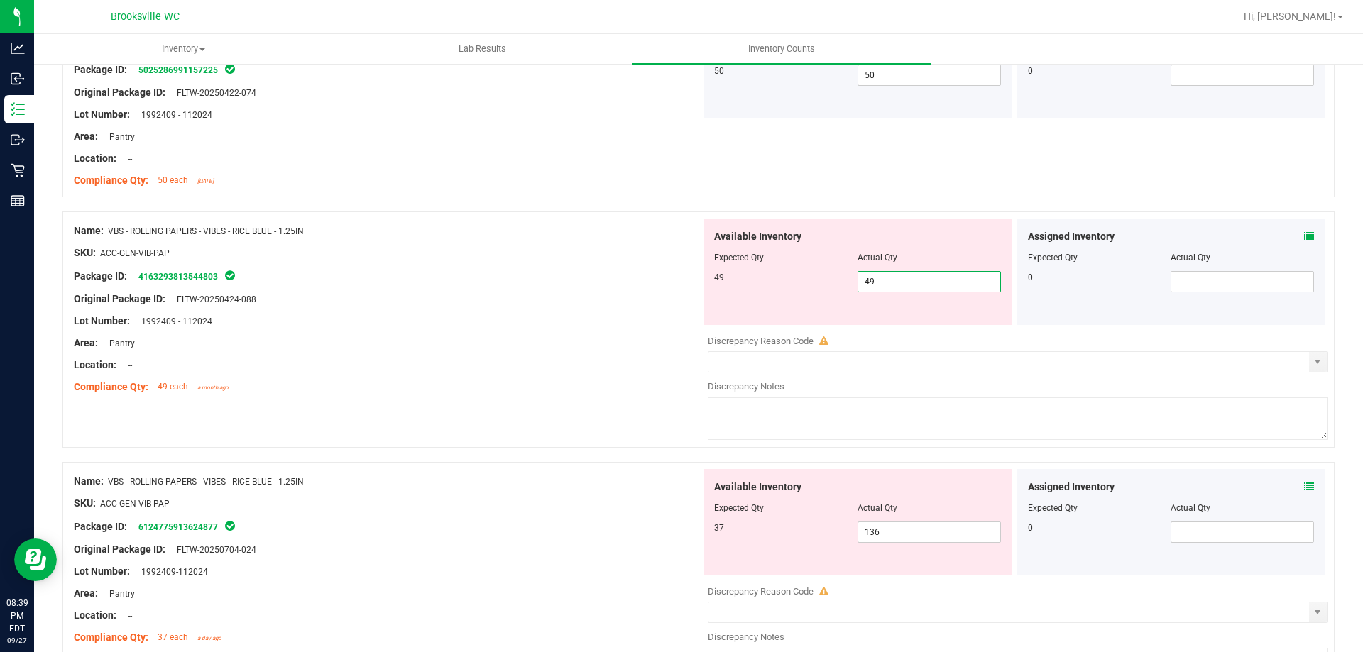
type input "49"
click at [875, 544] on div "Available Inventory Expected Qty Actual Qty 37 136 136" at bounding box center [1014, 581] width 627 height 225
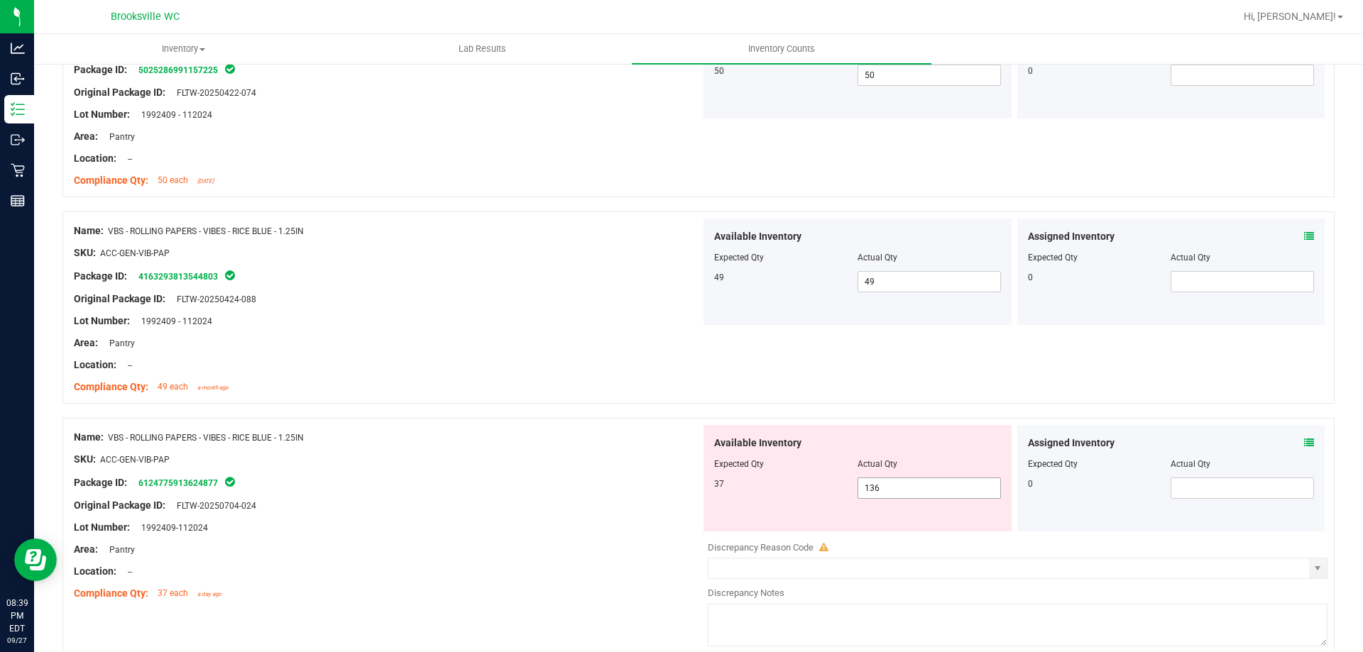
click at [888, 492] on span "136 136" at bounding box center [929, 488] width 143 height 21
click at [888, 492] on input "1363" at bounding box center [929, 489] width 142 height 20
type input "37"
click at [519, 442] on div "Name: VBS - ROLLING PAPERS - VIBES - RICE BLUE - 1.25IN" at bounding box center [387, 437] width 627 height 15
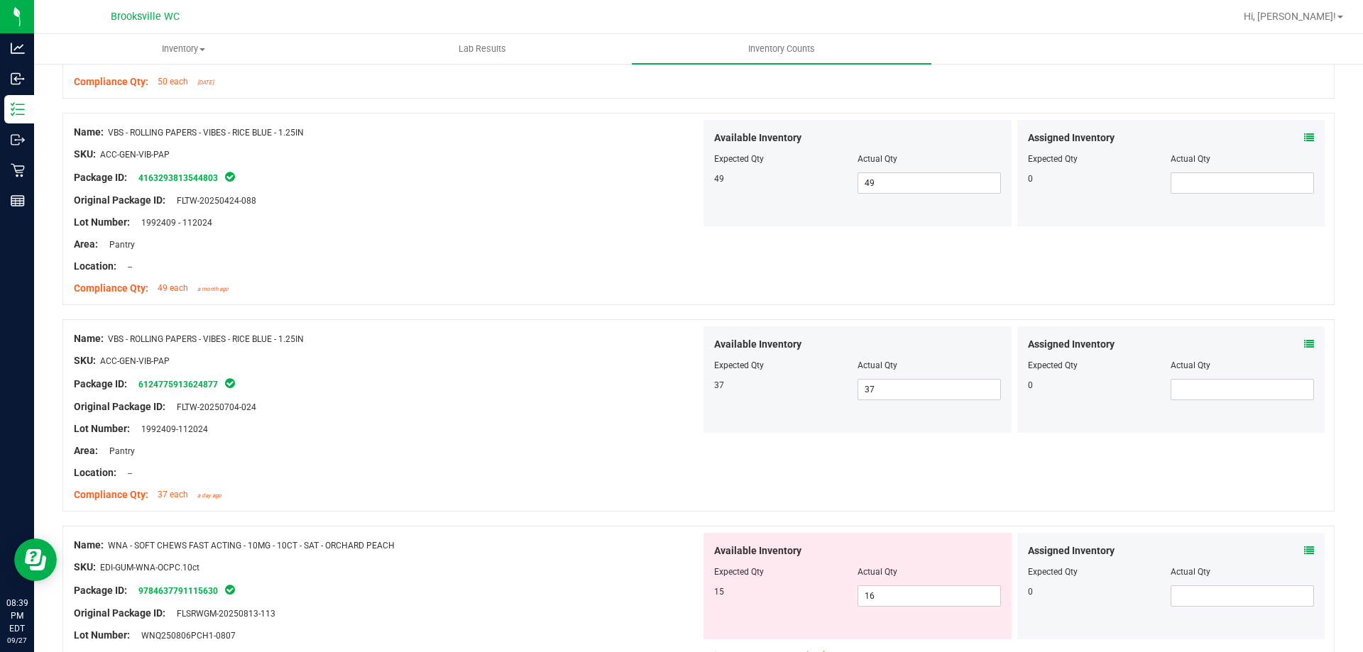
scroll to position [2827, 0]
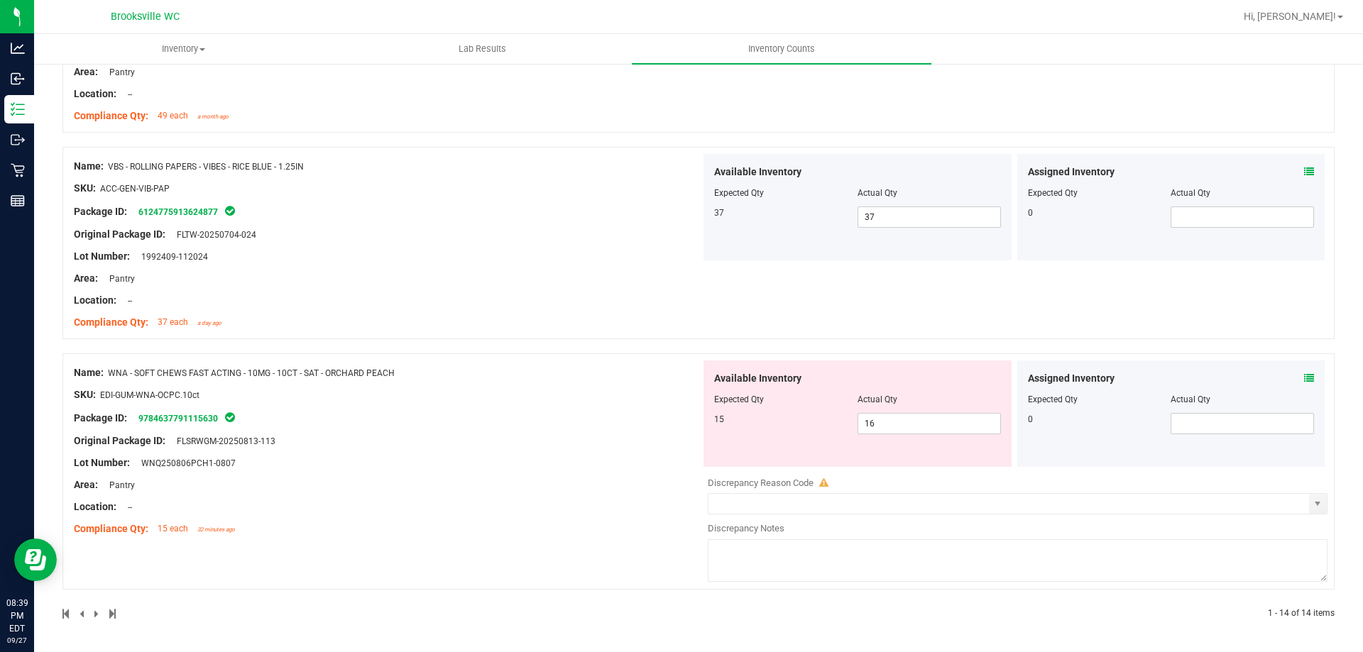
click at [1304, 373] on icon at bounding box center [1309, 378] width 10 height 10
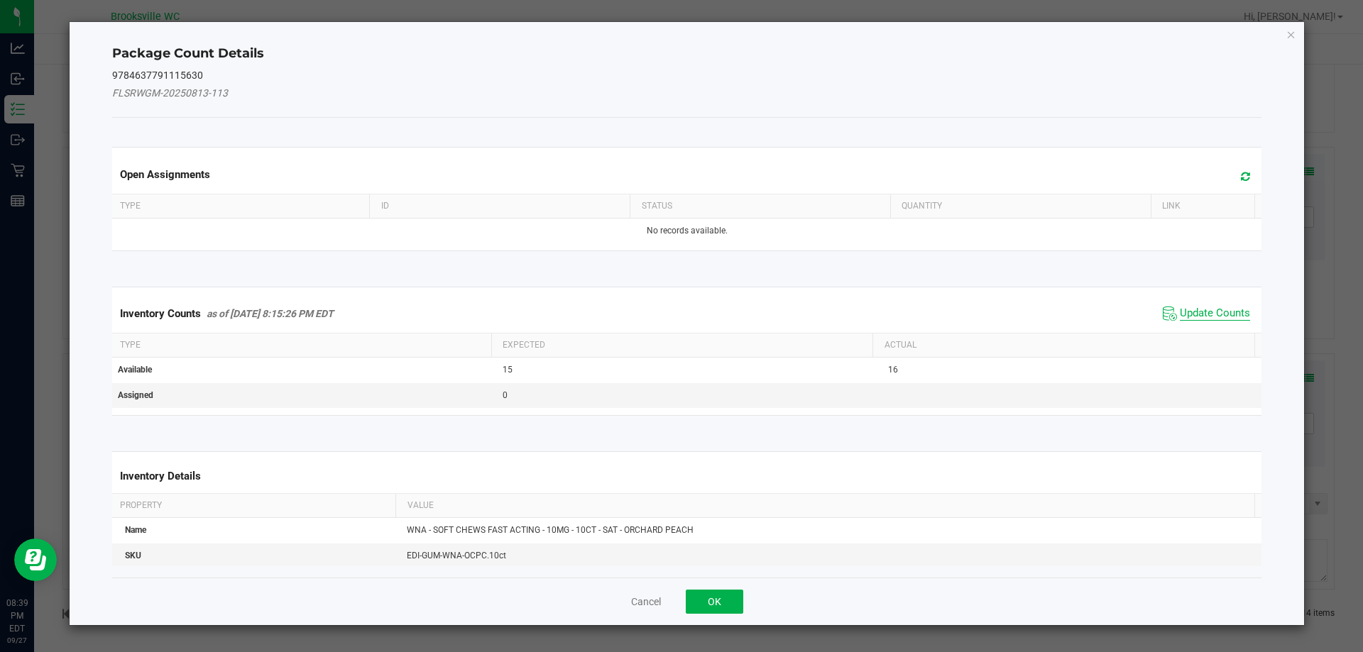
click at [1207, 311] on span "Update Counts" at bounding box center [1215, 314] width 70 height 14
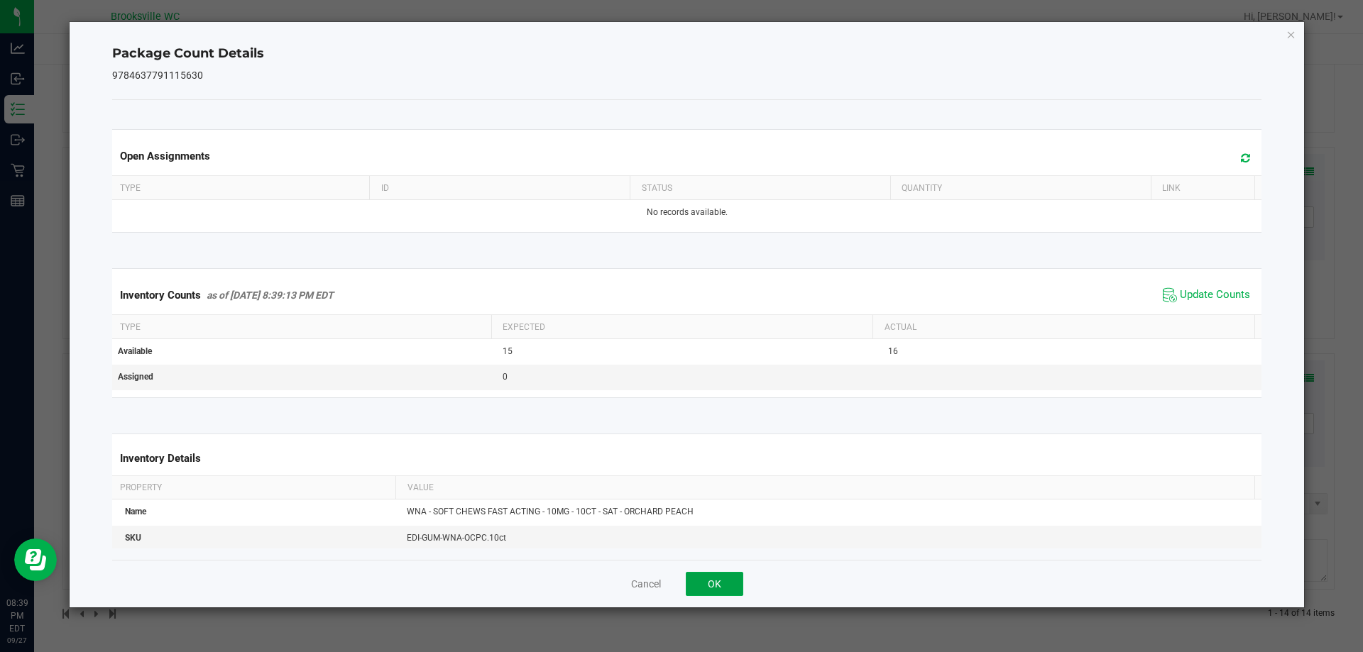
drag, startPoint x: 715, startPoint y: 590, endPoint x: 711, endPoint y: 580, distance: 10.6
click at [714, 589] on button "OK" at bounding box center [715, 584] width 58 height 24
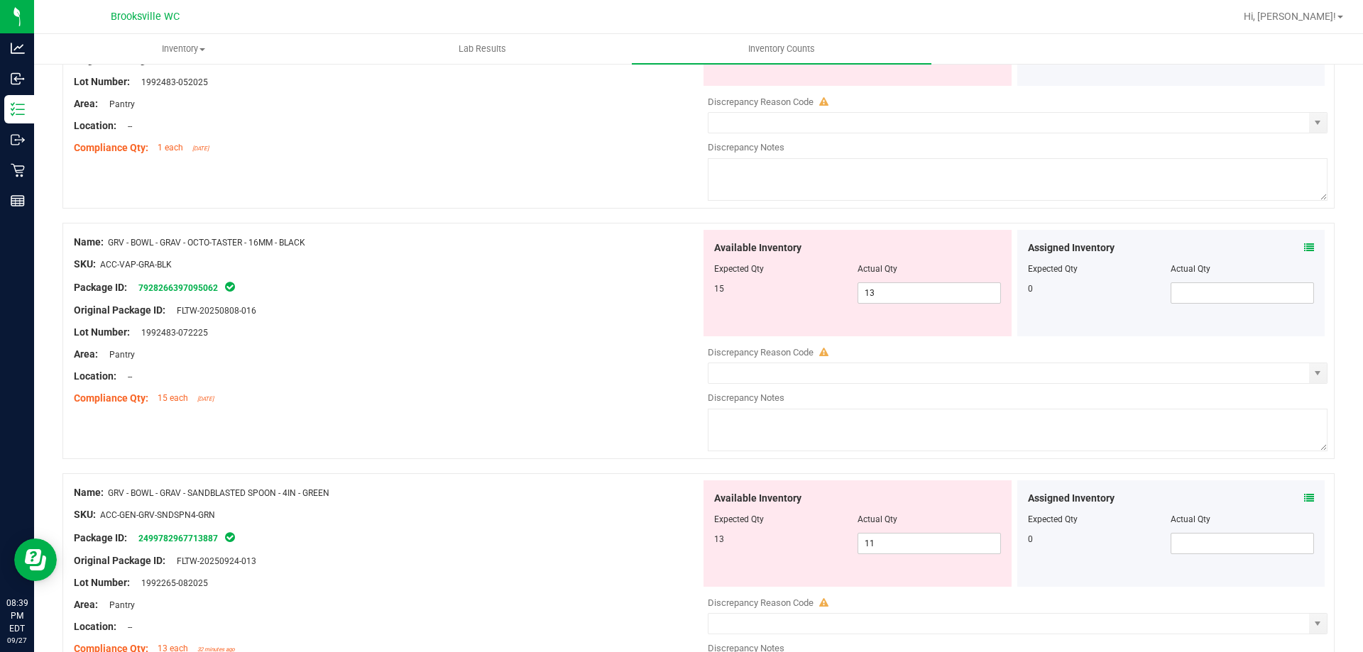
scroll to position [0, 0]
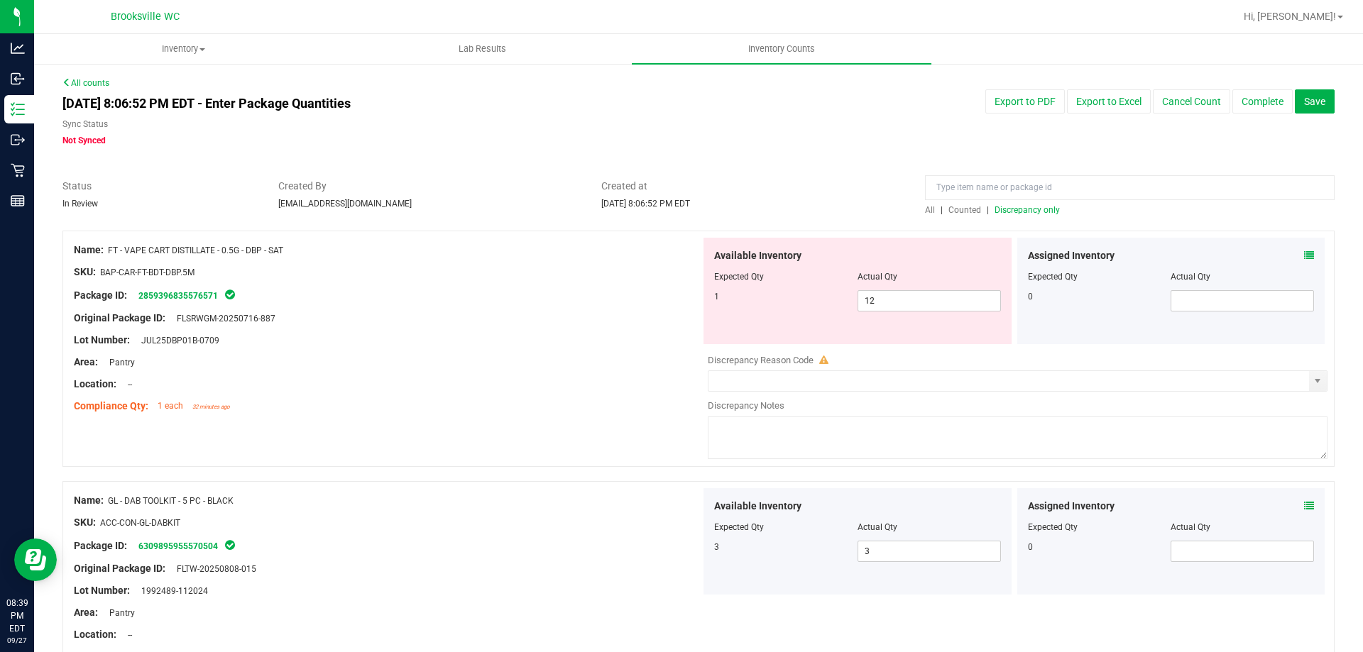
click at [1049, 207] on span "Discrepancy only" at bounding box center [1027, 210] width 65 height 10
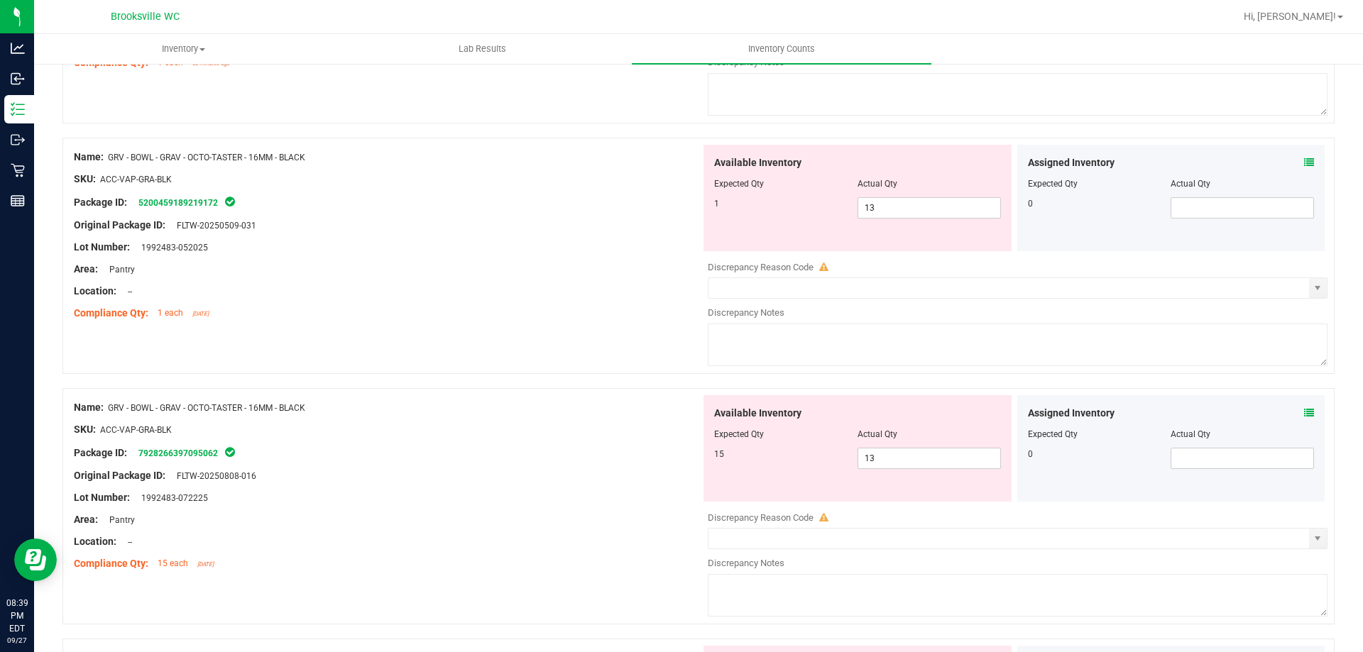
scroll to position [426, 0]
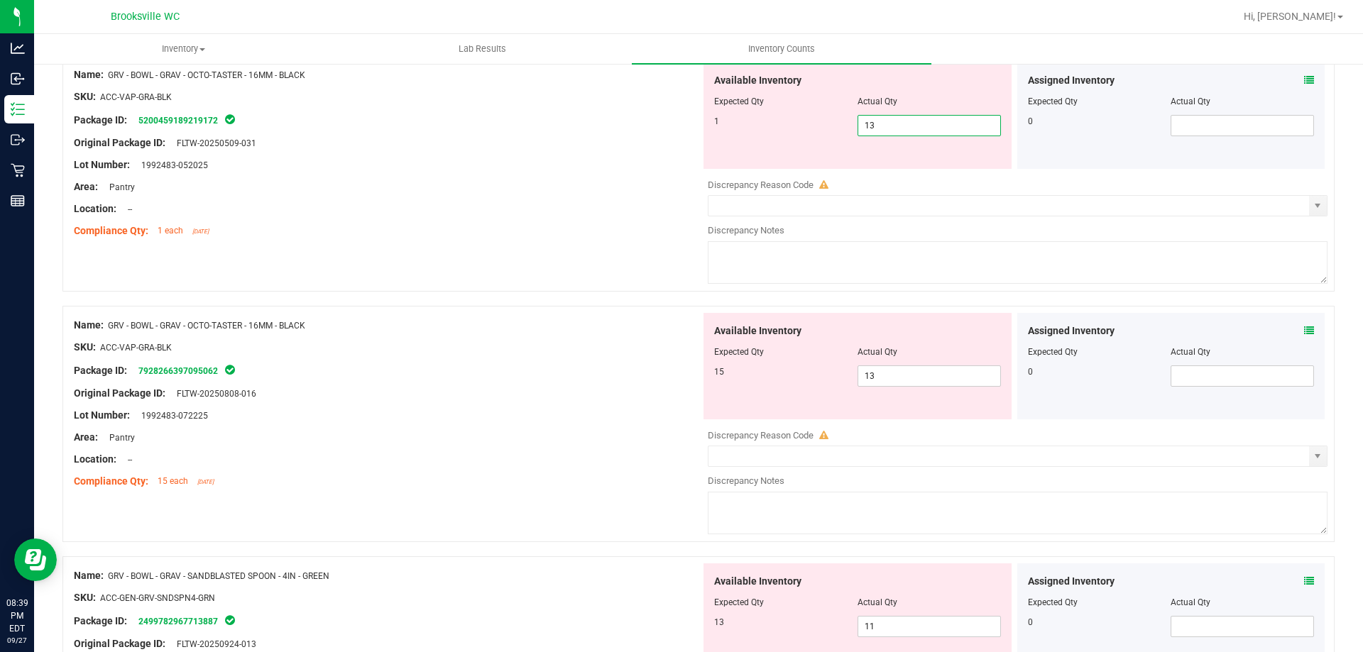
click at [912, 129] on span "13 13" at bounding box center [929, 125] width 143 height 21
click at [914, 127] on input "13" at bounding box center [929, 126] width 142 height 20
type input "1"
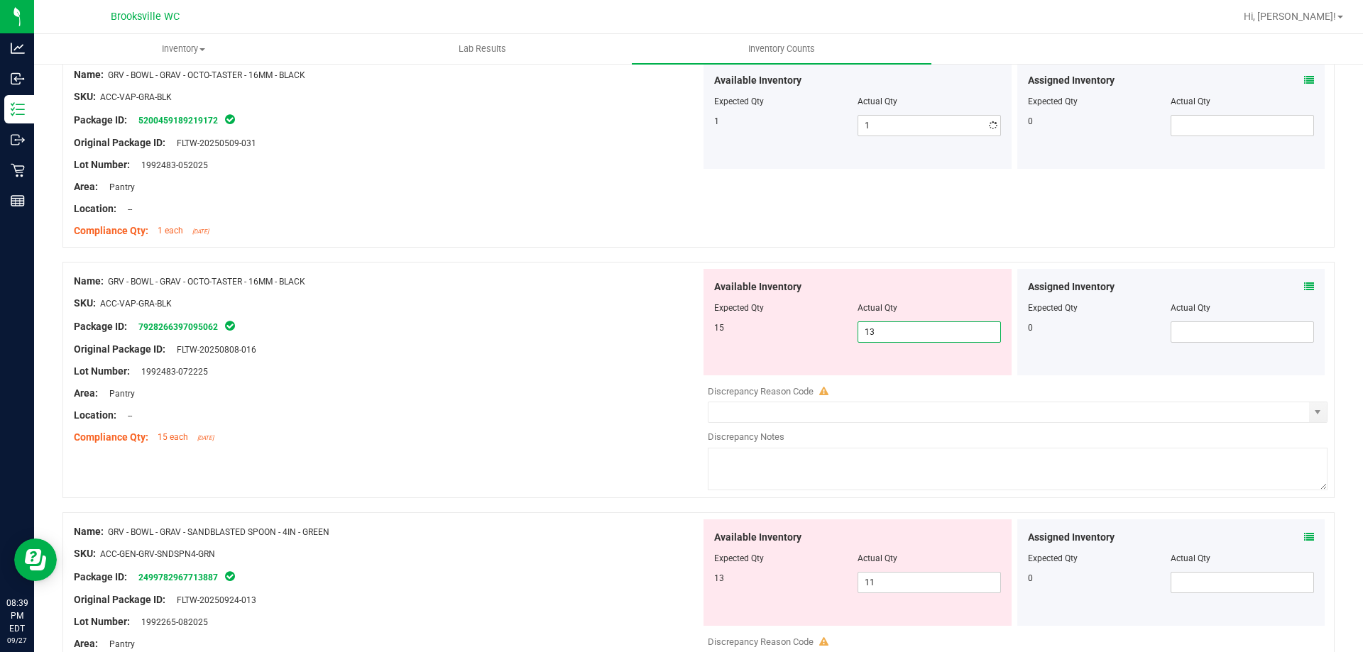
click at [900, 368] on div "Available Inventory Expected Qty Actual Qty 15 13 13" at bounding box center [858, 322] width 308 height 106
click at [902, 333] on input "13" at bounding box center [929, 332] width 142 height 20
type input "15"
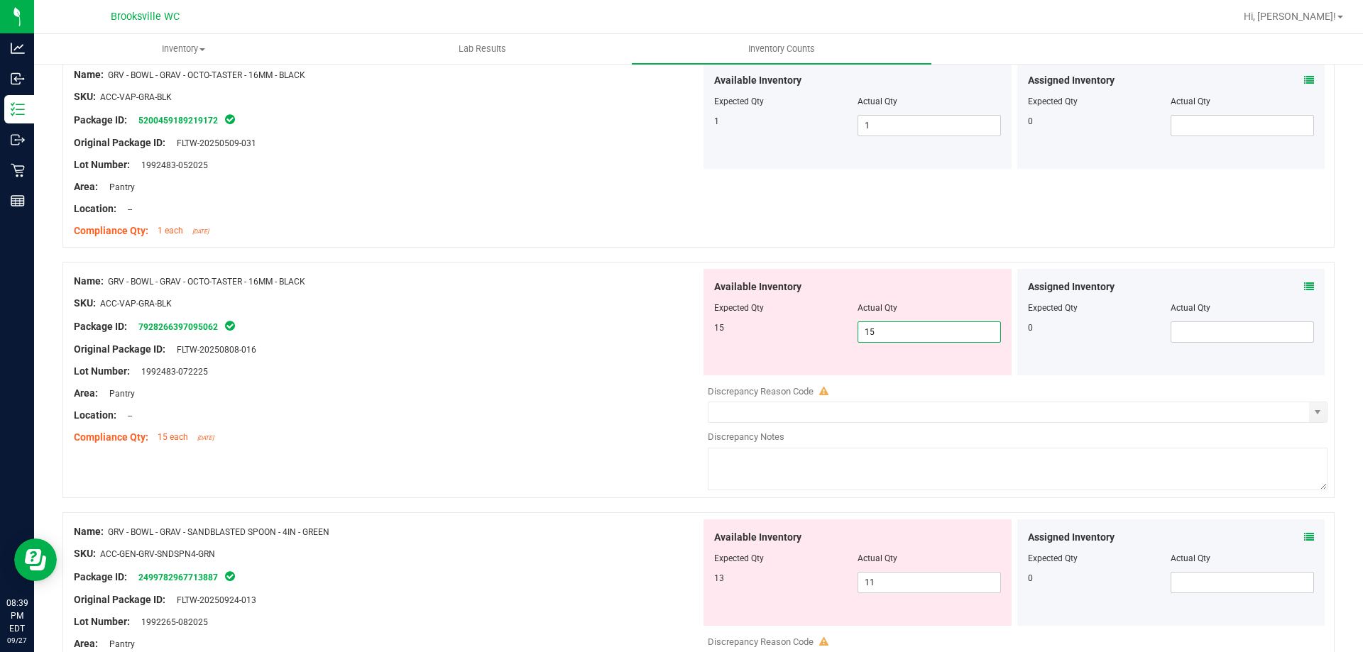
drag, startPoint x: 630, startPoint y: 361, endPoint x: 627, endPoint y: 354, distance: 7.6
click at [628, 359] on div at bounding box center [387, 360] width 627 height 7
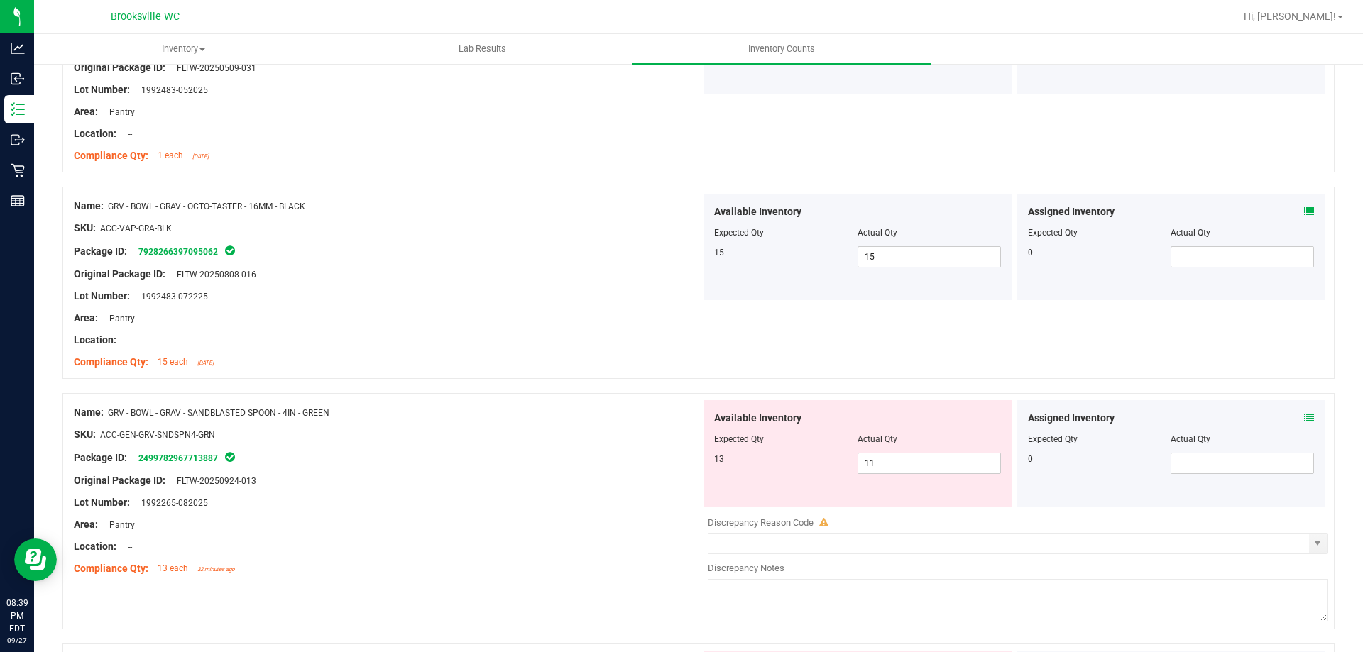
scroll to position [568, 0]
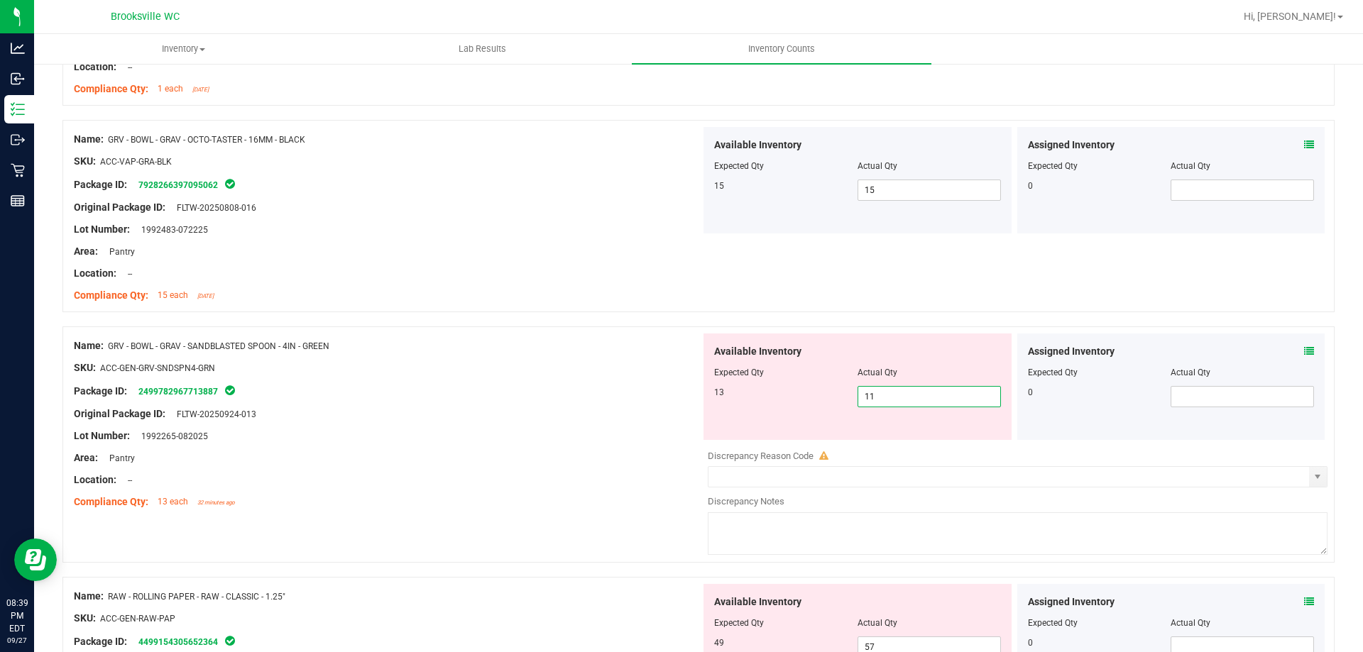
click at [949, 393] on span "11 11" at bounding box center [929, 396] width 143 height 21
click at [949, 393] on input "11" at bounding box center [929, 397] width 142 height 20
type input "13"
click at [587, 402] on div at bounding box center [387, 403] width 627 height 7
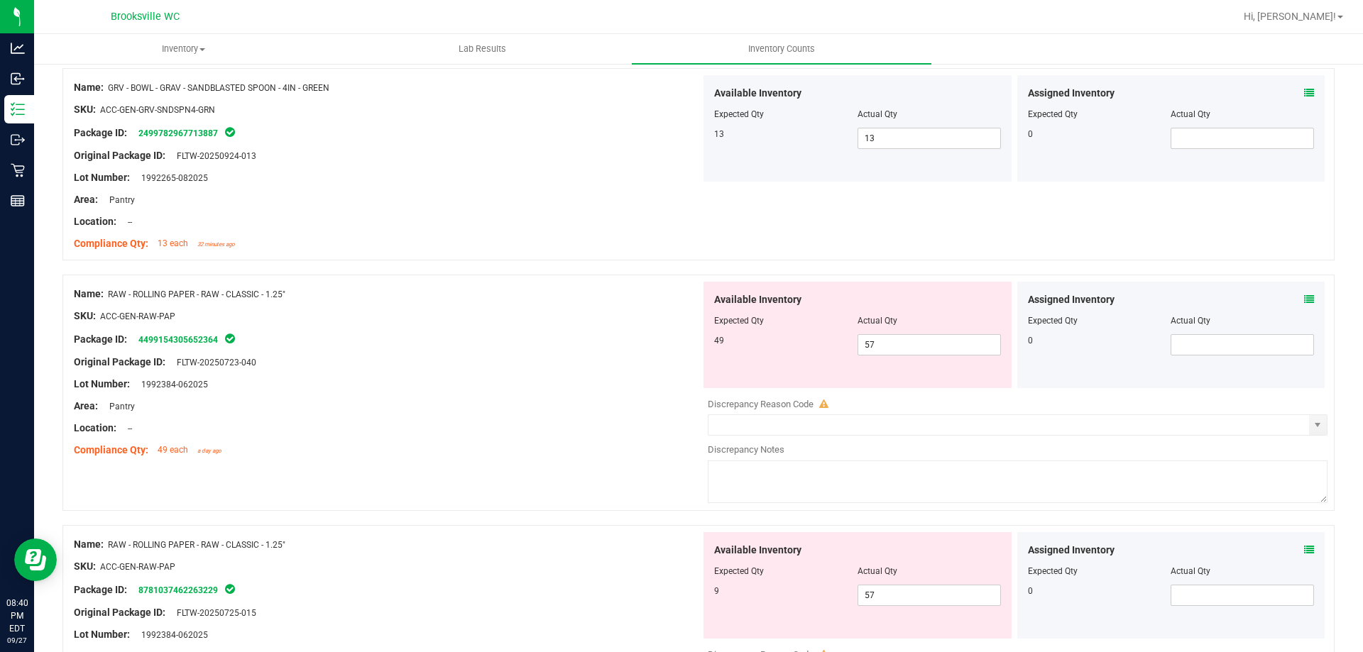
scroll to position [852, 0]
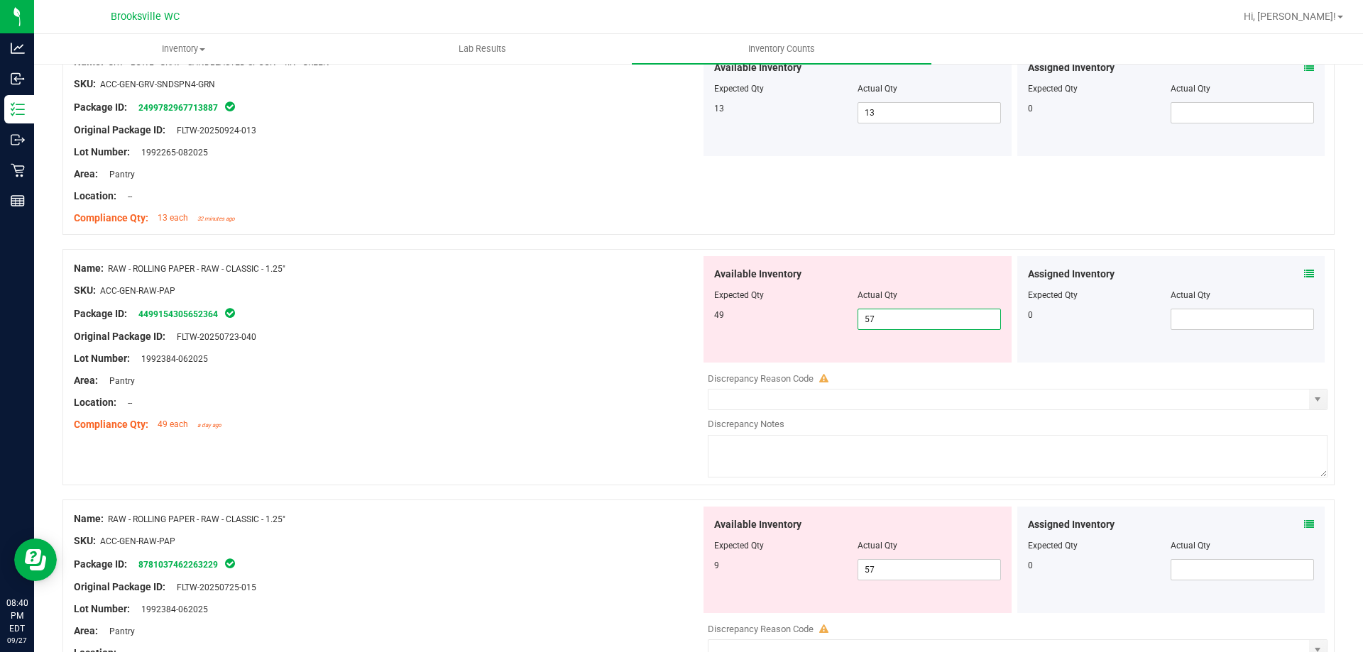
click at [919, 317] on span "57 57" at bounding box center [929, 319] width 143 height 21
click at [919, 317] on input "57" at bounding box center [929, 320] width 142 height 20
type input "49"
click at [893, 561] on div "Available Inventory Expected Qty Actual Qty 9 57 57" at bounding box center [858, 560] width 308 height 106
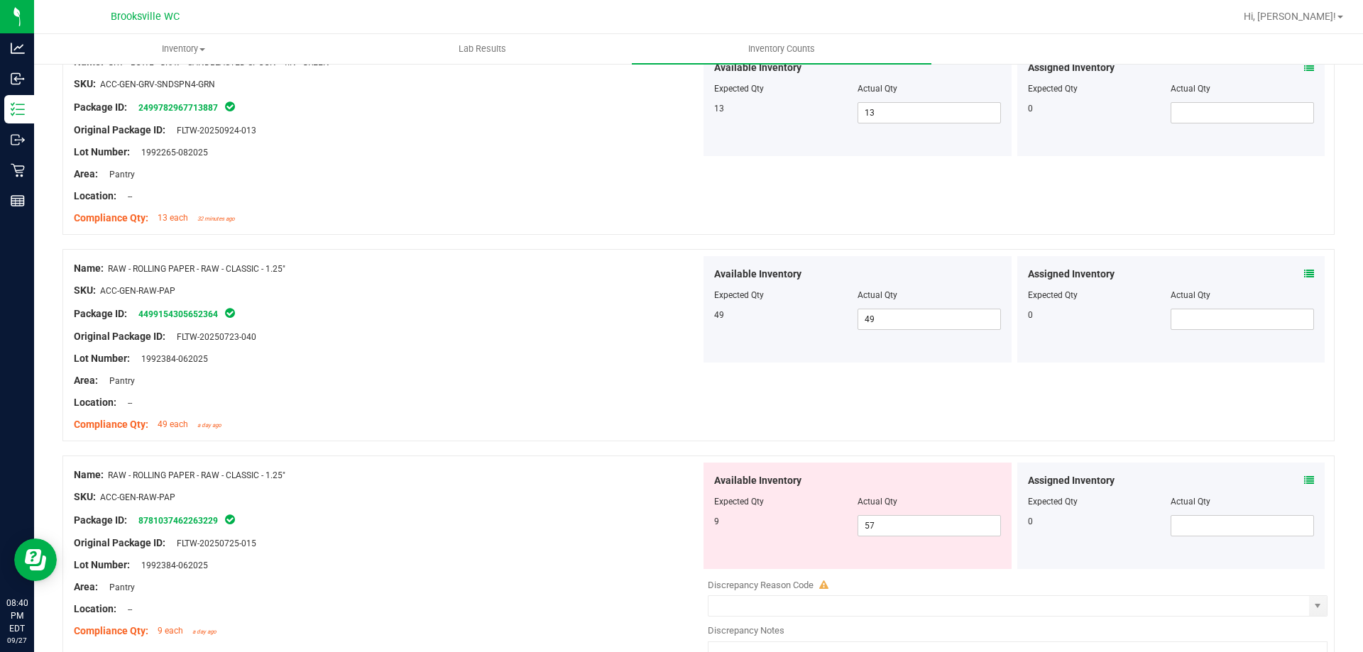
click at [890, 509] on div at bounding box center [857, 511] width 287 height 7
click at [888, 515] on span "57 57" at bounding box center [929, 525] width 143 height 21
click at [888, 516] on input "57" at bounding box center [929, 526] width 142 height 20
type input "9"
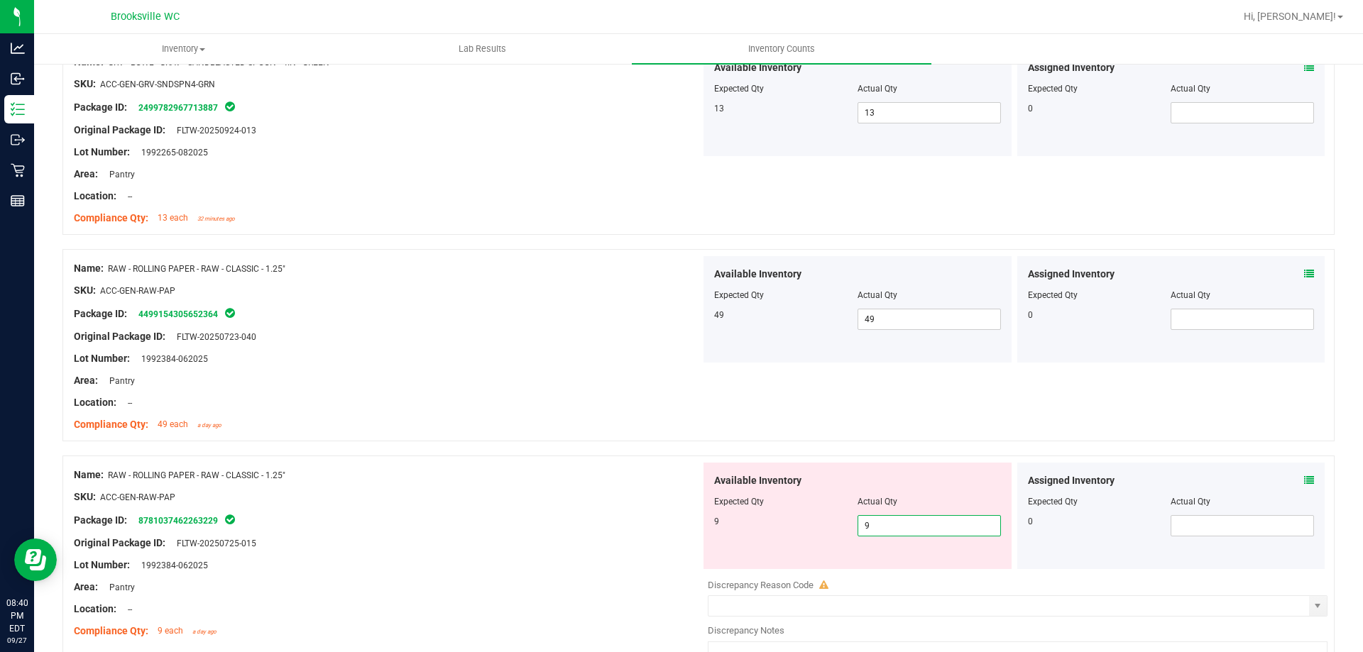
click at [572, 447] on div at bounding box center [698, 449] width 1272 height 14
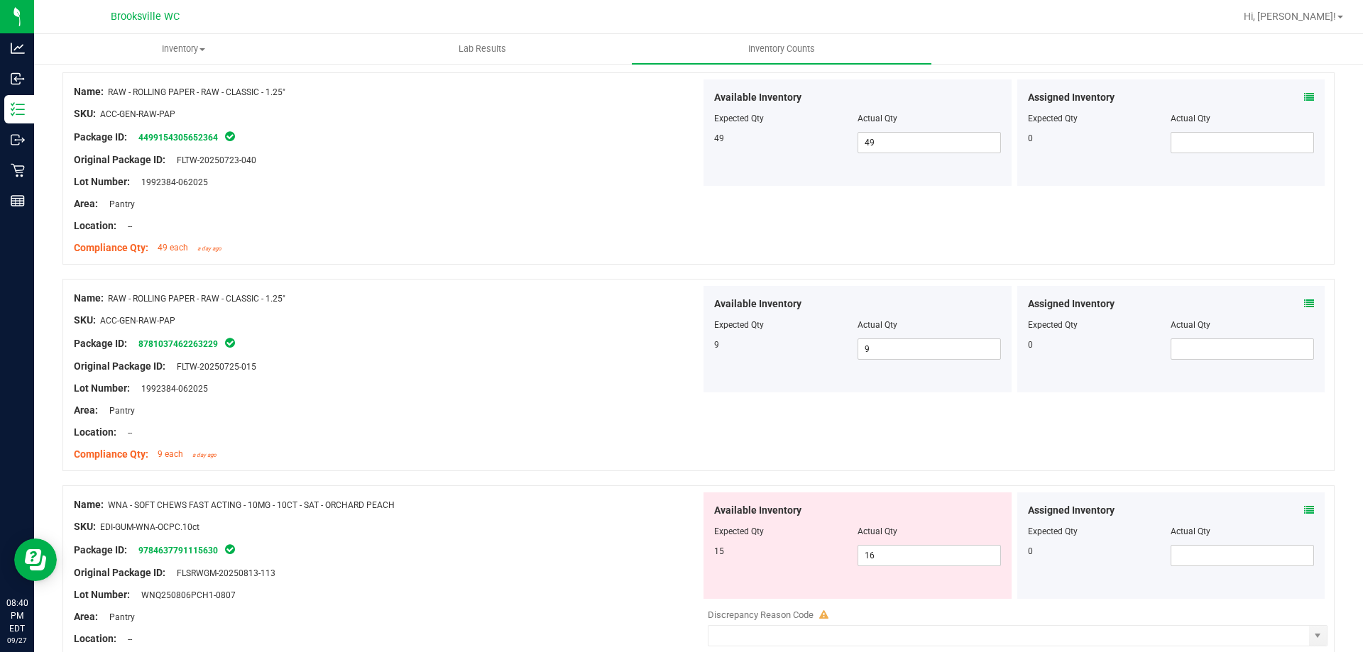
scroll to position [1161, 0]
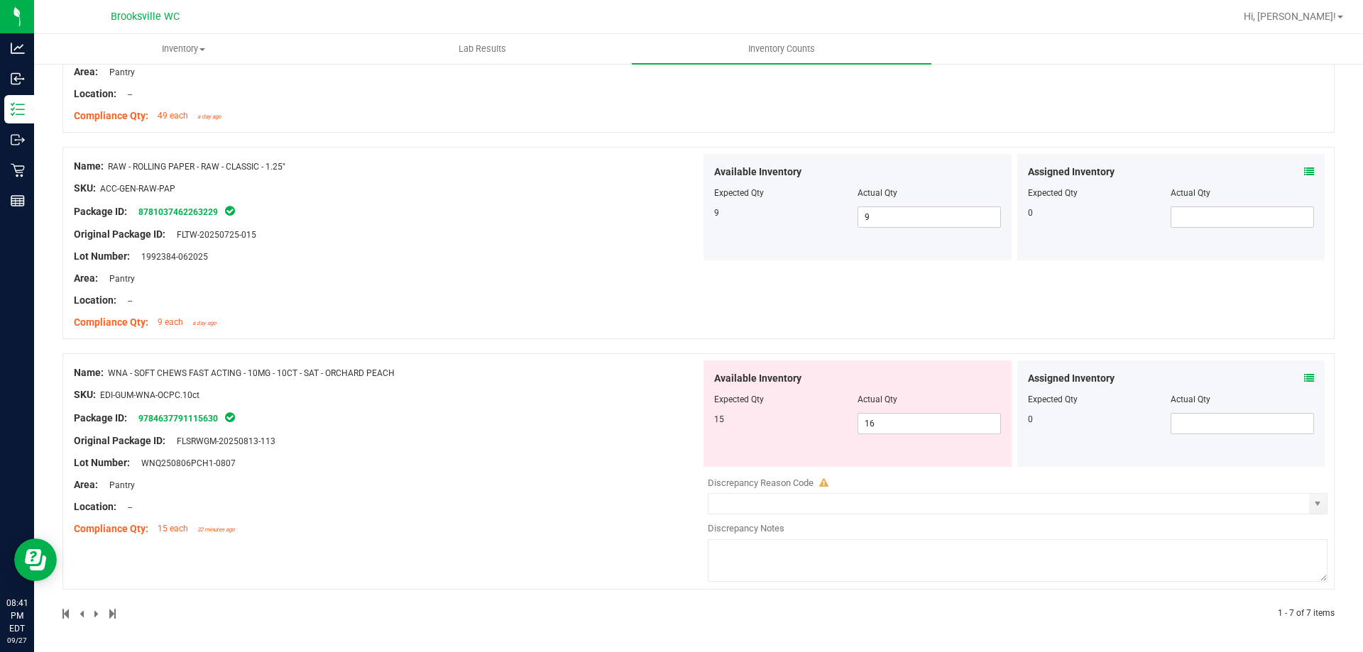
click at [896, 403] on div "Actual Qty" at bounding box center [929, 399] width 143 height 13
click at [890, 428] on span "16 16" at bounding box center [929, 423] width 143 height 21
click at [890, 428] on input "16" at bounding box center [929, 424] width 142 height 20
type input "15"
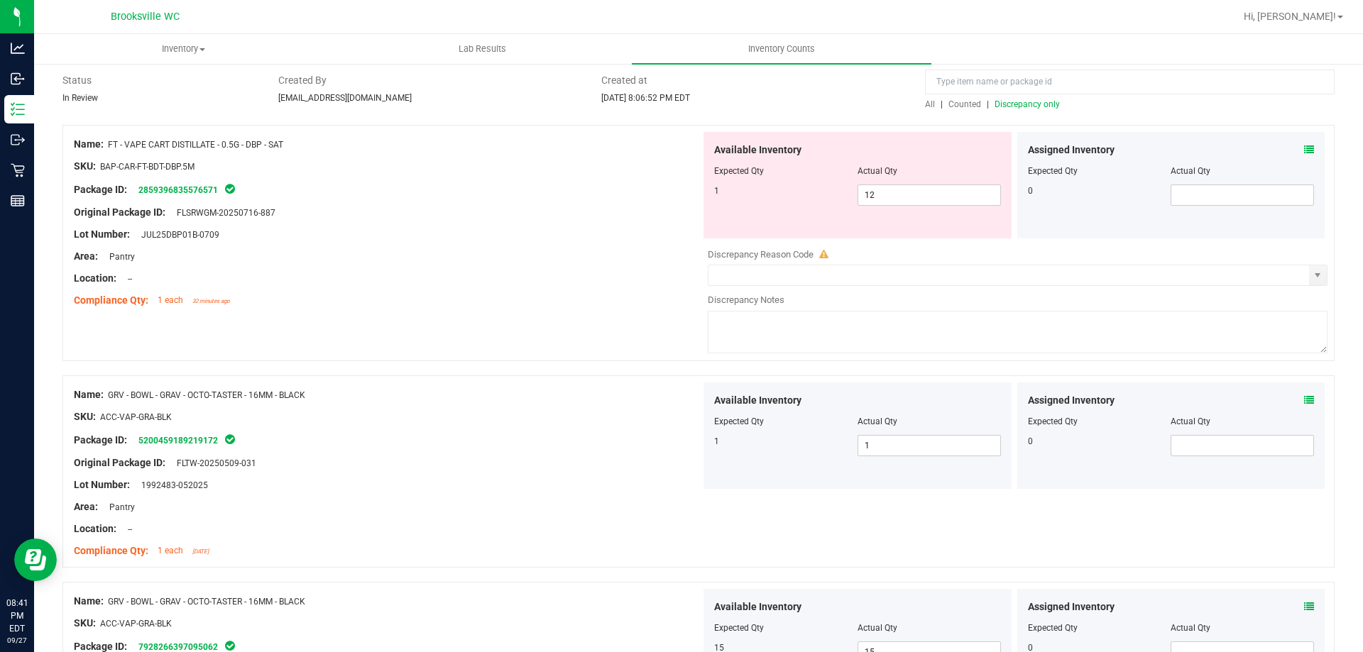
scroll to position [0, 0]
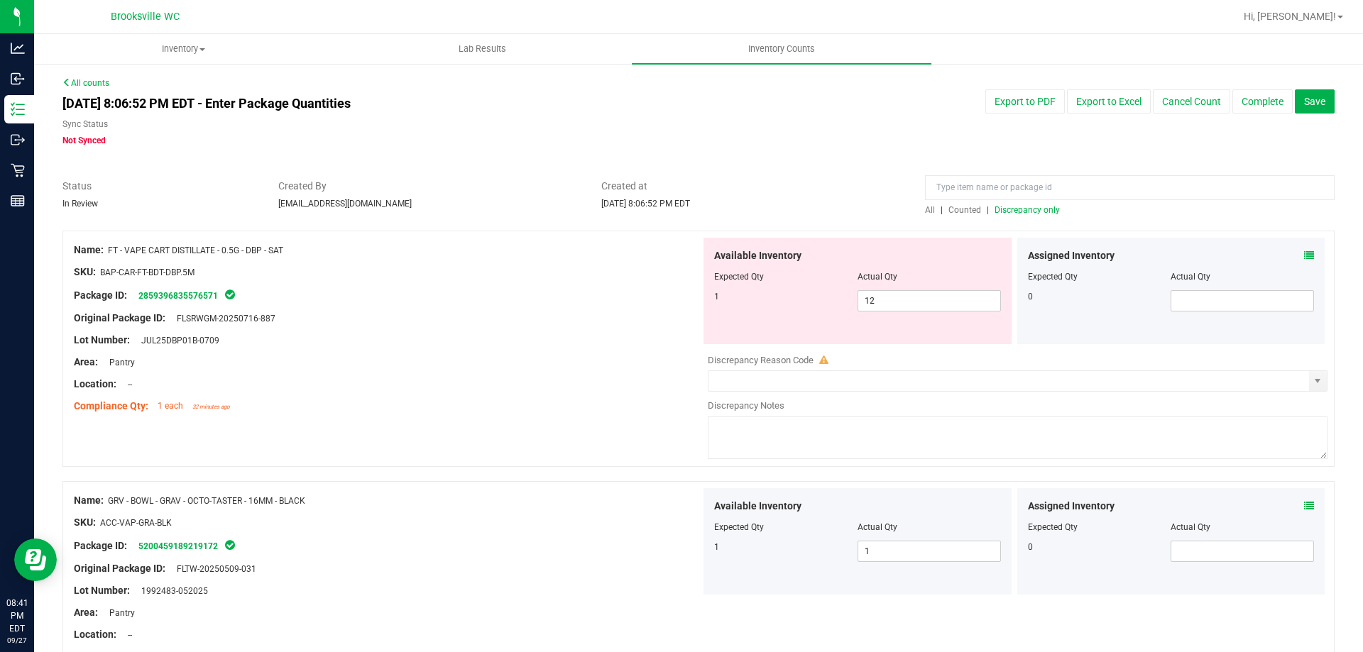
click at [1042, 207] on span "Discrepancy only" at bounding box center [1027, 210] width 65 height 10
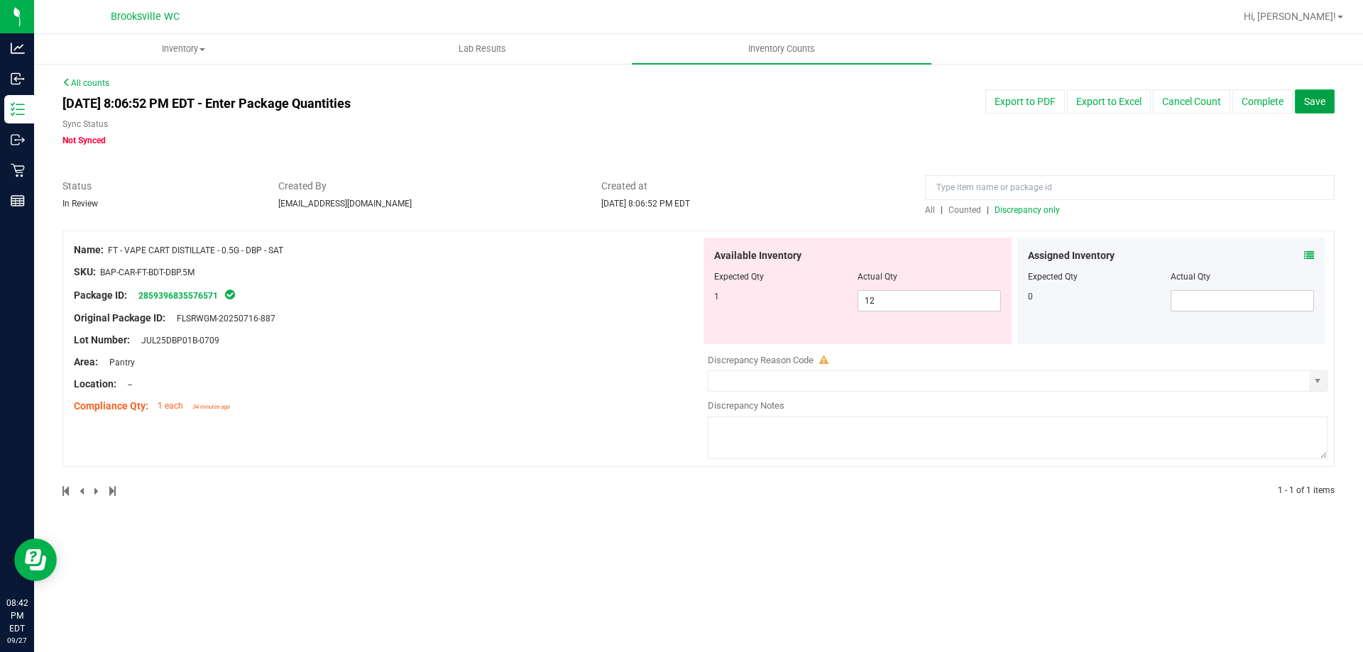
click at [1317, 99] on span "Save" at bounding box center [1314, 101] width 21 height 11
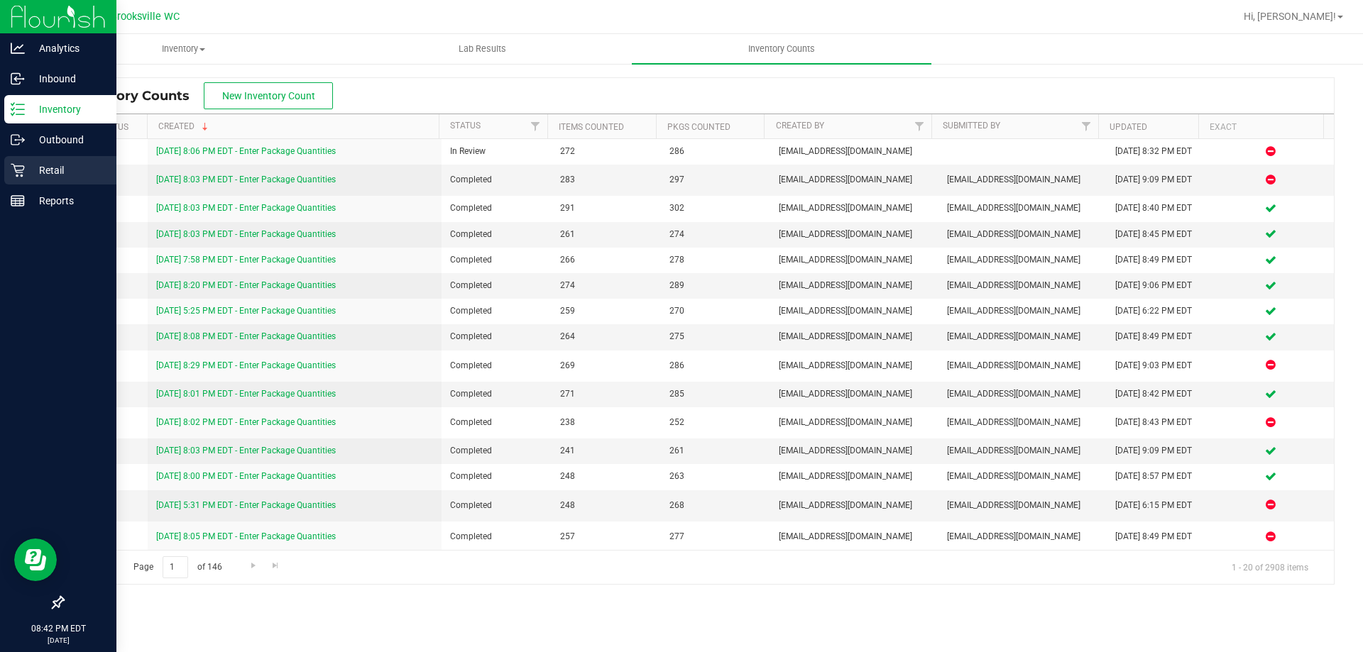
click at [63, 160] on div "Retail" at bounding box center [60, 170] width 112 height 28
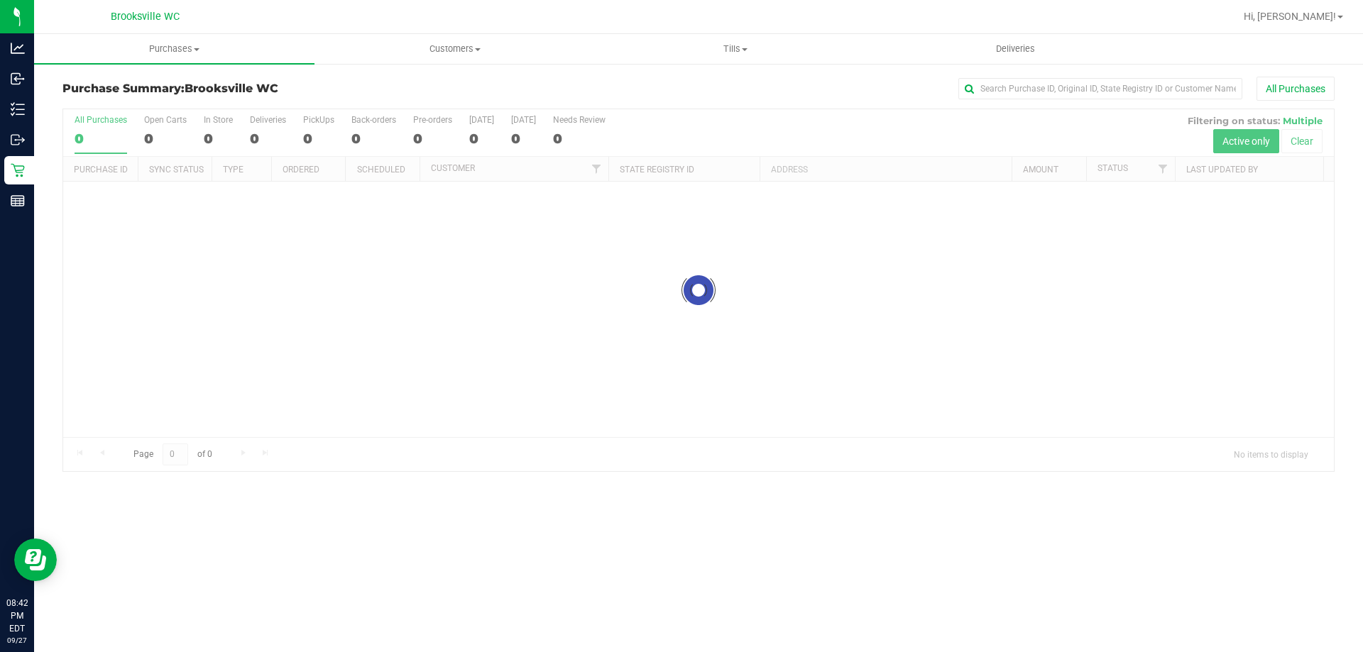
click at [842, 137] on div at bounding box center [698, 290] width 1271 height 362
click at [841, 136] on div at bounding box center [698, 368] width 1271 height 518
